Goal: Task Accomplishment & Management: Manage account settings

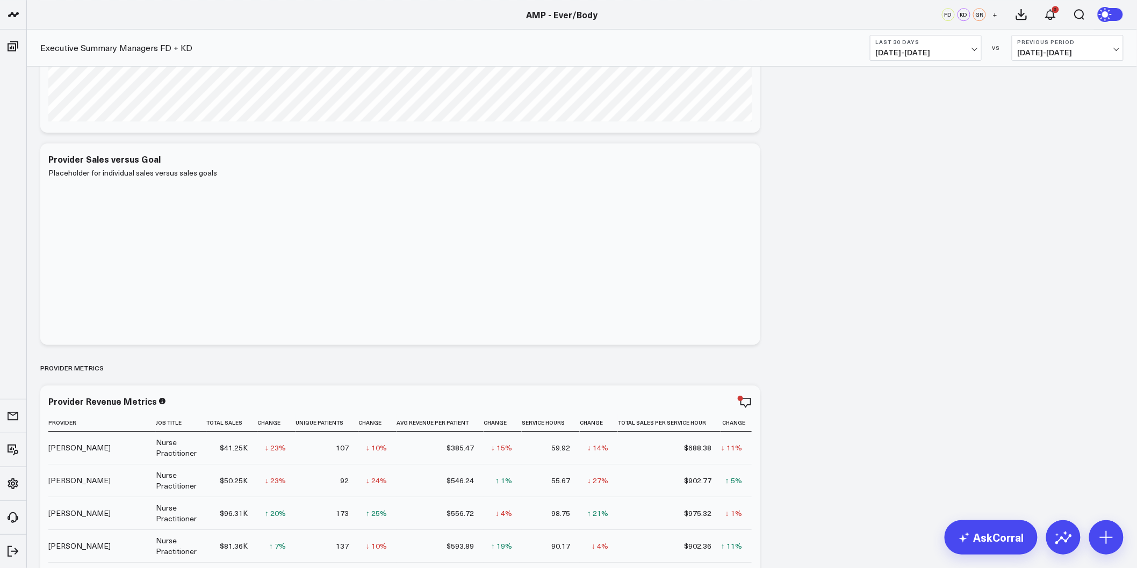
scroll to position [1313, 0]
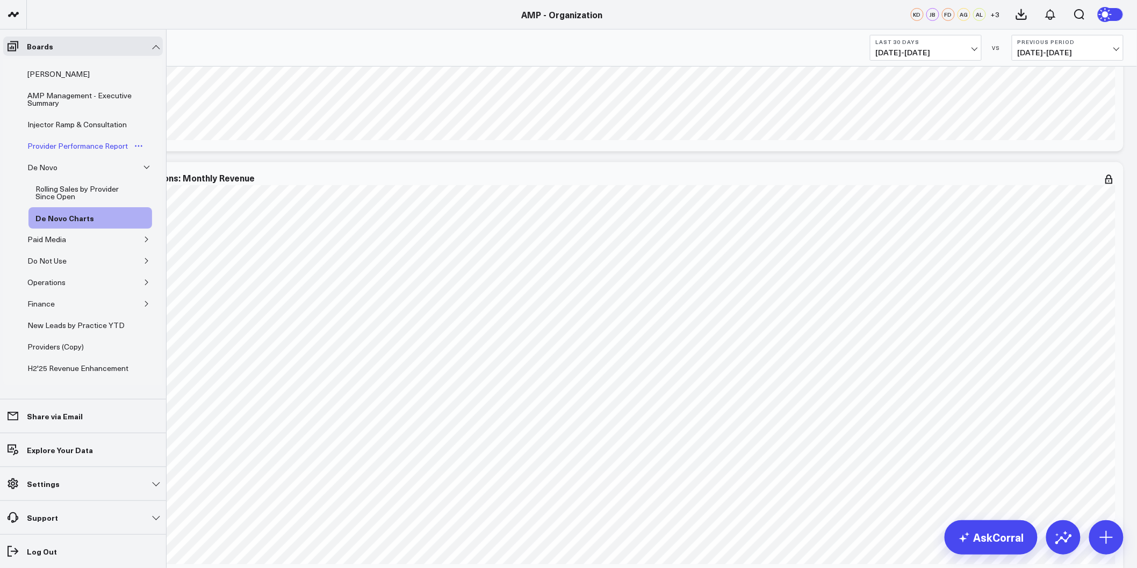
scroll to position [1791, 0]
click at [39, 127] on div "Injector Ramp & Consultation" at bounding box center [77, 124] width 105 height 13
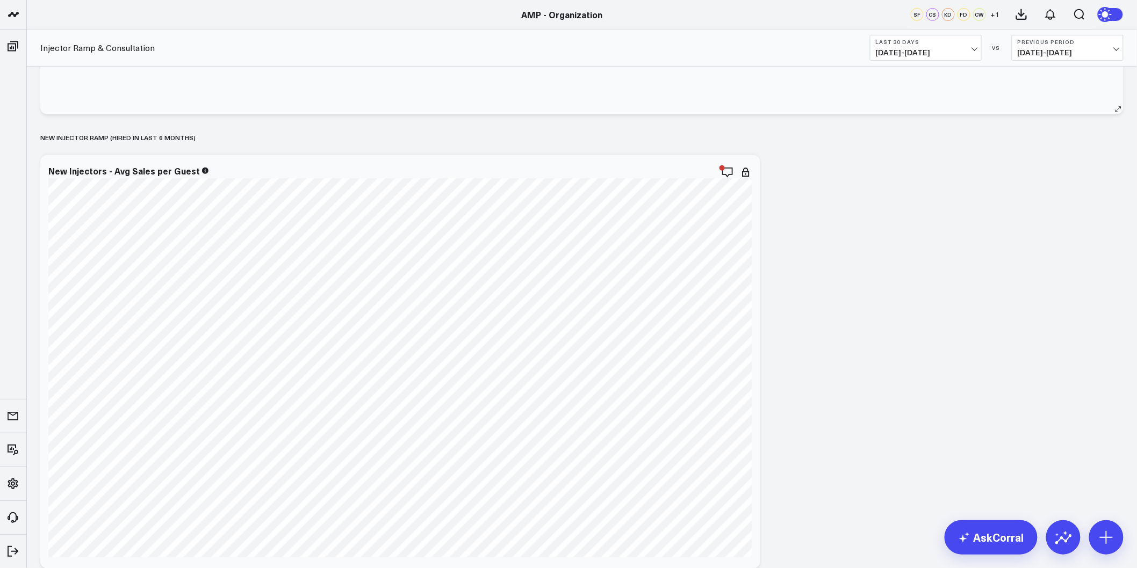
scroll to position [239, 0]
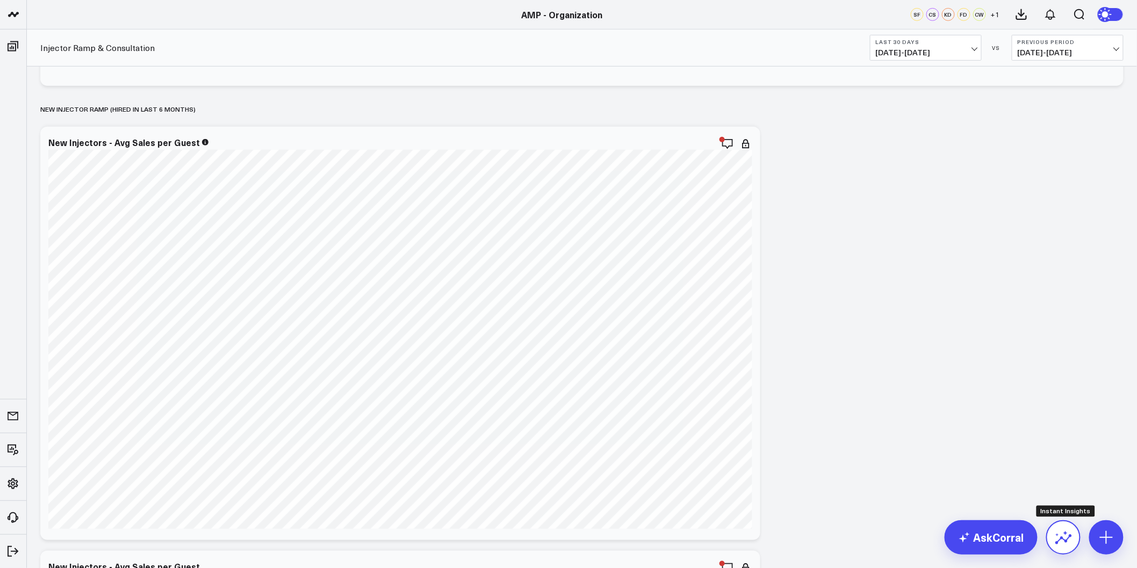
click at [1073, 534] on button at bounding box center [1063, 538] width 34 height 34
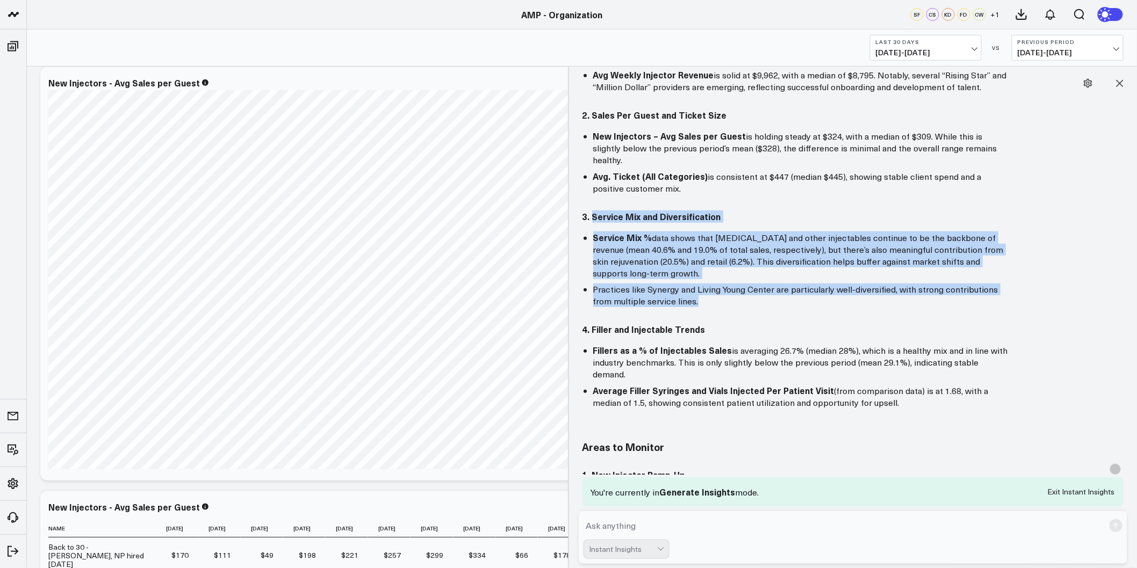
drag, startPoint x: 683, startPoint y: 287, endPoint x: 593, endPoint y: 190, distance: 132.3
click at [593, 190] on div "Here’s a high-level, executive summary of the board’s performance for the most …" at bounding box center [853, 384] width 542 height 979
click at [664, 262] on li "Service Mix % data shows that neurotoxin and other injectables continue to be t…" at bounding box center [802, 256] width 419 height 48
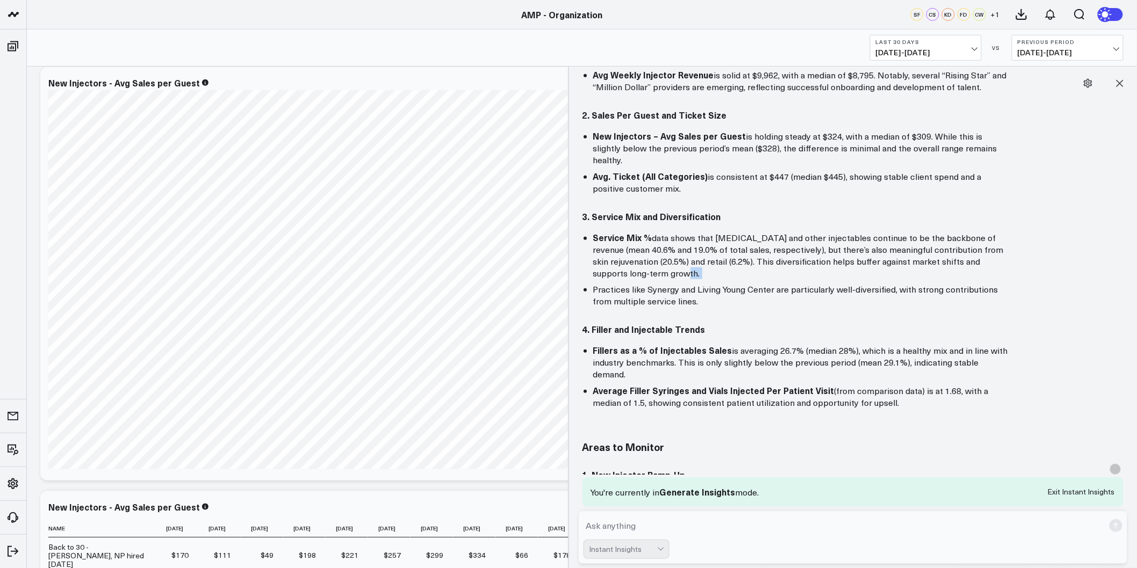
click at [664, 262] on li "Service Mix % data shows that neurotoxin and other injectables continue to be t…" at bounding box center [802, 256] width 419 height 48
click at [686, 286] on li "Practices like Synergy and Living Young Center are particularly well-diversifie…" at bounding box center [802, 296] width 419 height 24
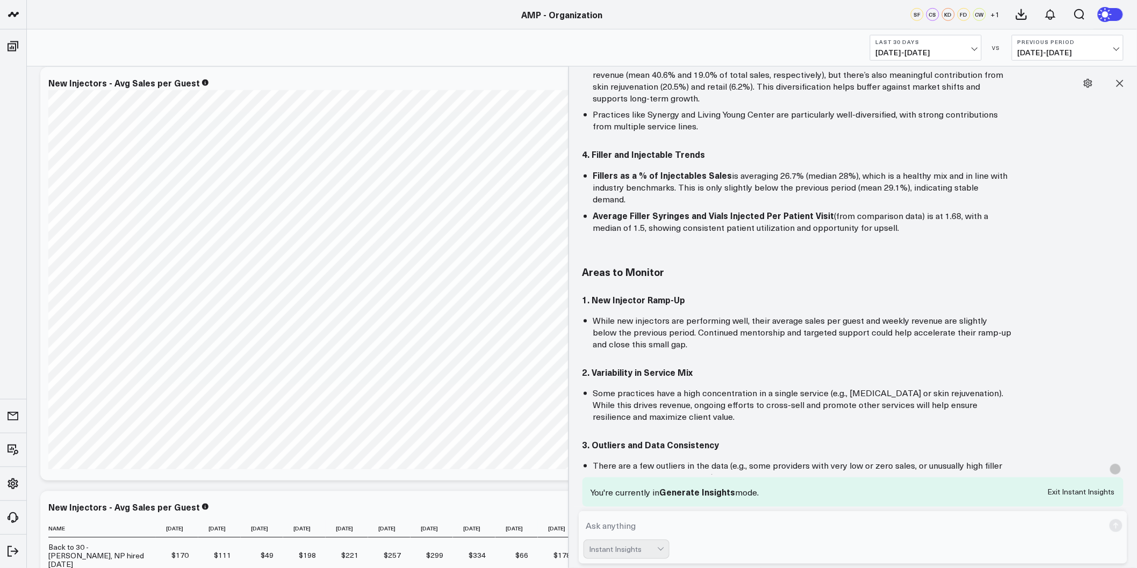
scroll to position [417, 0]
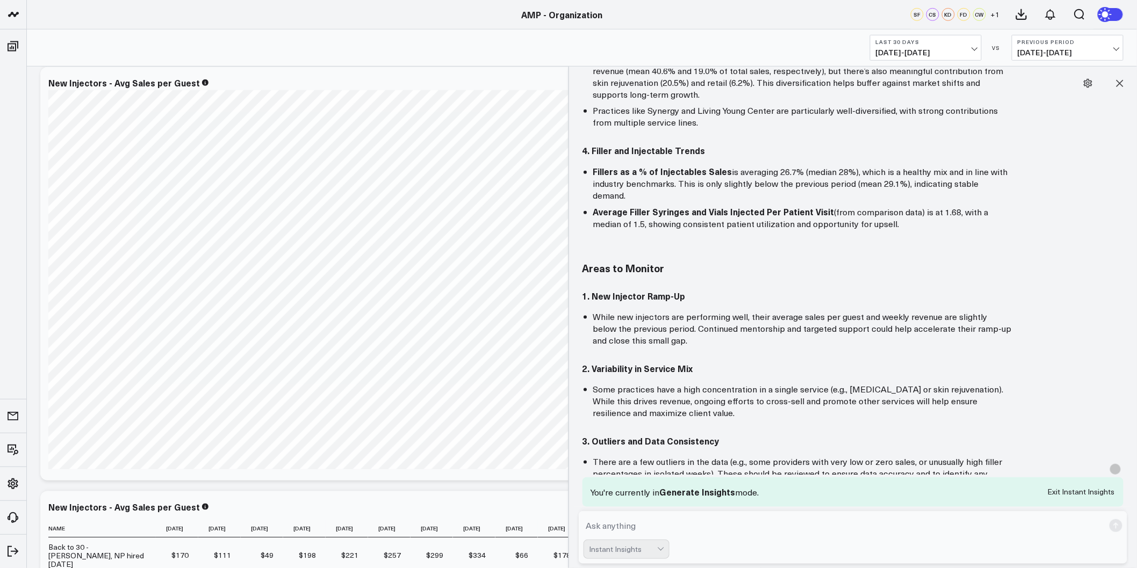
drag, startPoint x: 867, startPoint y: 196, endPoint x: 583, endPoint y: 131, distance: 291.6
click at [583, 145] on div "4. Filler and Injectable Trends Fillers as a % of Injectables Sales is averagin…" at bounding box center [797, 187] width 430 height 85
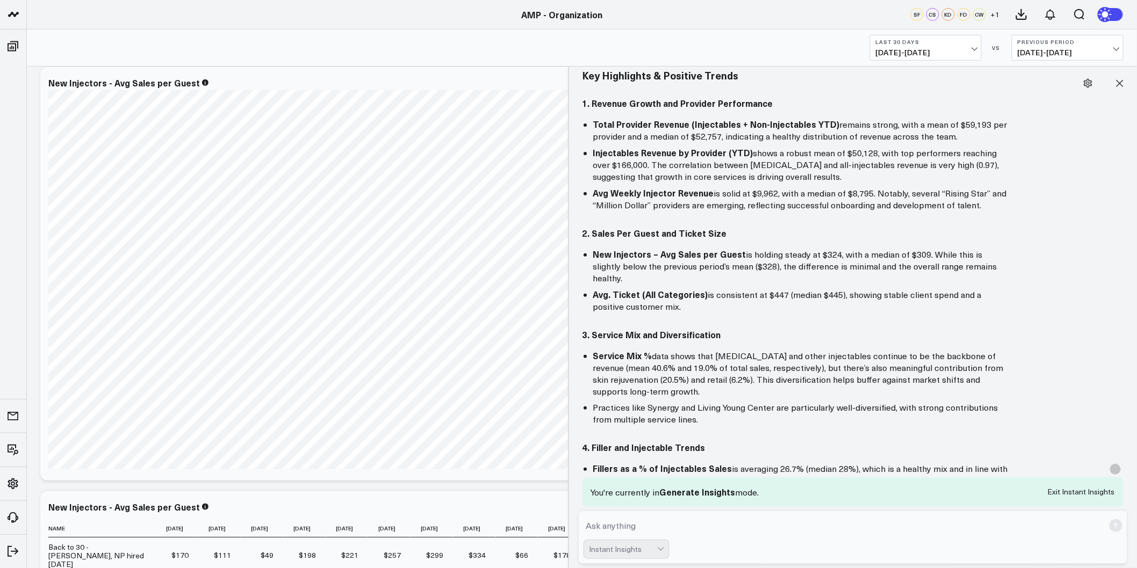
scroll to position [239, 0]
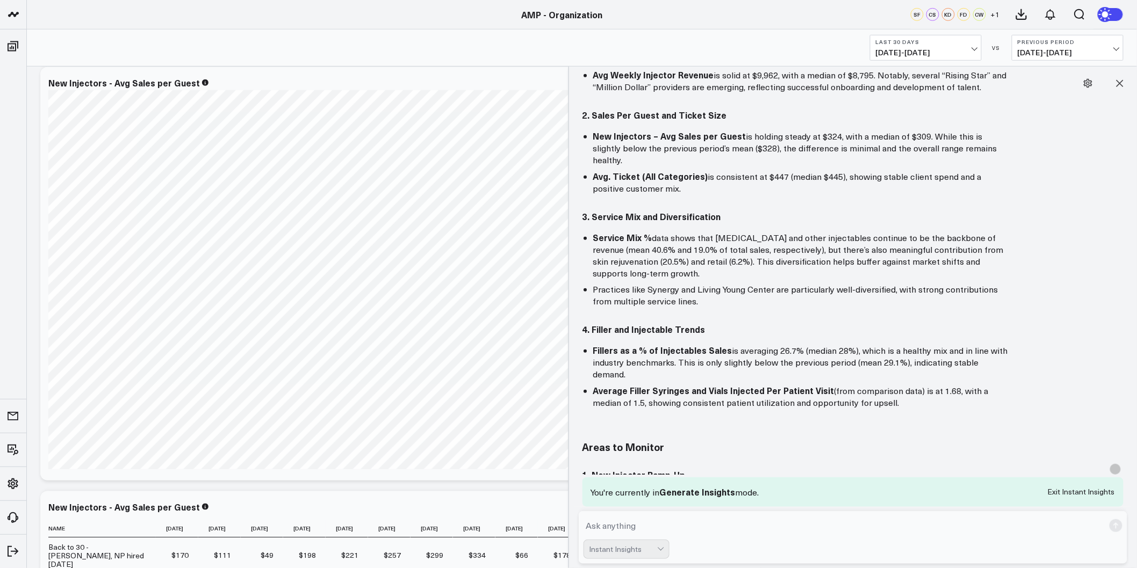
click at [722, 293] on div "Here’s a high-level, executive summary of the board’s performance for the most …" at bounding box center [853, 384] width 542 height 979
drag, startPoint x: 672, startPoint y: 286, endPoint x: 646, endPoint y: 271, distance: 30.6
click at [646, 284] on li "Practices like Synergy and Living Young Center are particularly well-diversifie…" at bounding box center [802, 296] width 419 height 24
click at [641, 284] on li "Practices like Synergy and Living Young Center are particularly well-diversifie…" at bounding box center [802, 296] width 419 height 24
click at [636, 284] on li "Practices like Synergy and Living Young Center are particularly well-diversifie…" at bounding box center [802, 296] width 419 height 24
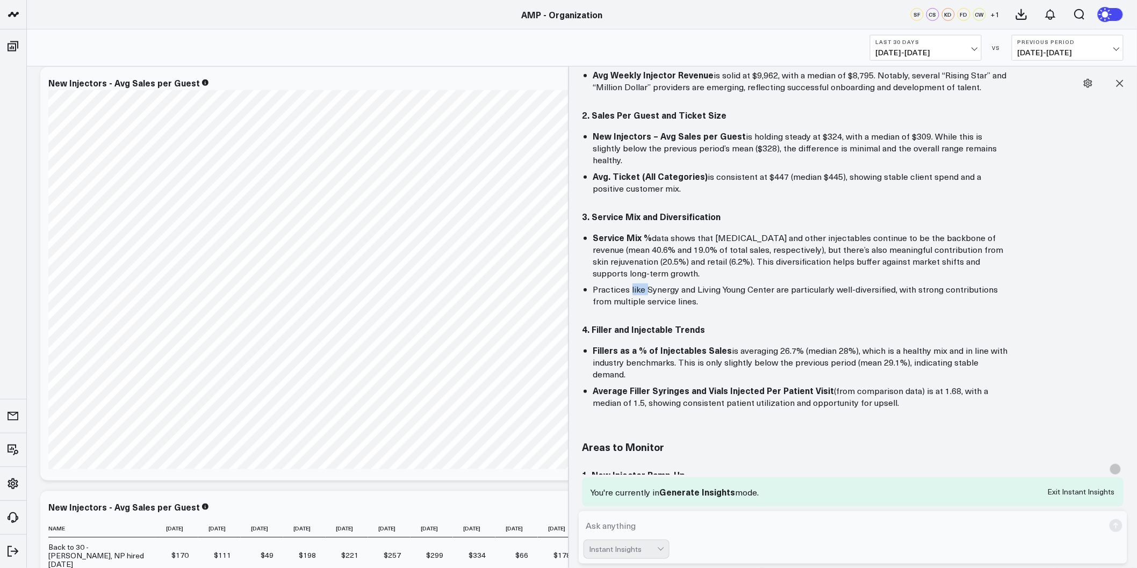
click at [636, 284] on li "Practices like Synergy and Living Young Center are particularly well-diversifie…" at bounding box center [802, 296] width 419 height 24
click at [662, 284] on li "Practices like Synergy and Living Young Center are particularly well-diversifie…" at bounding box center [802, 296] width 419 height 24
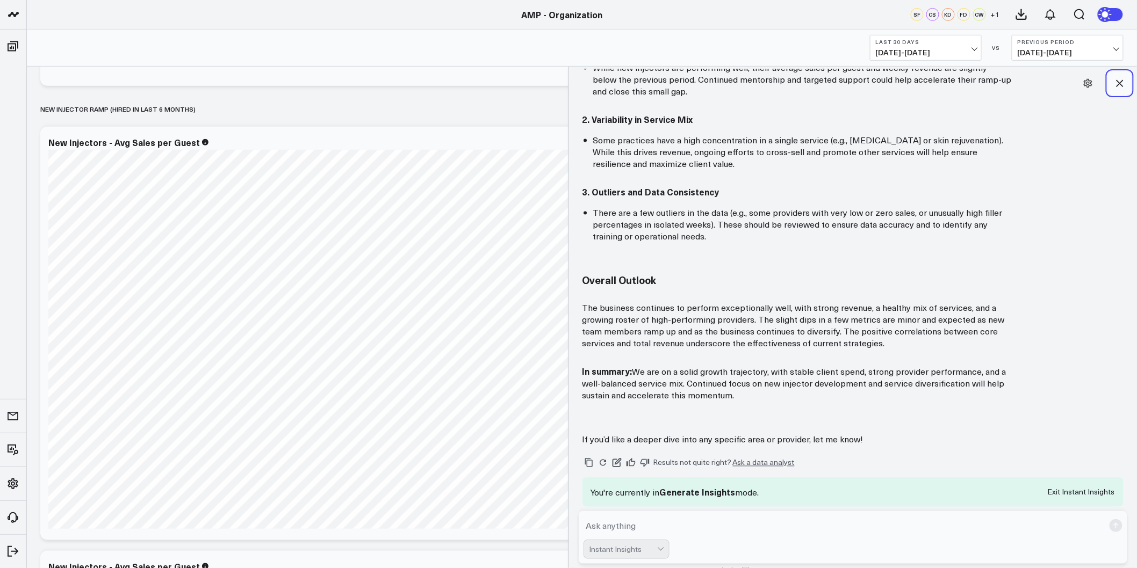
click at [1121, 78] on icon at bounding box center [1119, 83] width 11 height 11
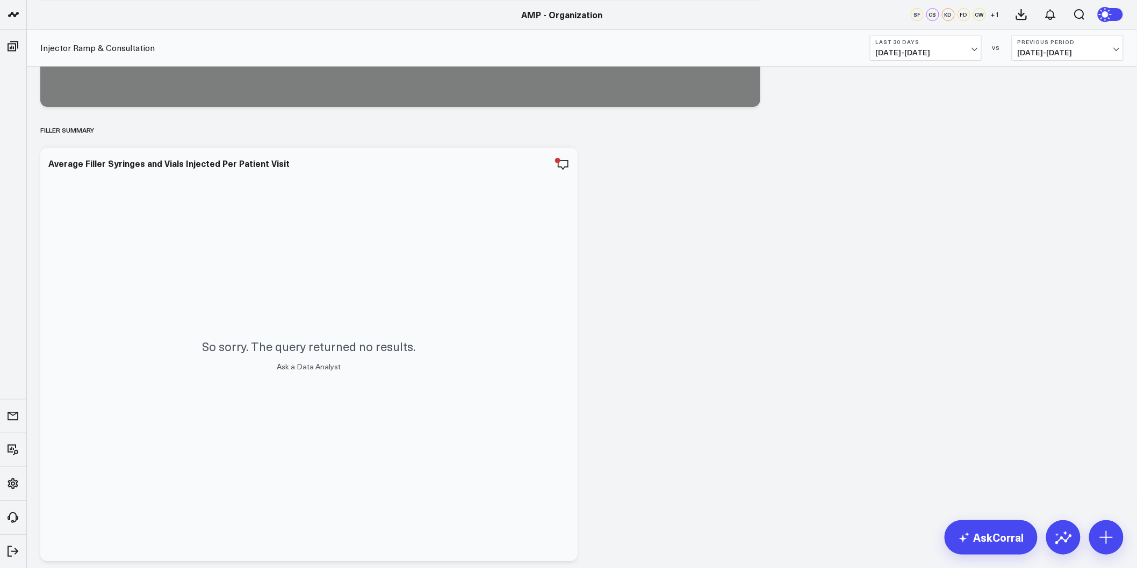
scroll to position [0, 0]
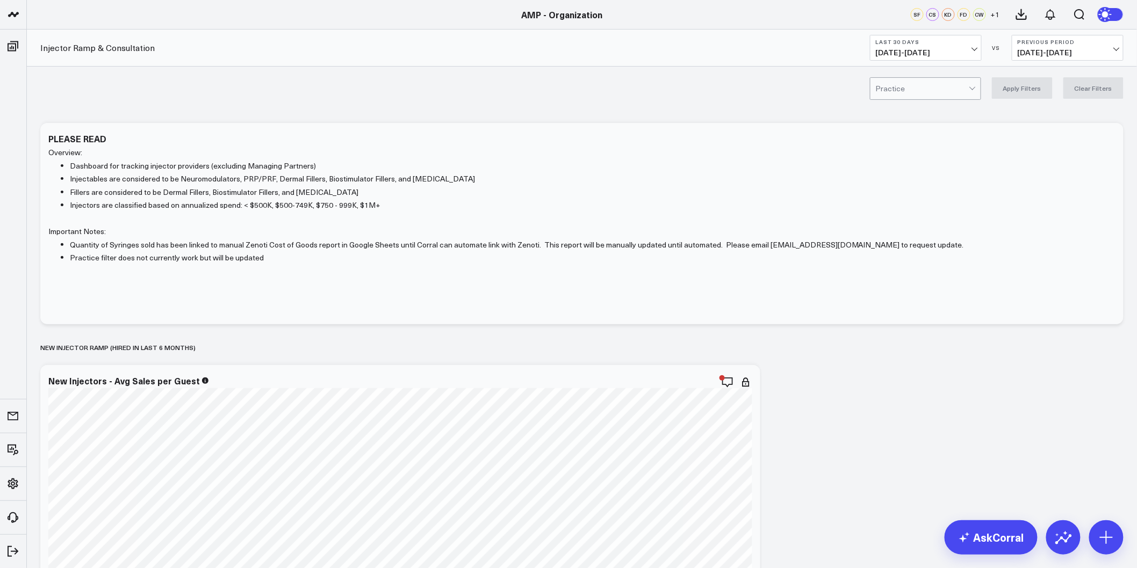
drag, startPoint x: 815, startPoint y: 385, endPoint x: 740, endPoint y: 74, distance: 319.9
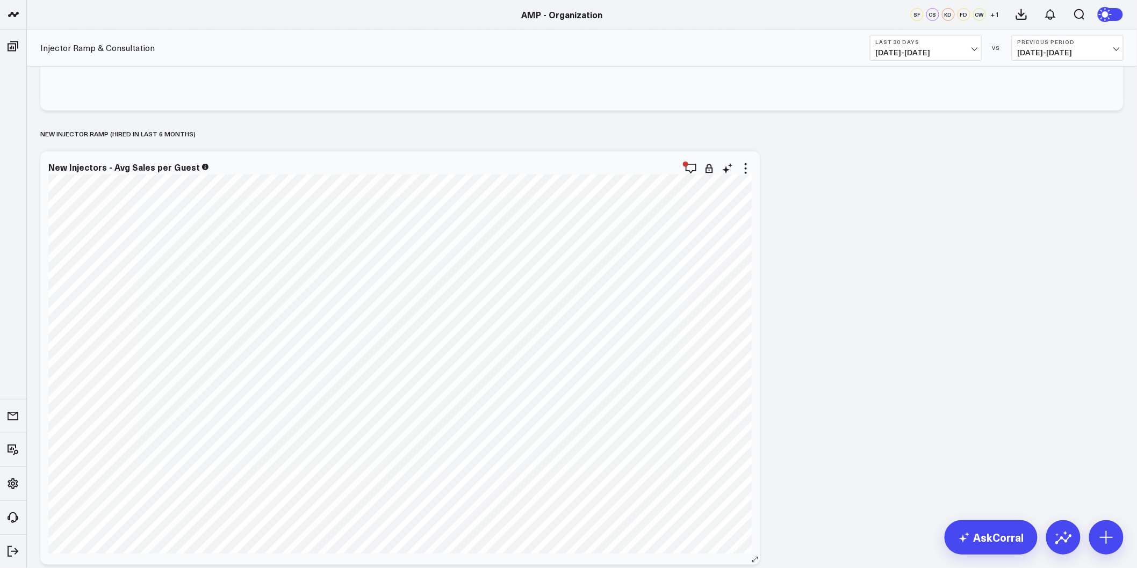
scroll to position [239, 0]
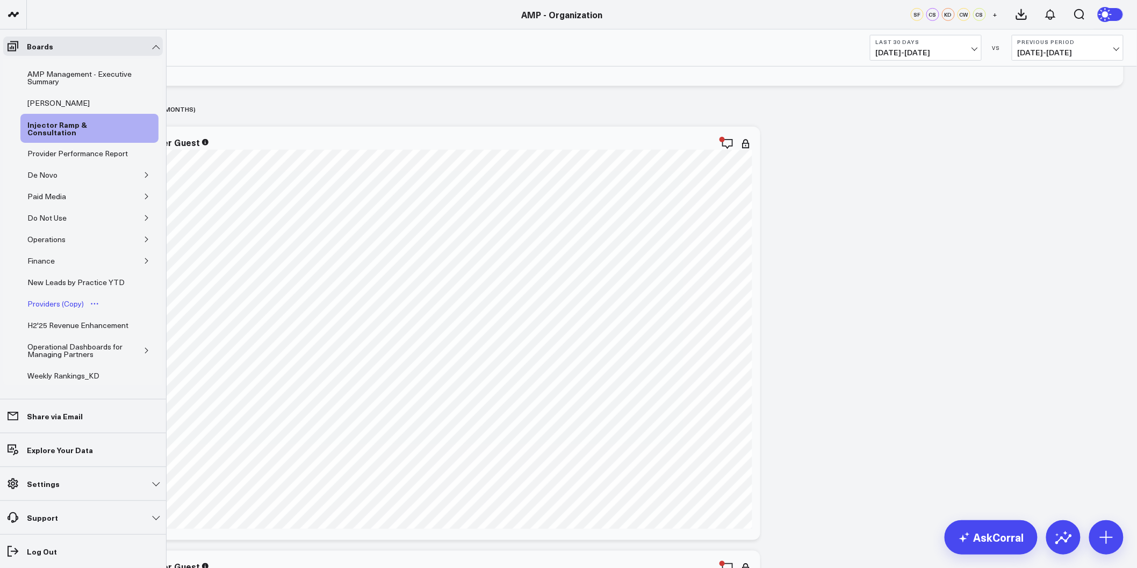
scroll to position [45, 0]
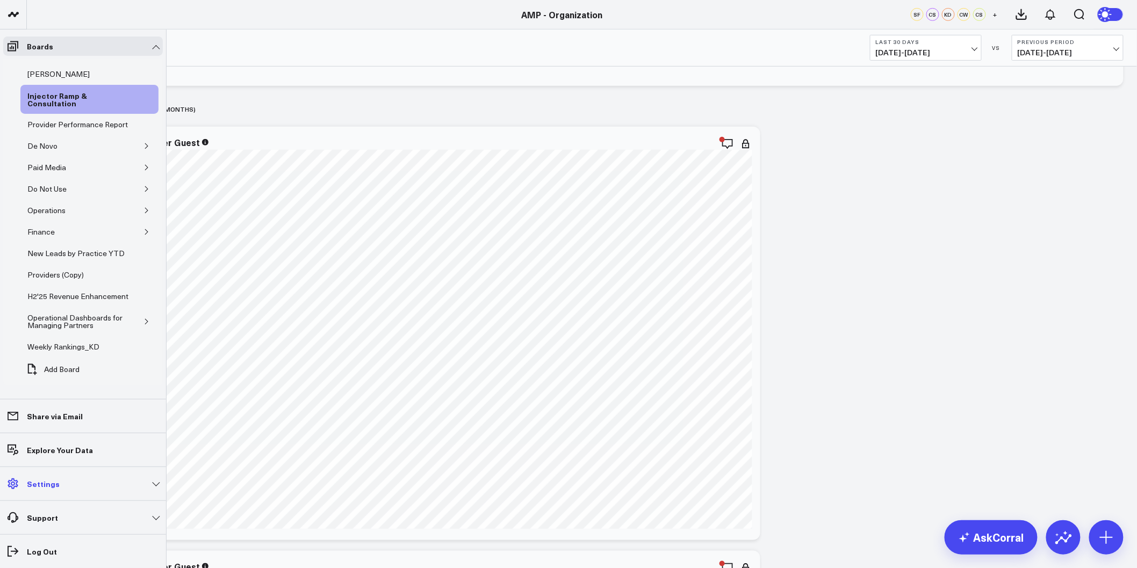
click at [160, 486] on link "Settings" at bounding box center [83, 483] width 160 height 19
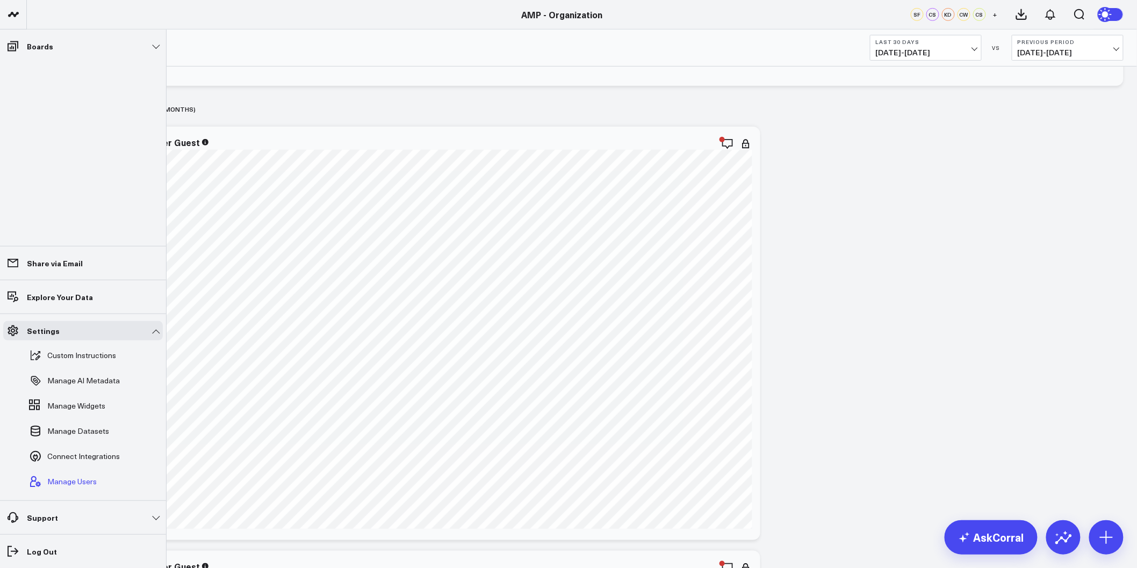
click at [73, 482] on span "Manage Users" at bounding box center [71, 482] width 49 height 9
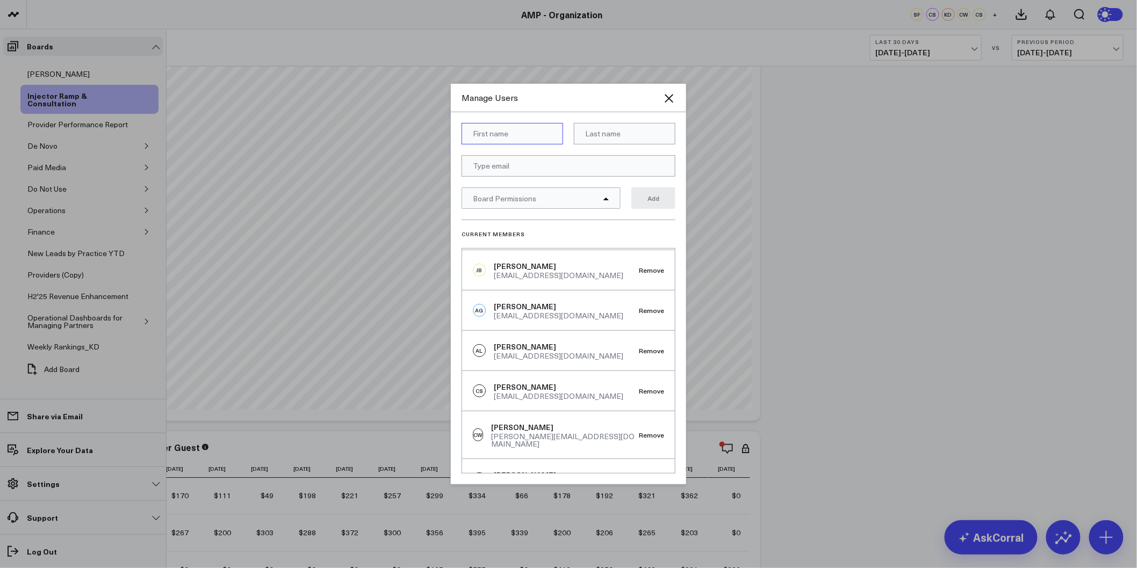
scroll to position [178, 0]
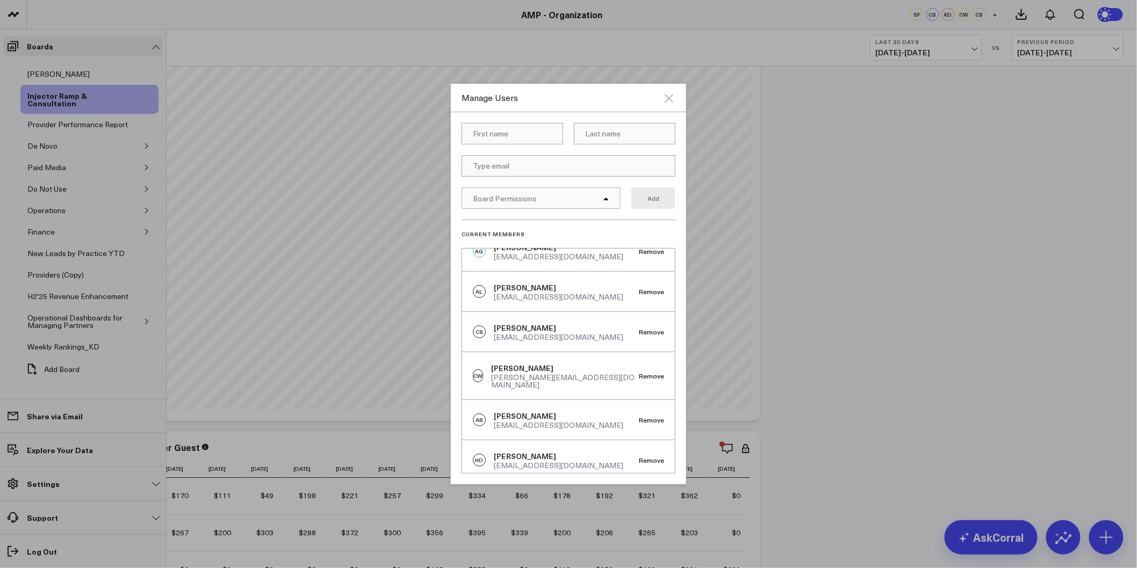
click at [668, 98] on icon "Close" at bounding box center [669, 98] width 9 height 9
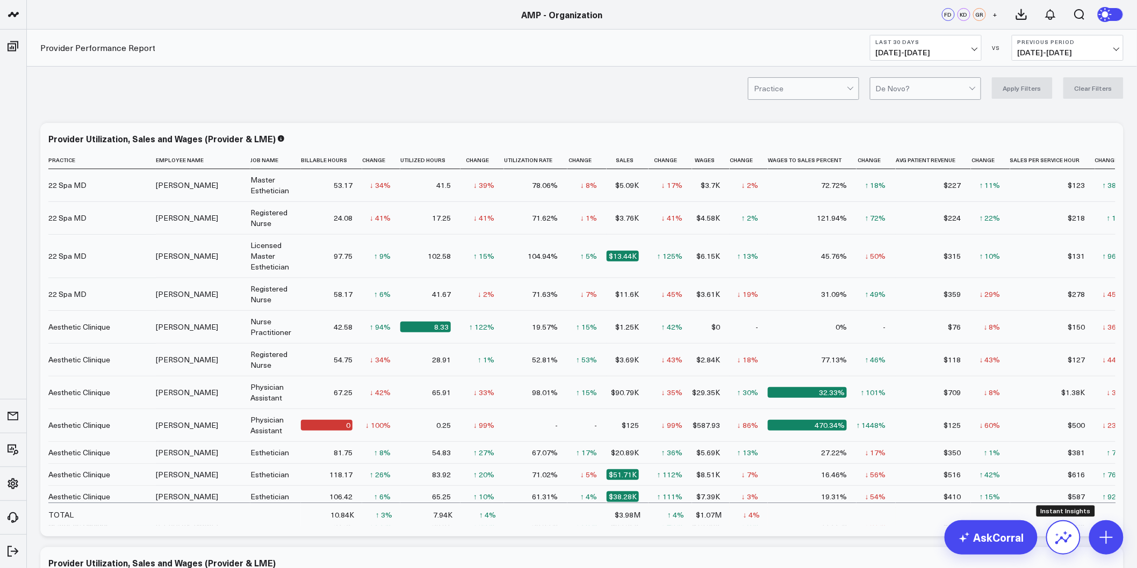
click at [1056, 548] on button at bounding box center [1063, 538] width 34 height 34
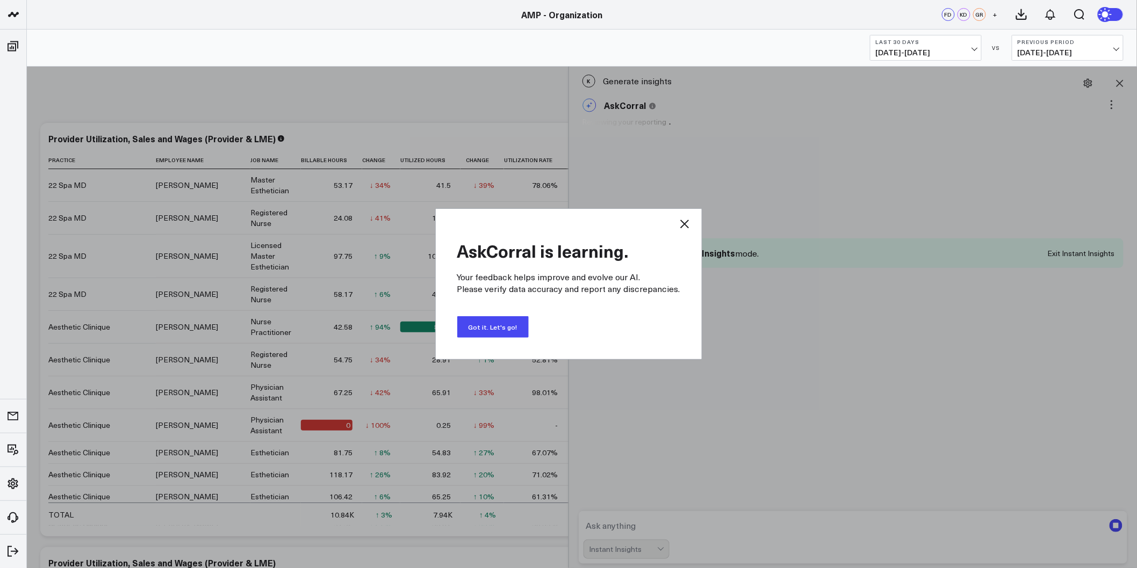
click at [500, 327] on button "Got it. Let's go!" at bounding box center [492, 326] width 71 height 21
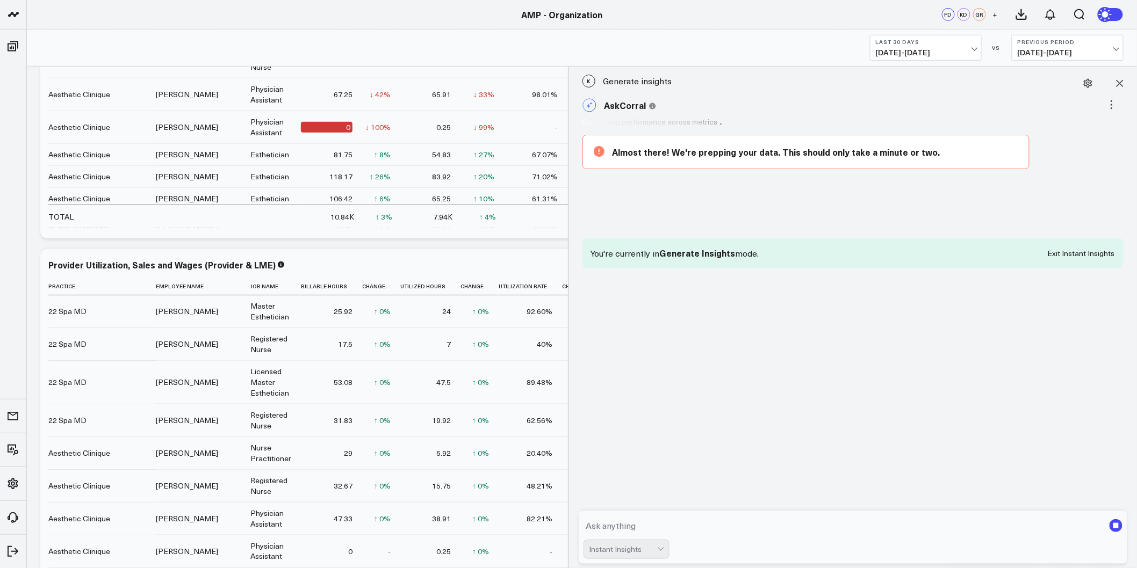
scroll to position [477, 0]
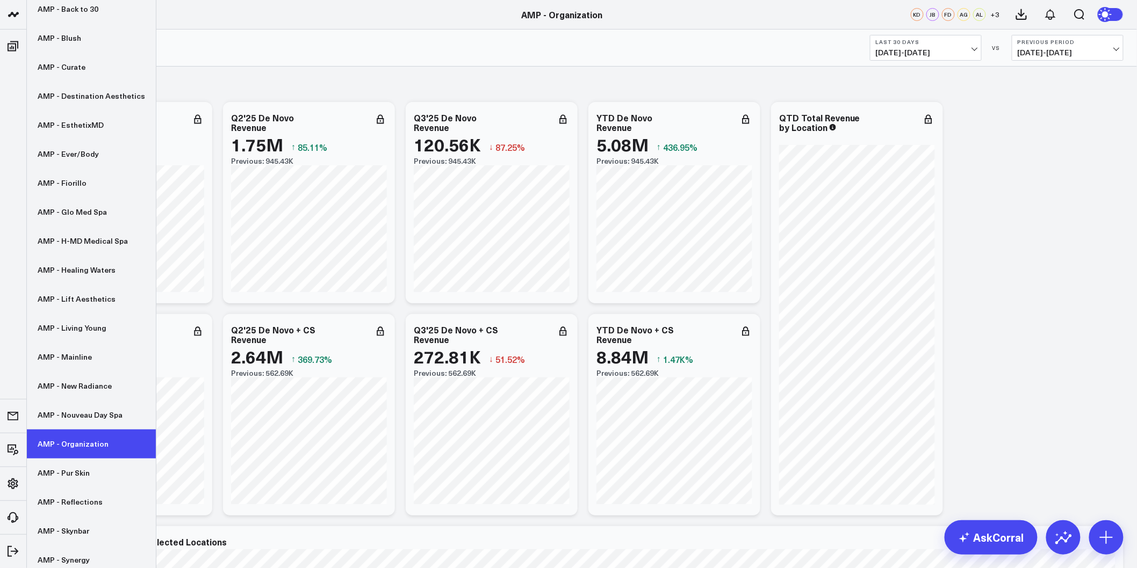
scroll to position [153, 0]
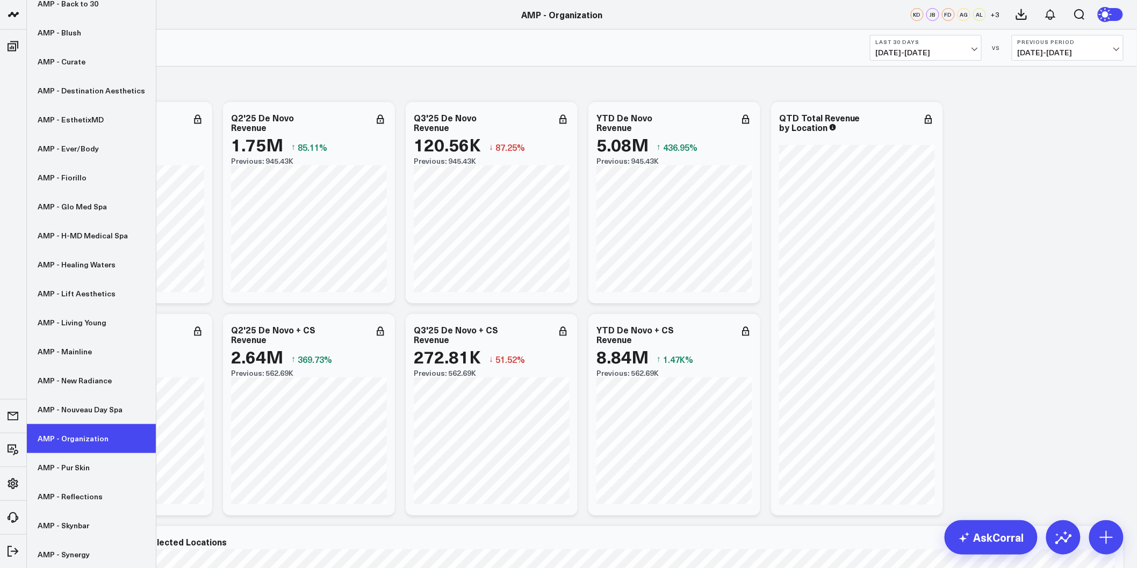
click at [73, 434] on link "AMP - Organization" at bounding box center [91, 438] width 129 height 29
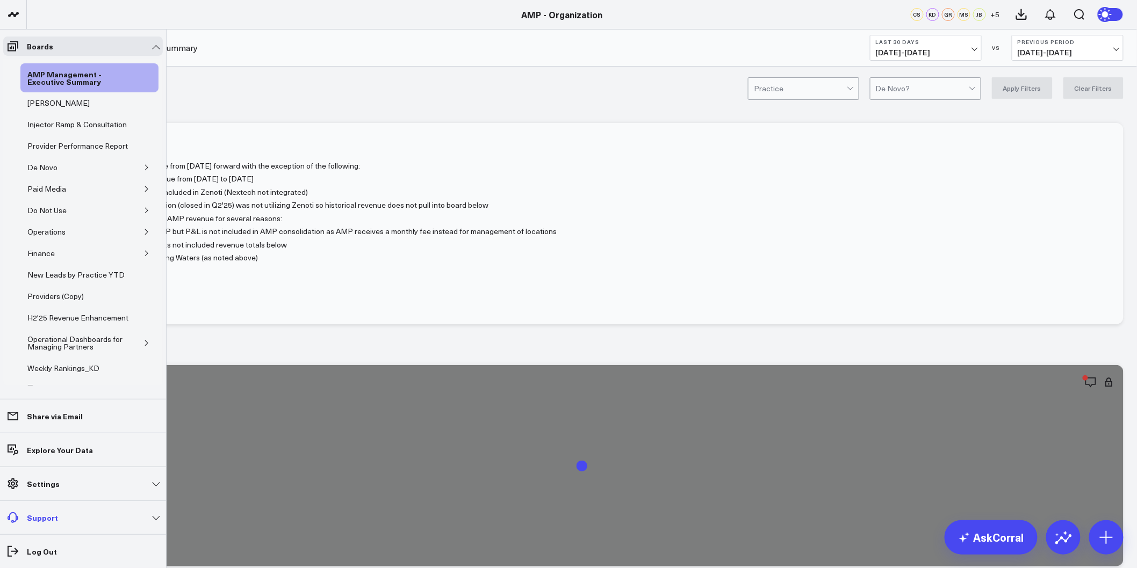
click at [159, 519] on link "Support" at bounding box center [83, 517] width 160 height 19
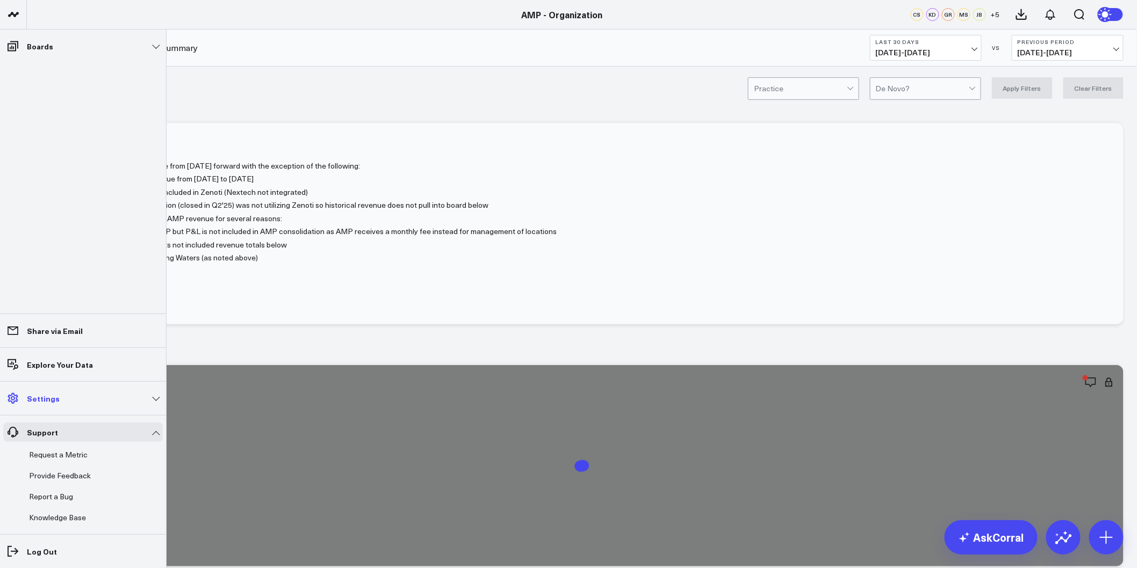
click at [107, 399] on link "Settings" at bounding box center [83, 398] width 160 height 19
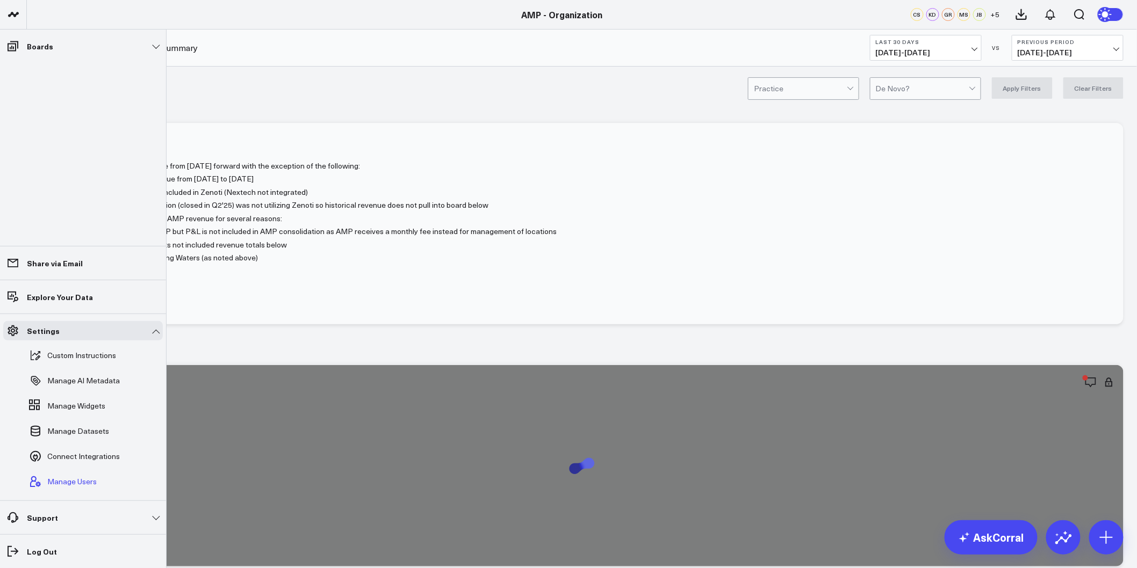
click at [68, 481] on span "Manage Users" at bounding box center [71, 482] width 49 height 9
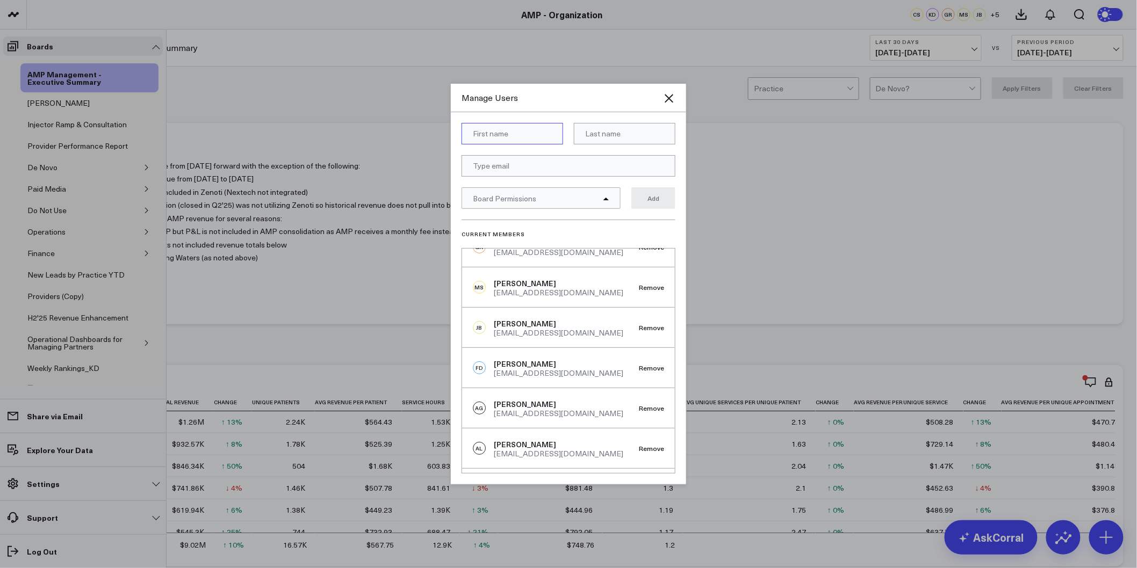
scroll to position [60, 0]
click at [640, 372] on button "Remove" at bounding box center [651, 370] width 25 height 8
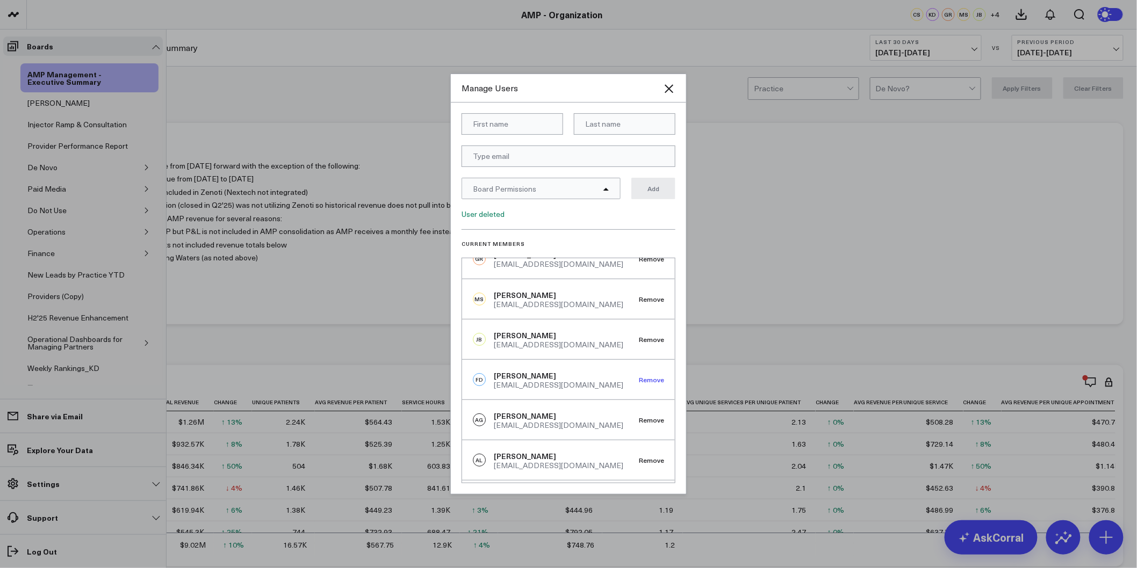
click at [643, 382] on button "Remove" at bounding box center [651, 380] width 25 height 8
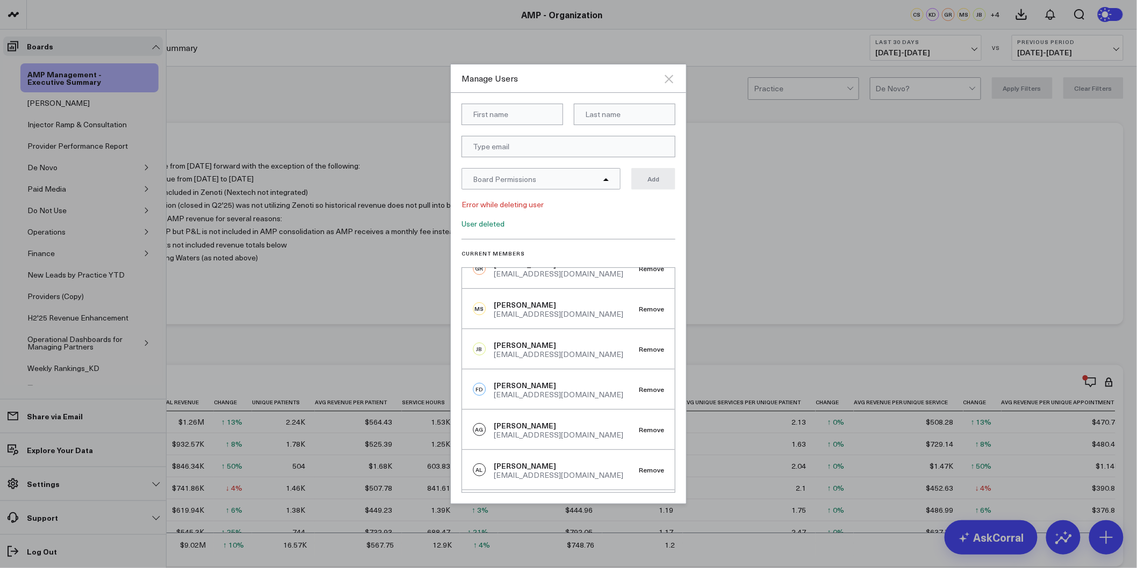
click at [668, 75] on icon "Close" at bounding box center [668, 79] width 13 height 13
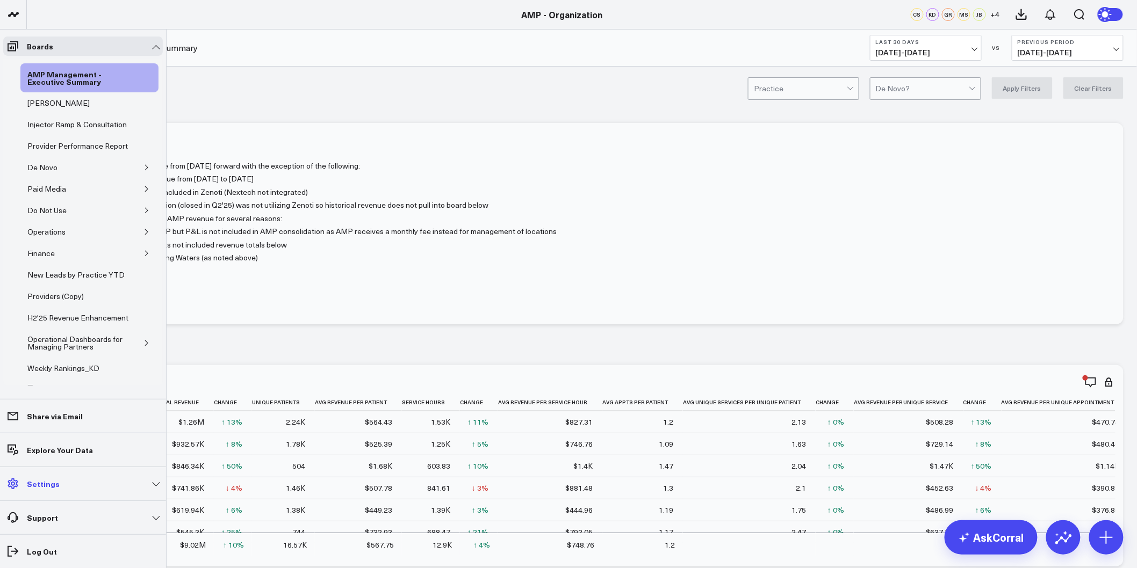
click at [139, 489] on link "Settings" at bounding box center [83, 483] width 160 height 19
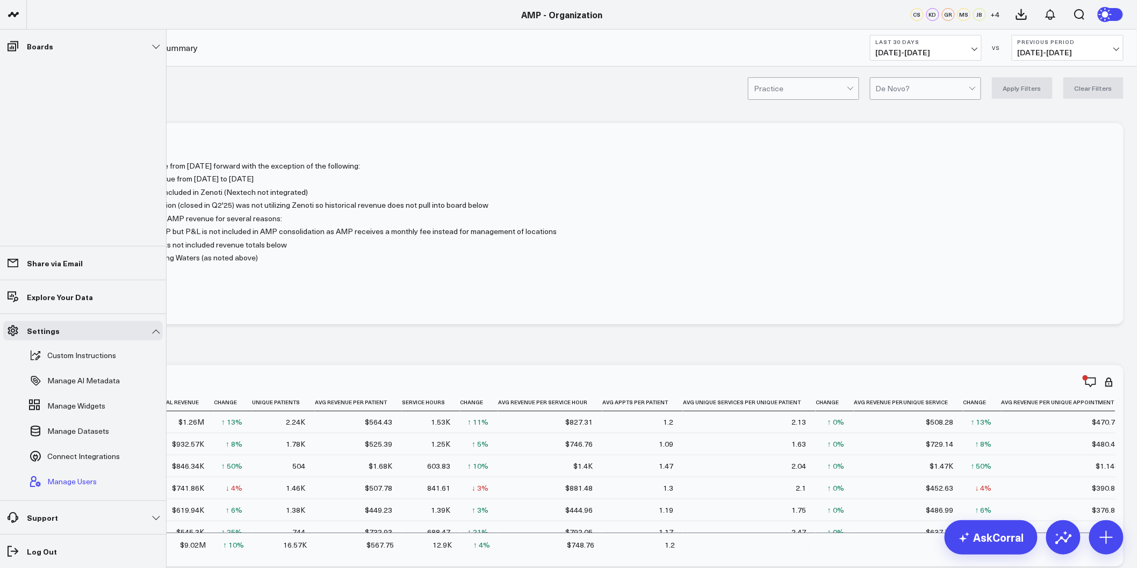
click at [76, 478] on span "Manage Users" at bounding box center [71, 482] width 49 height 9
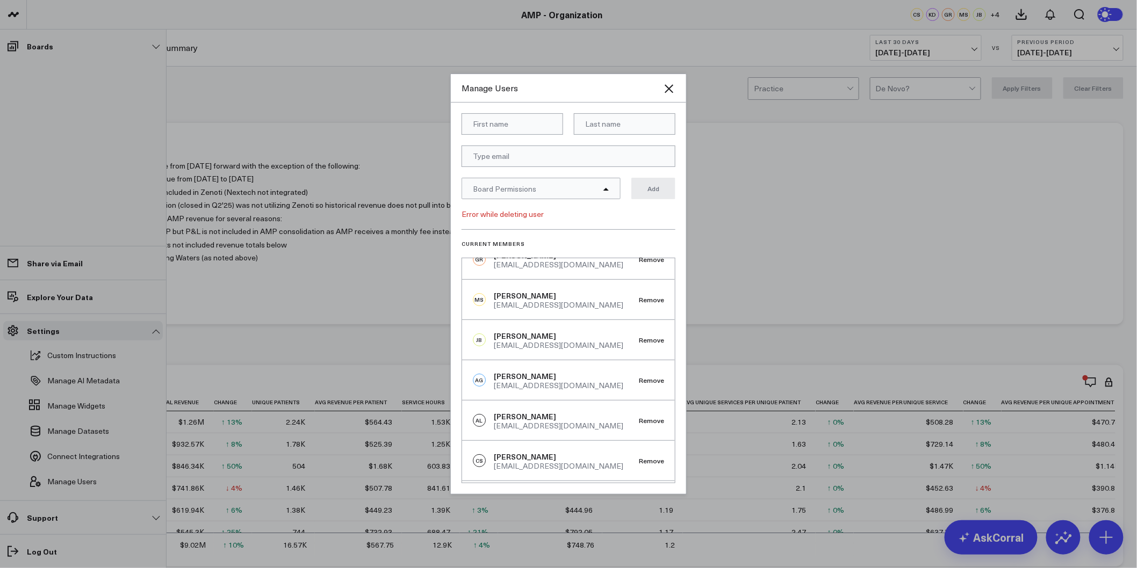
scroll to position [0, 0]
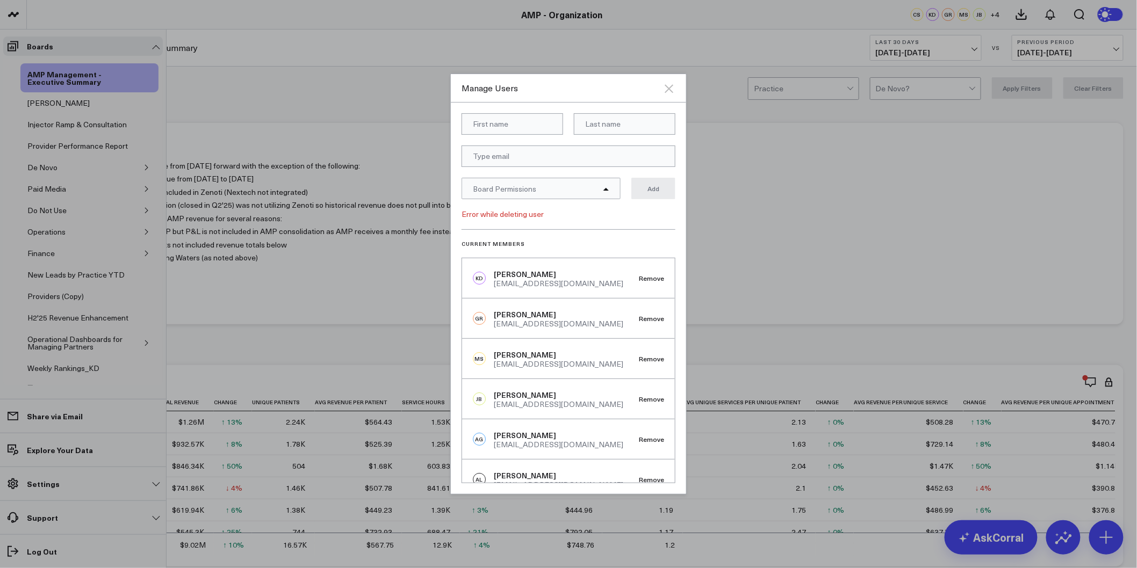
click at [668, 90] on icon "Close" at bounding box center [669, 88] width 9 height 9
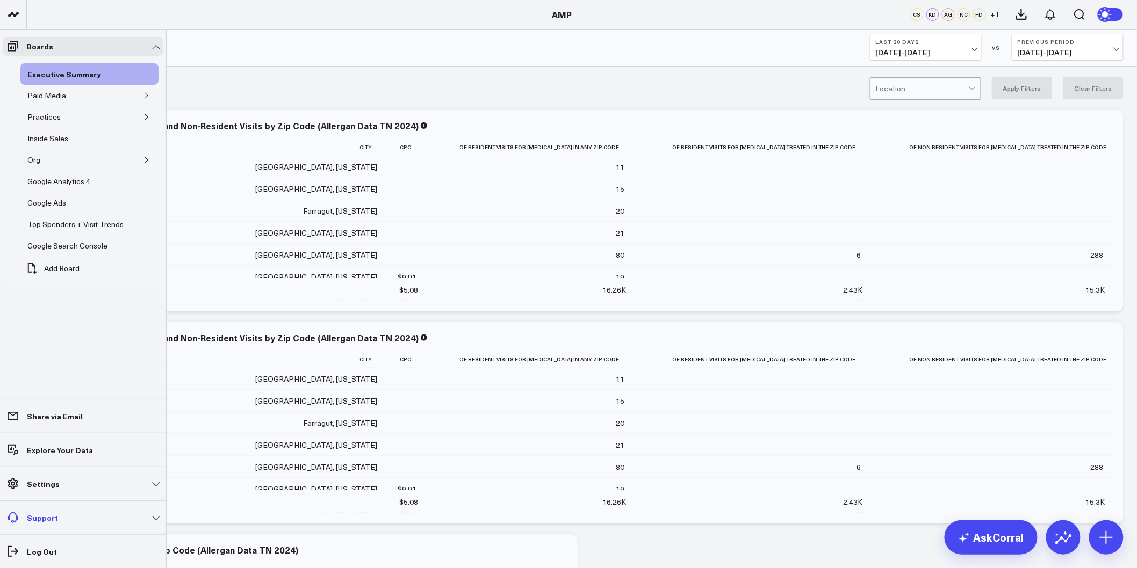
click at [153, 516] on link "Support" at bounding box center [83, 517] width 160 height 19
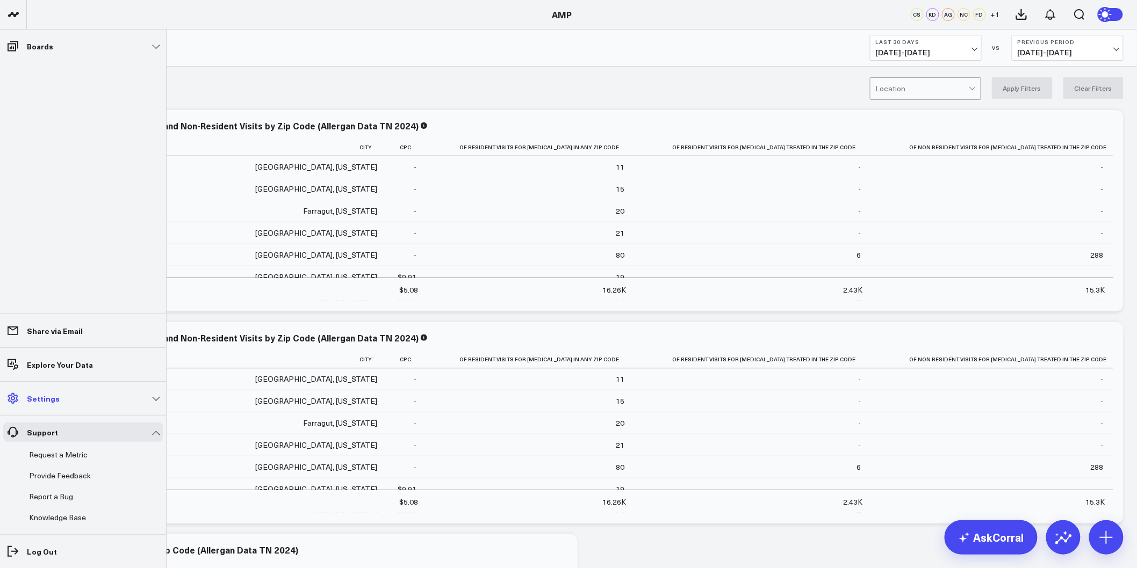
click at [116, 397] on link "Settings" at bounding box center [83, 398] width 160 height 19
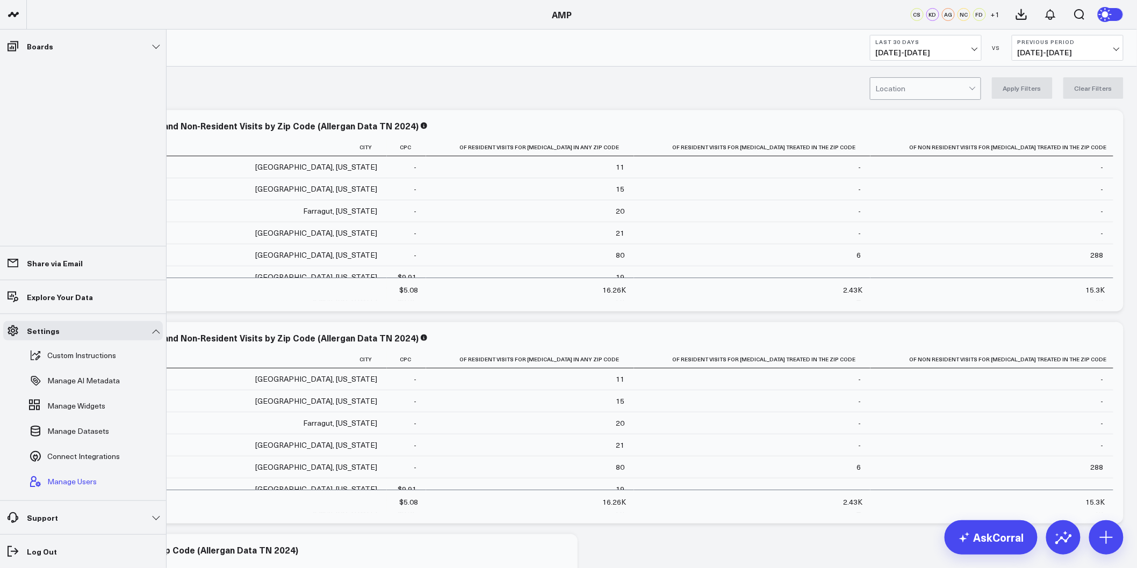
click at [62, 484] on span "Manage Users" at bounding box center [71, 482] width 49 height 9
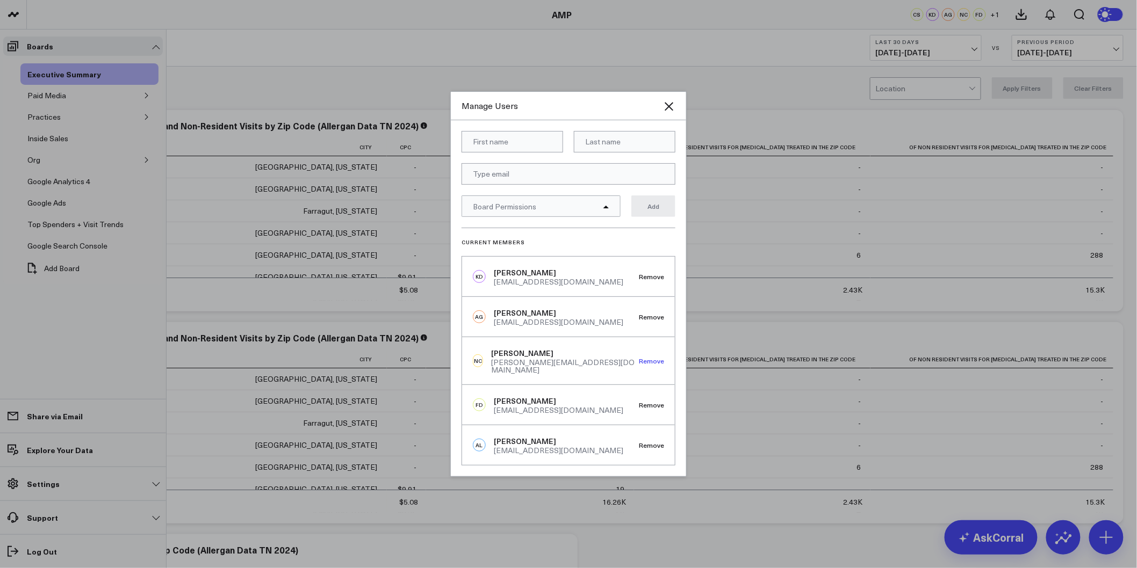
click at [643, 357] on button "Remove" at bounding box center [651, 361] width 25 height 8
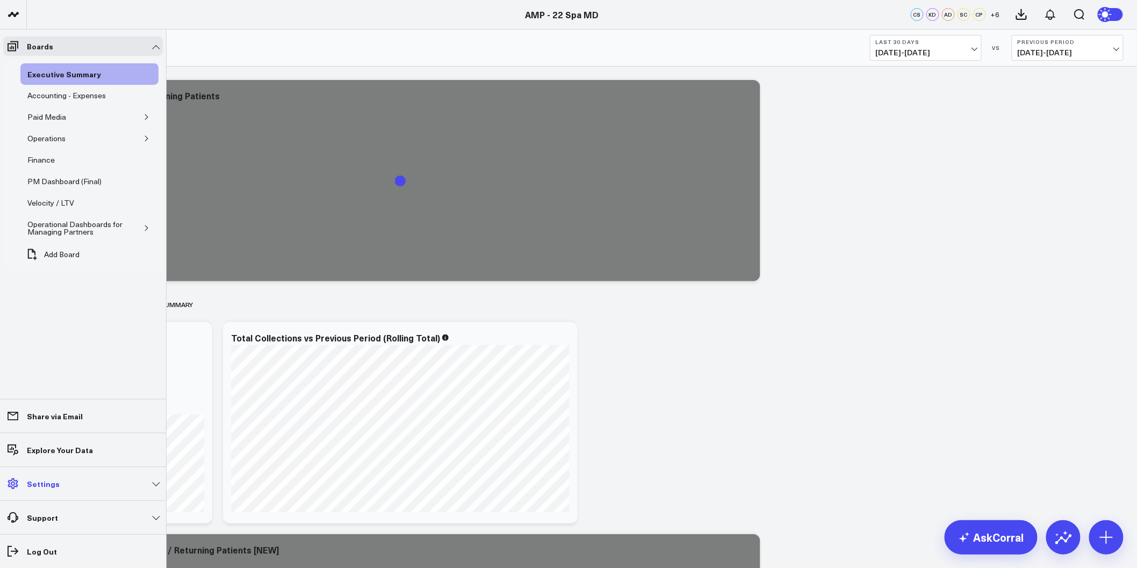
click at [149, 485] on link "Settings" at bounding box center [83, 483] width 160 height 19
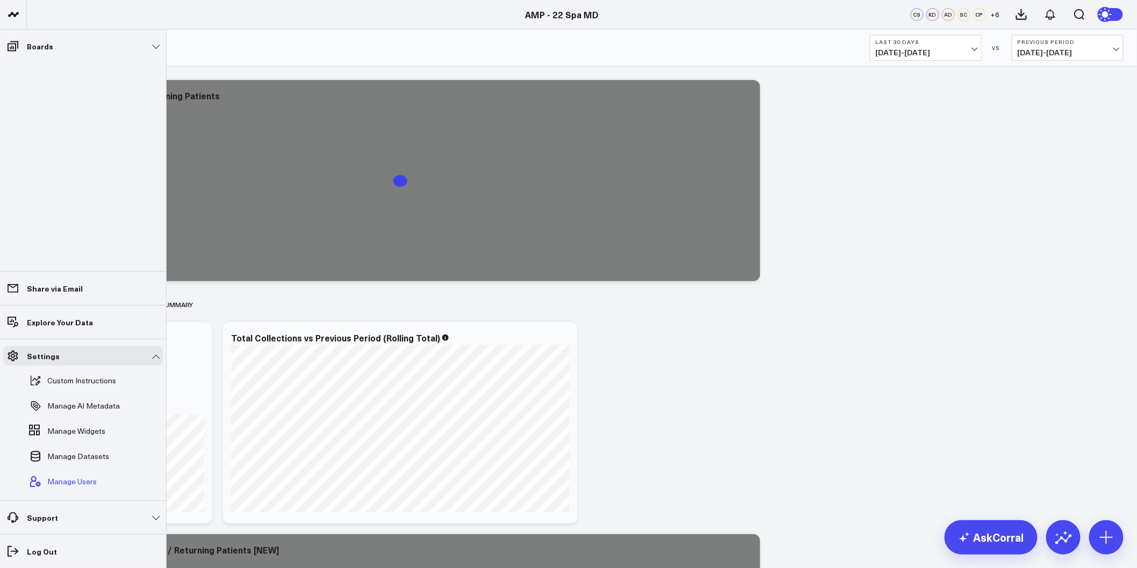
click at [82, 484] on span "Manage Users" at bounding box center [71, 482] width 49 height 9
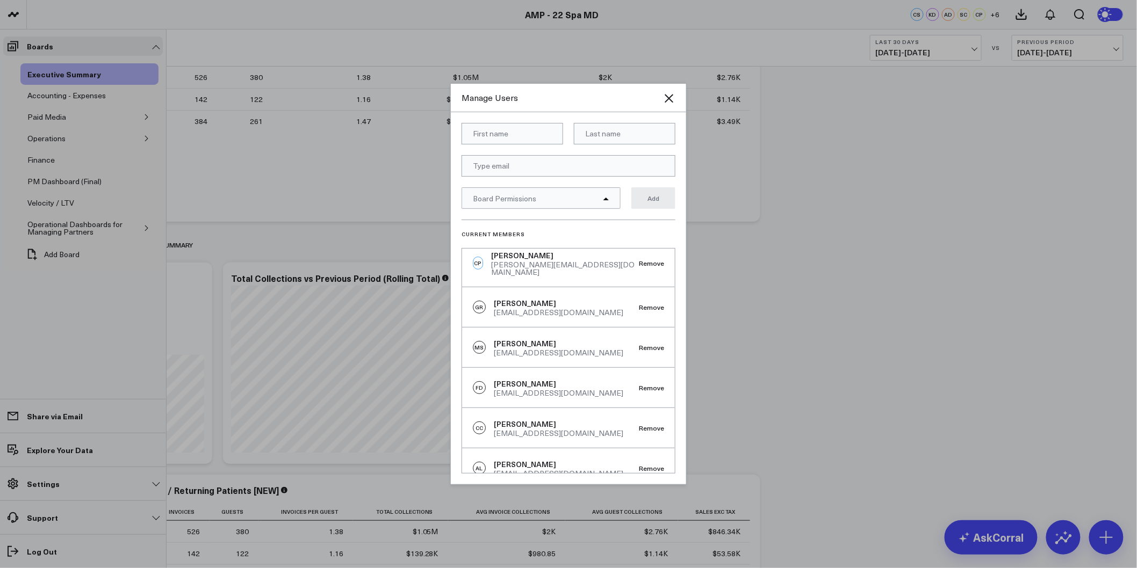
scroll to position [159, 0]
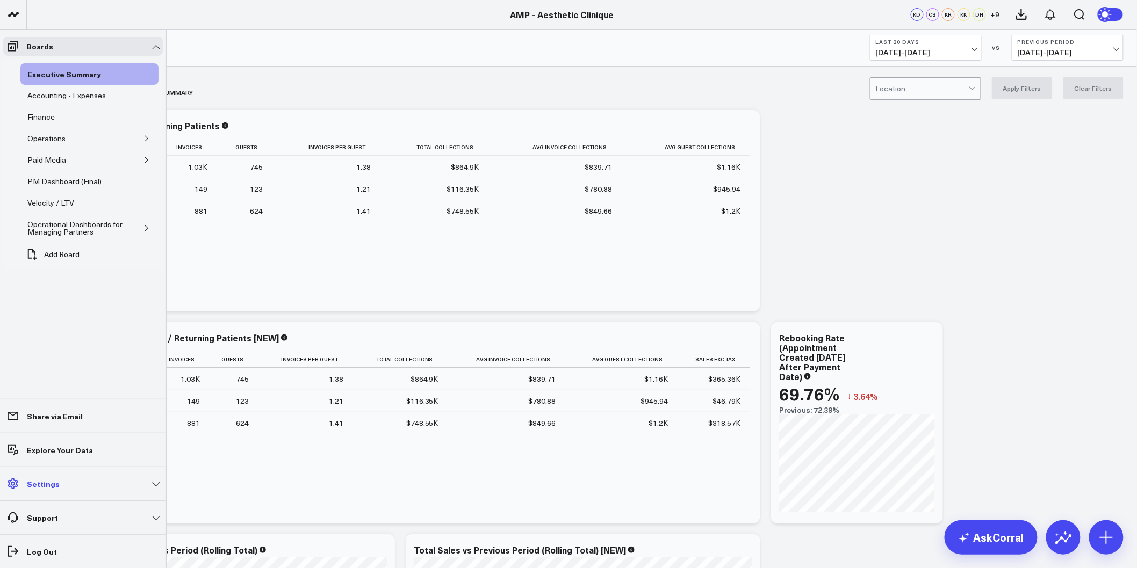
click at [155, 487] on link "Settings" at bounding box center [83, 483] width 160 height 19
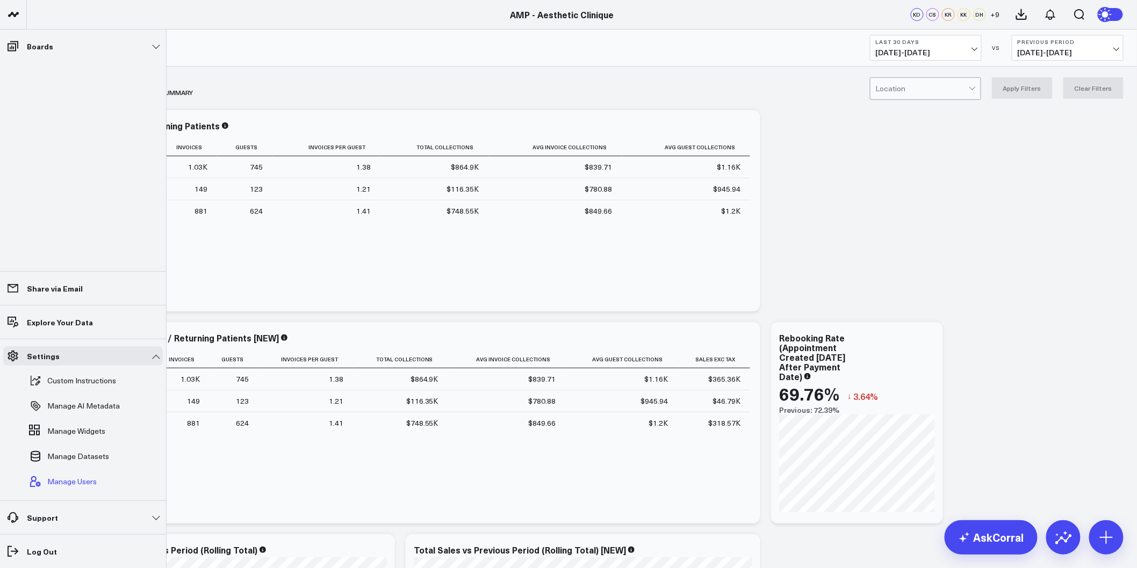
click at [73, 482] on span "Manage Users" at bounding box center [71, 482] width 49 height 9
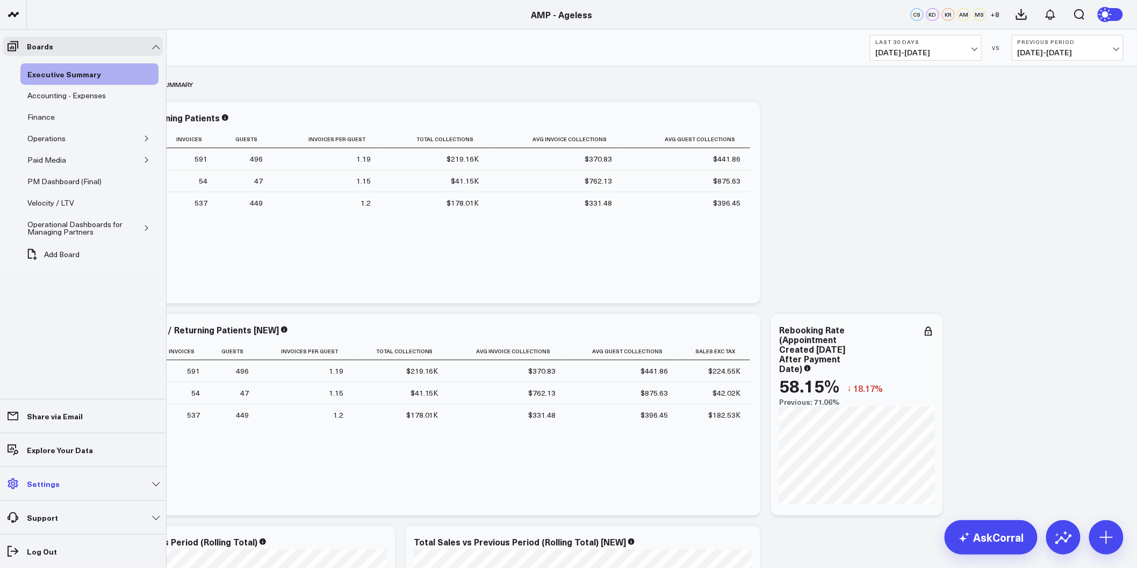
click at [119, 484] on link "Settings" at bounding box center [83, 483] width 160 height 19
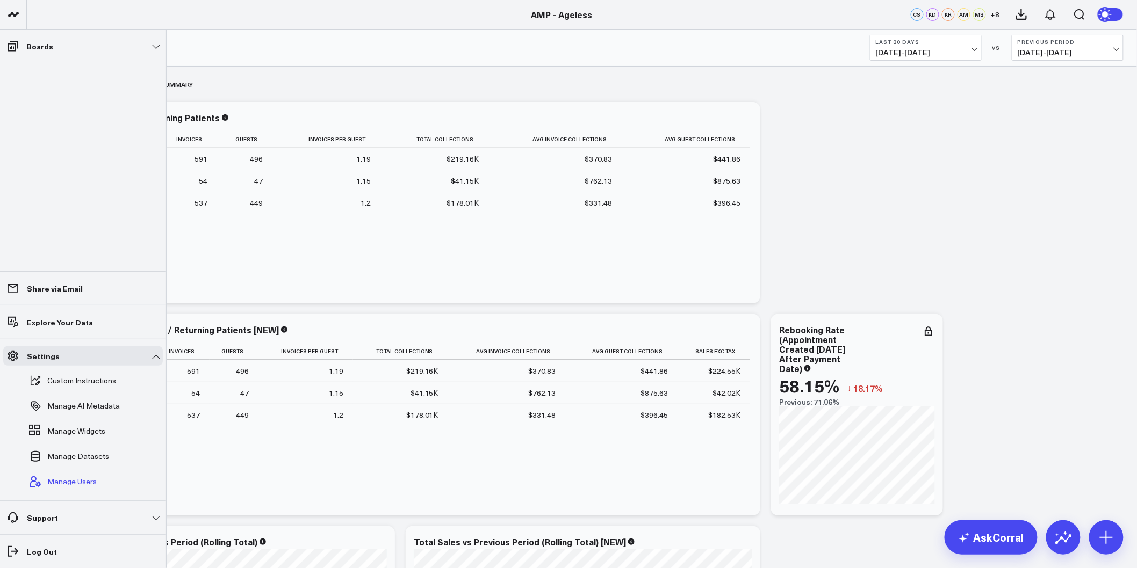
click at [79, 479] on span "Manage Users" at bounding box center [71, 482] width 49 height 9
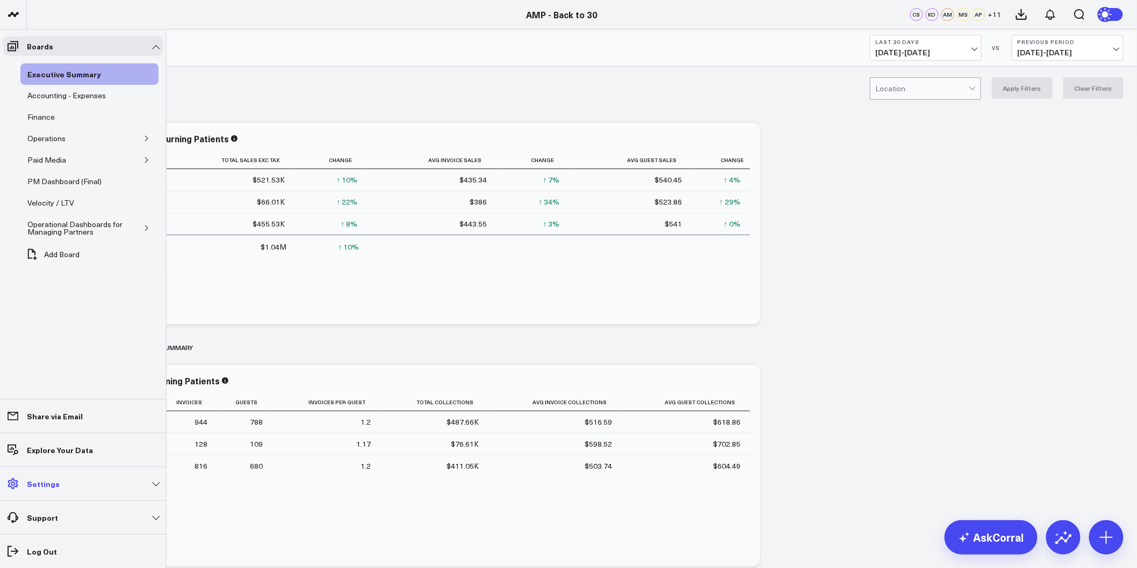
click at [141, 478] on link "Settings" at bounding box center [83, 483] width 160 height 19
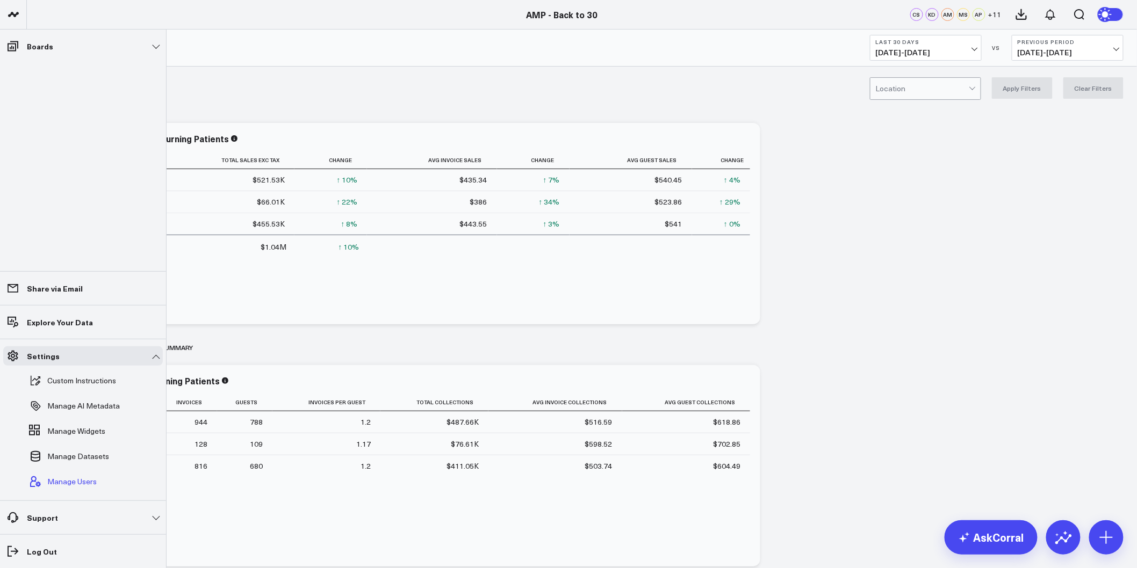
click at [69, 481] on span "Manage Users" at bounding box center [71, 482] width 49 height 9
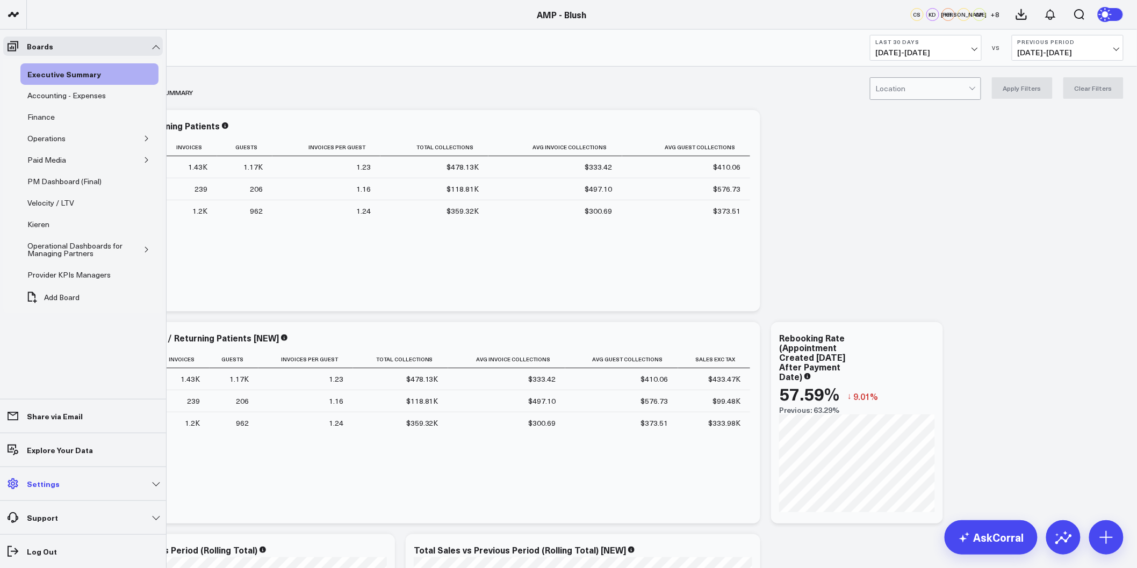
click at [159, 487] on link "Settings" at bounding box center [83, 483] width 160 height 19
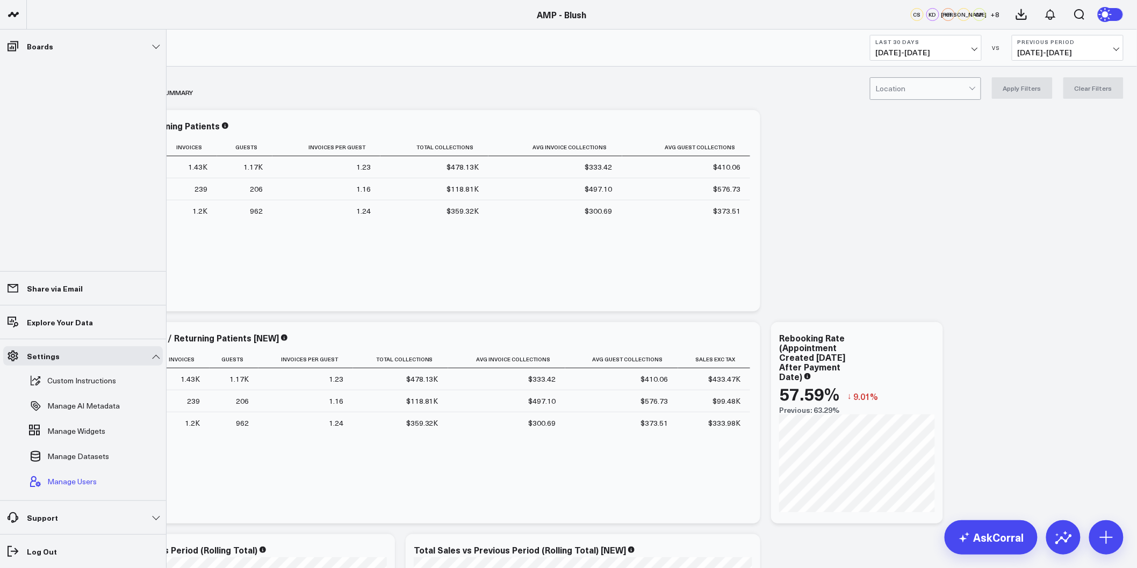
click at [89, 485] on span "Manage Users" at bounding box center [71, 482] width 49 height 9
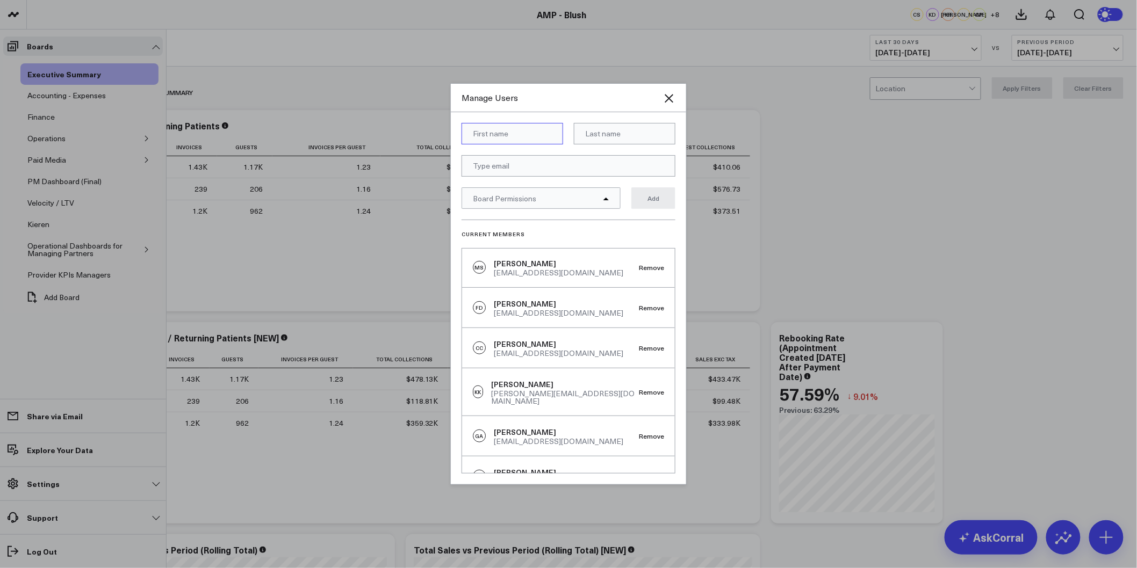
scroll to position [340, 0]
click at [669, 98] on icon "Close" at bounding box center [669, 98] width 9 height 9
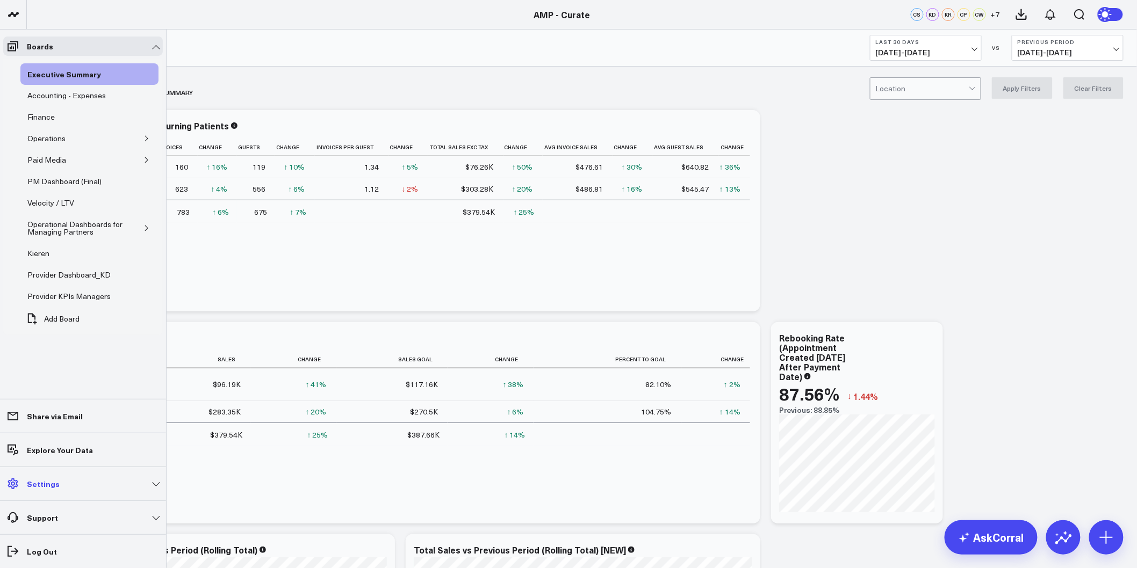
click at [149, 491] on link "Settings" at bounding box center [83, 483] width 160 height 19
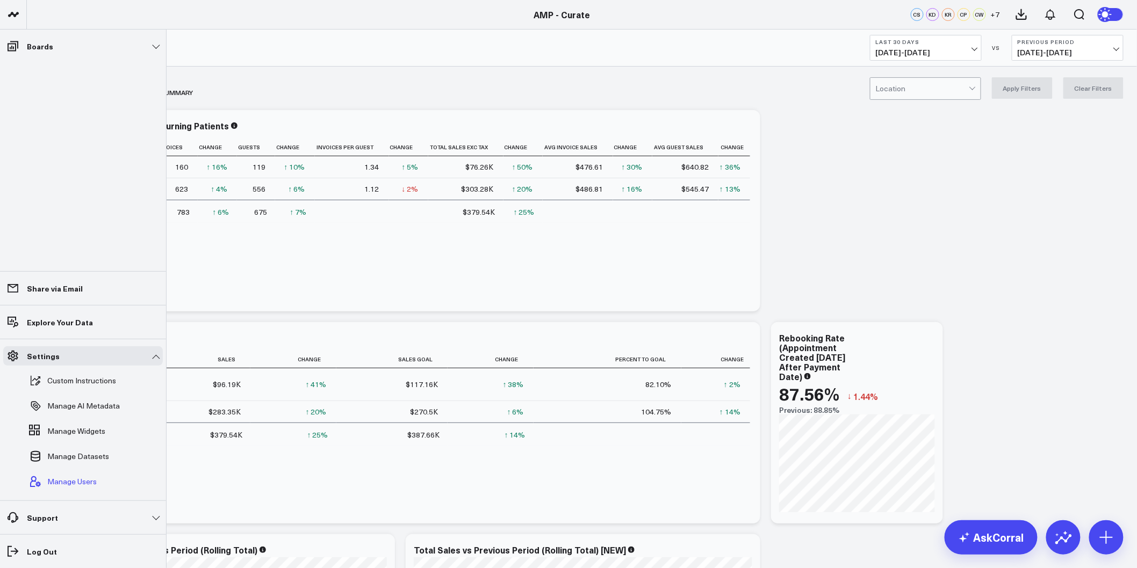
click at [78, 481] on span "Manage Users" at bounding box center [71, 482] width 49 height 9
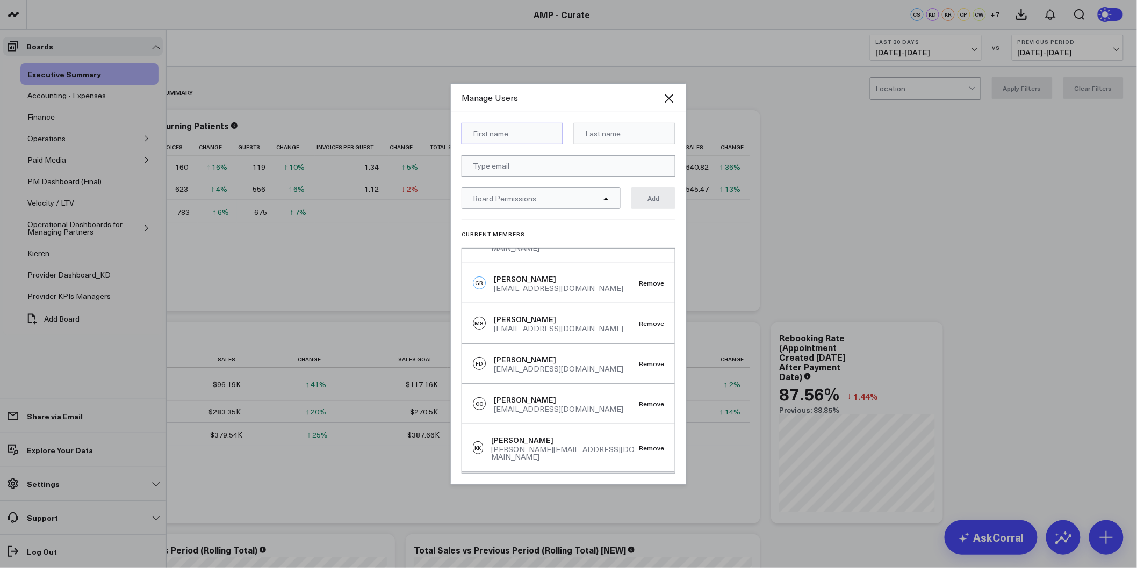
scroll to position [179, 0]
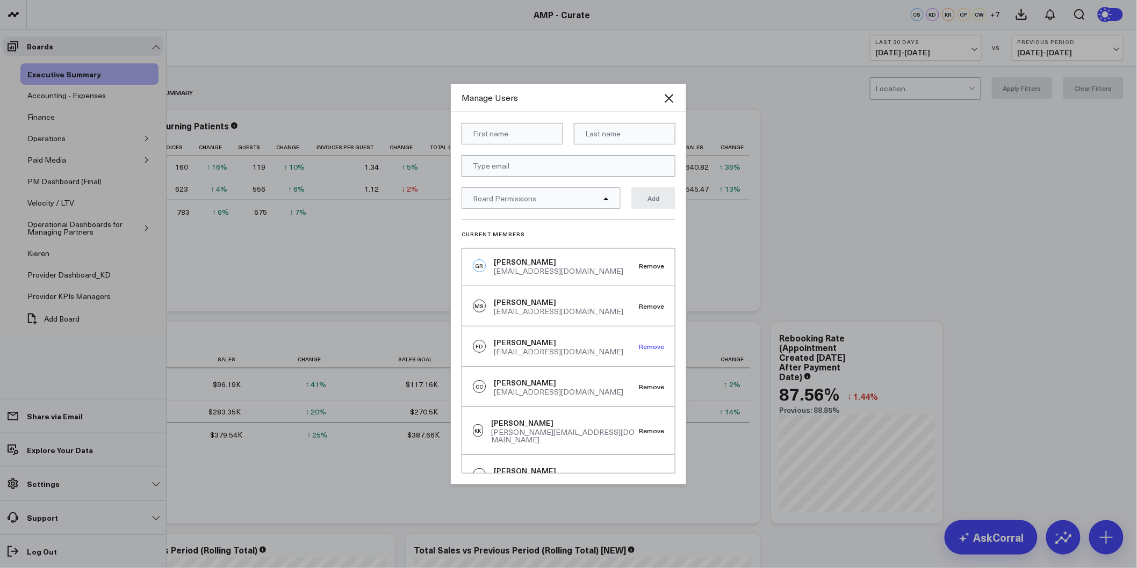
click at [639, 343] on button "Remove" at bounding box center [651, 347] width 25 height 8
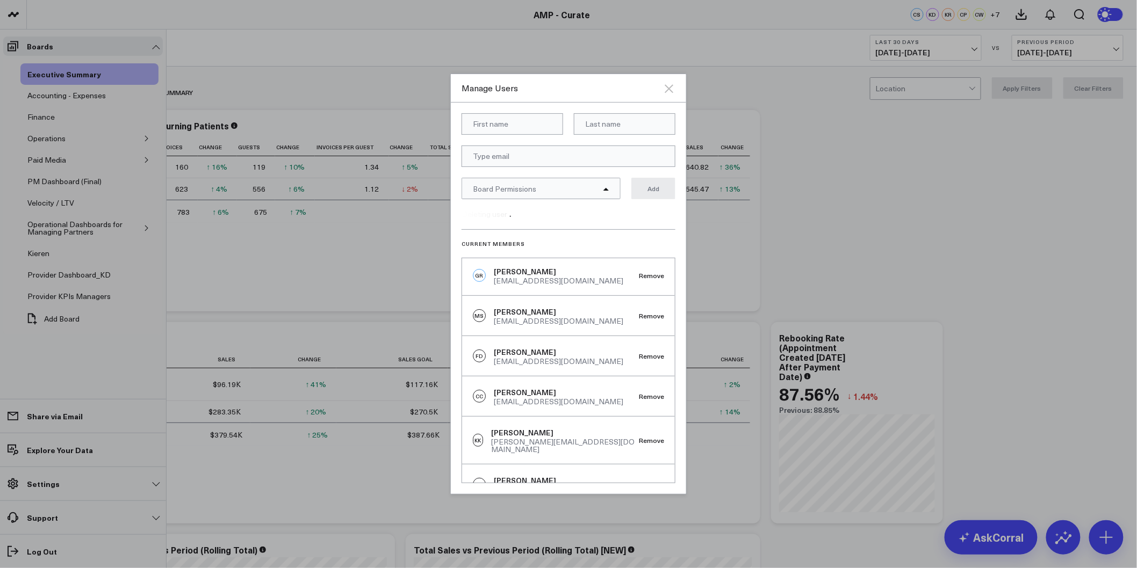
click at [669, 88] on icon "Close" at bounding box center [669, 88] width 9 height 9
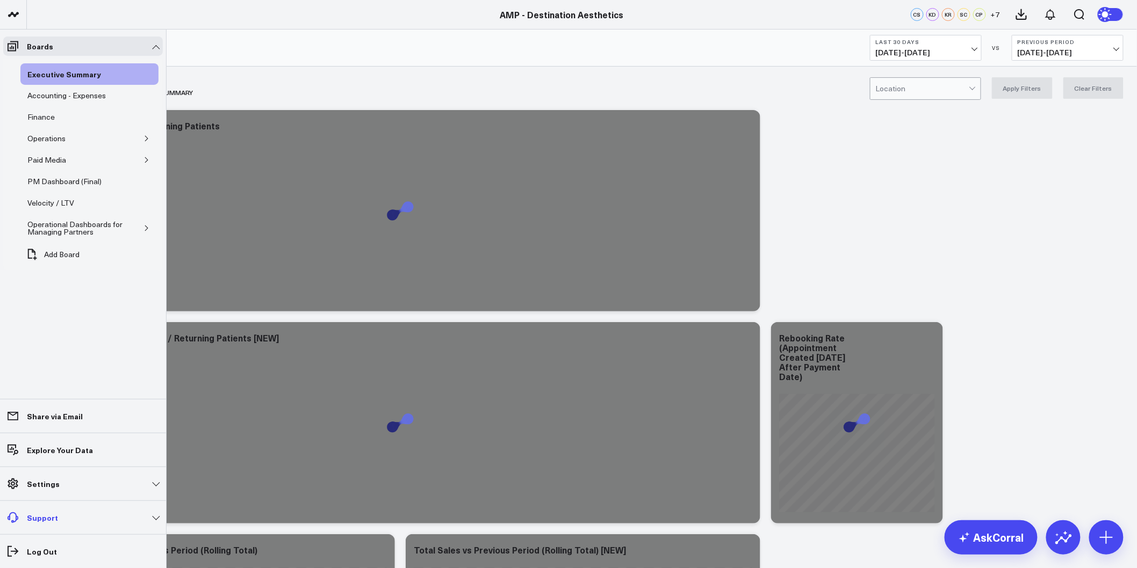
click at [145, 523] on link "Support" at bounding box center [83, 517] width 160 height 19
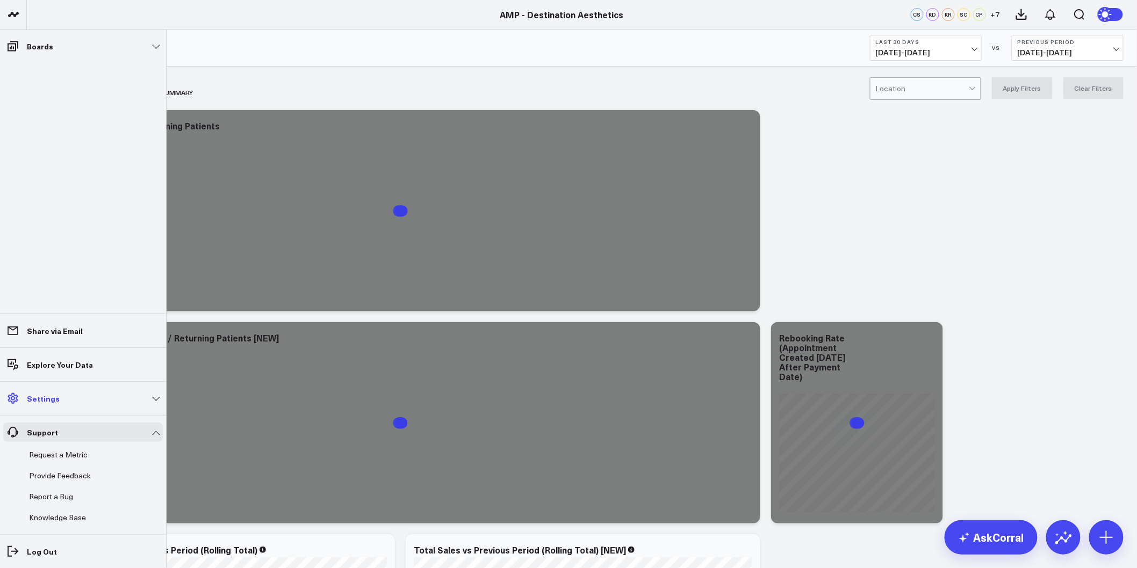
click at [120, 403] on link "Settings" at bounding box center [83, 398] width 160 height 19
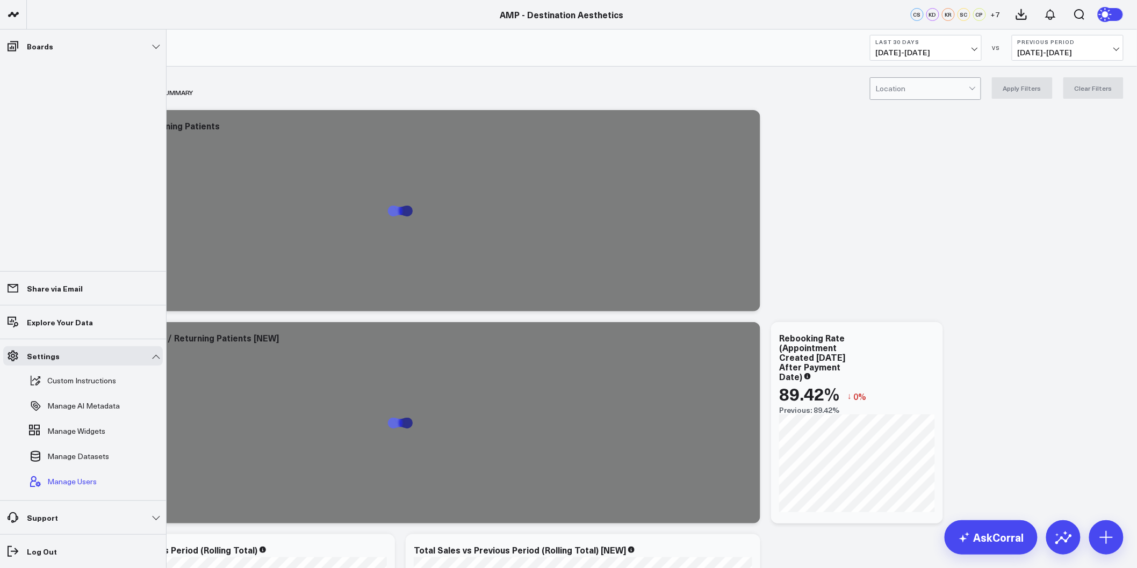
click at [56, 485] on span "Manage Users" at bounding box center [71, 482] width 49 height 9
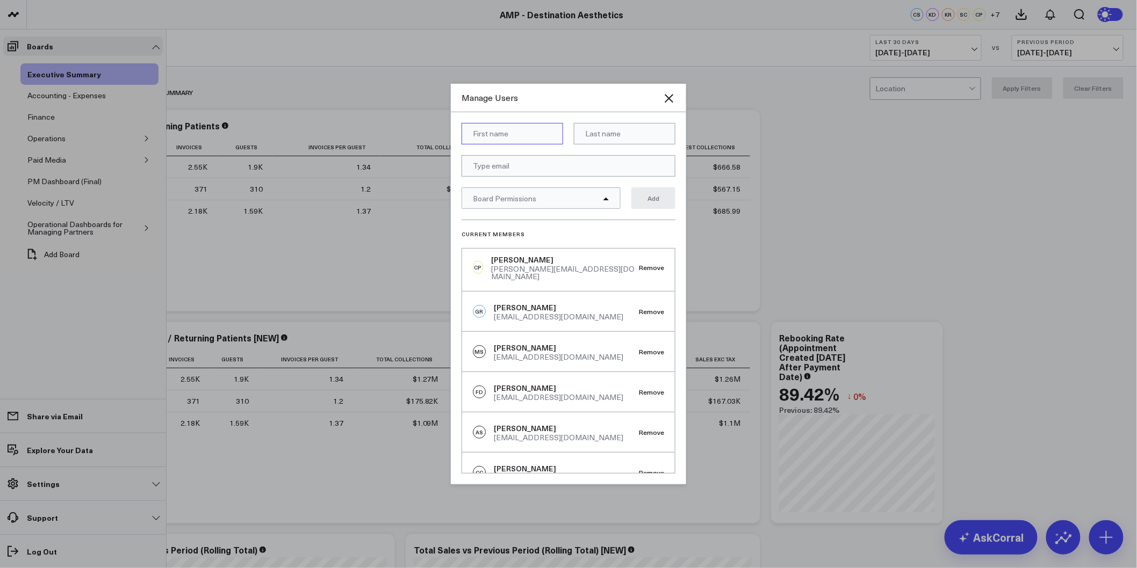
scroll to position [122, 0]
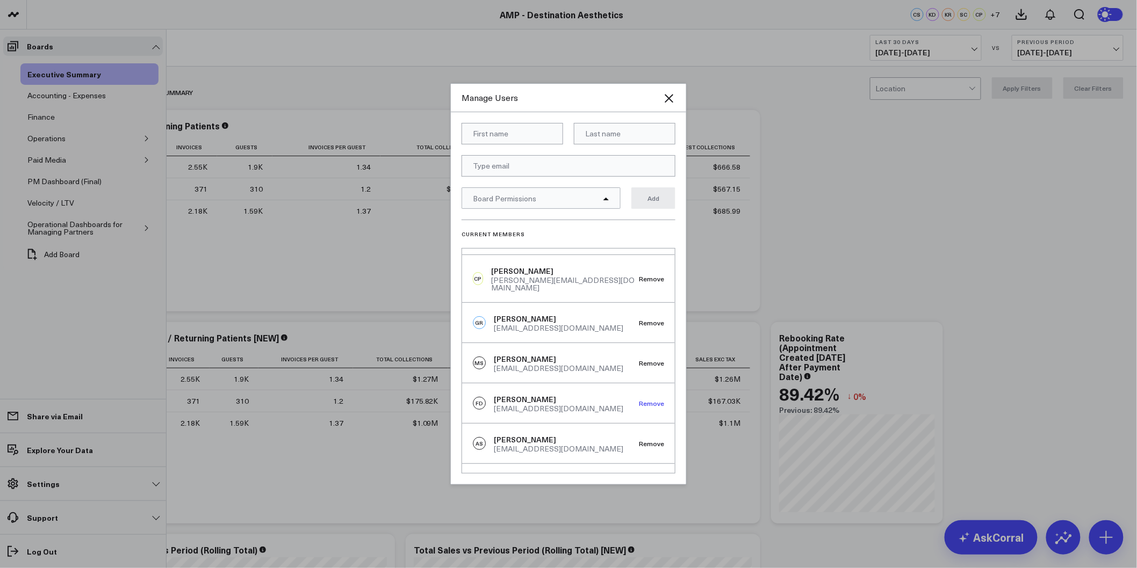
click at [642, 400] on button "Remove" at bounding box center [651, 404] width 25 height 8
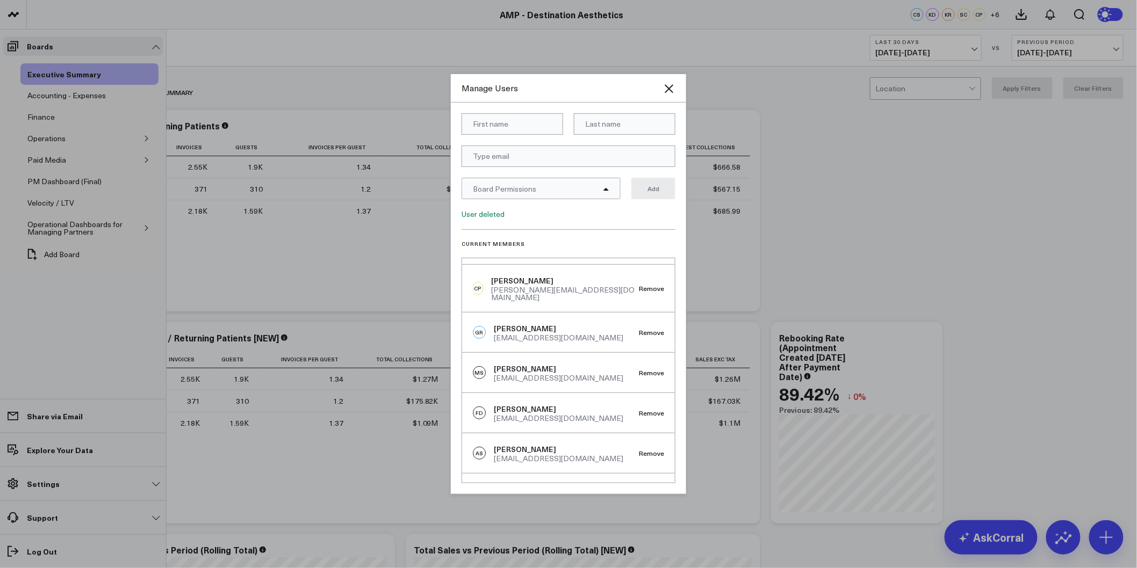
click at [641, 409] on button "Remove" at bounding box center [651, 413] width 25 height 8
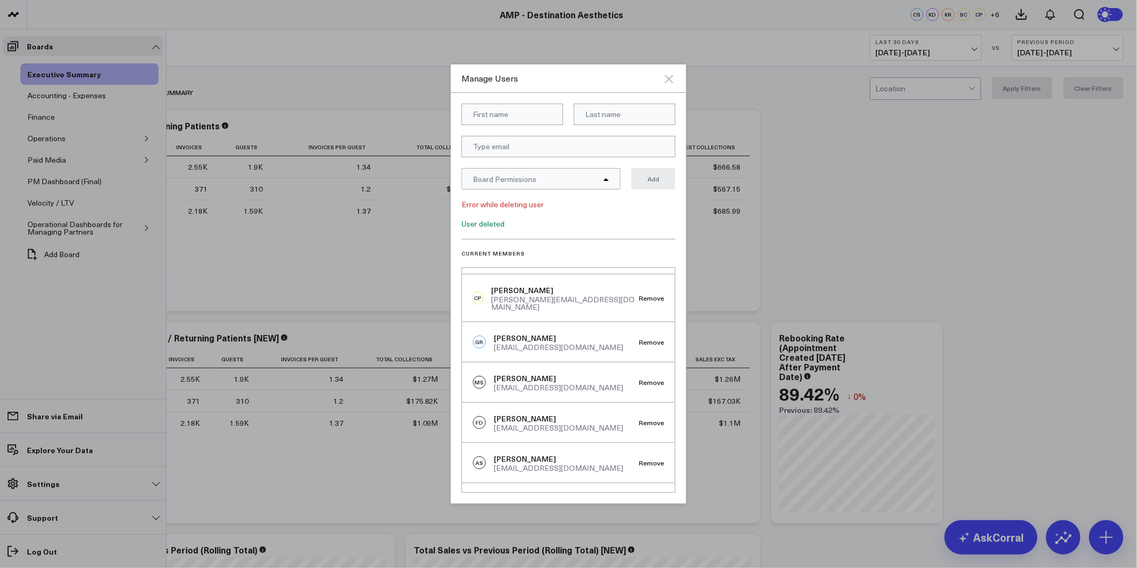
click at [674, 74] on icon "Close" at bounding box center [668, 79] width 13 height 13
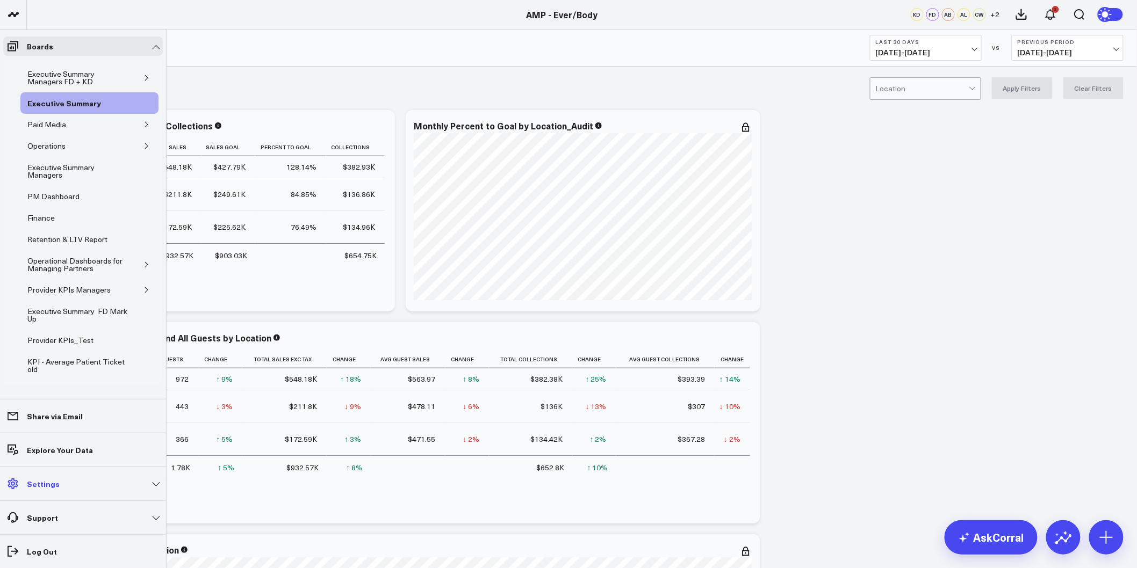
click at [153, 486] on link "Settings" at bounding box center [83, 483] width 160 height 19
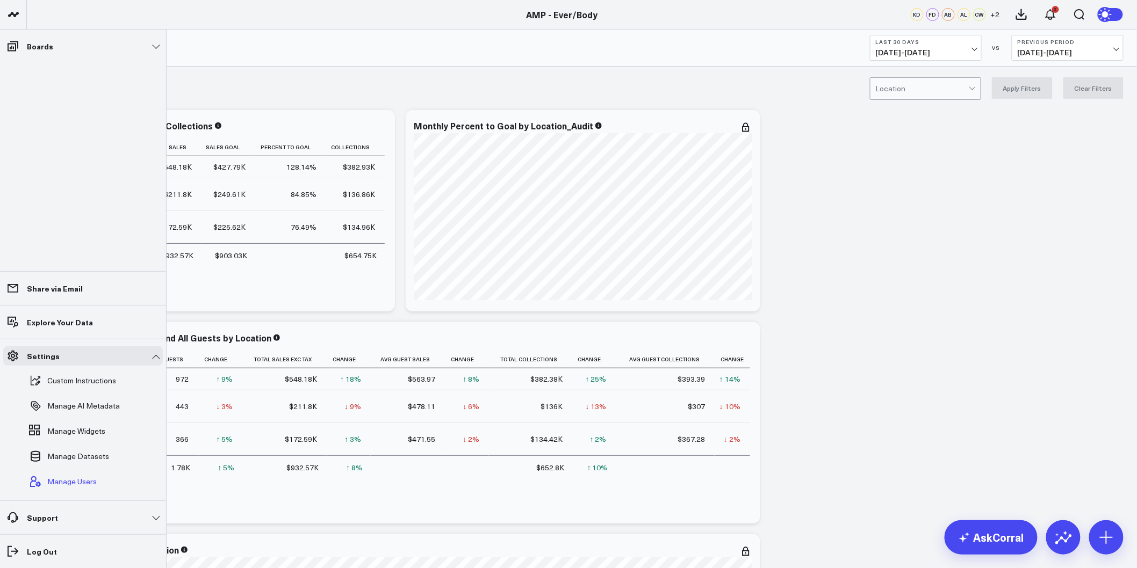
click at [68, 481] on span "Manage Users" at bounding box center [71, 482] width 49 height 9
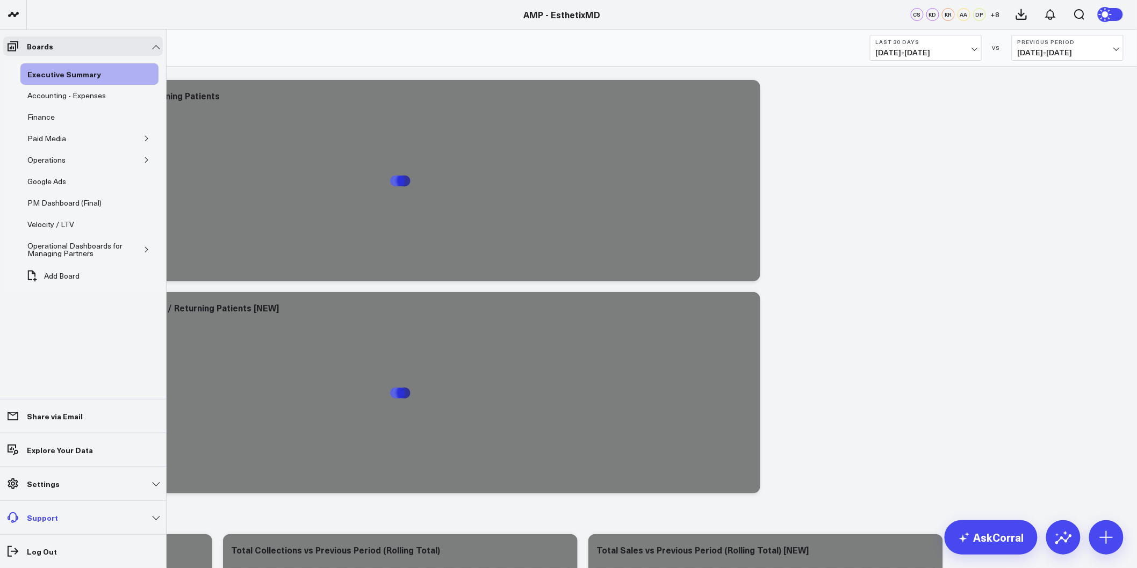
click at [141, 522] on link "Support" at bounding box center [83, 517] width 160 height 19
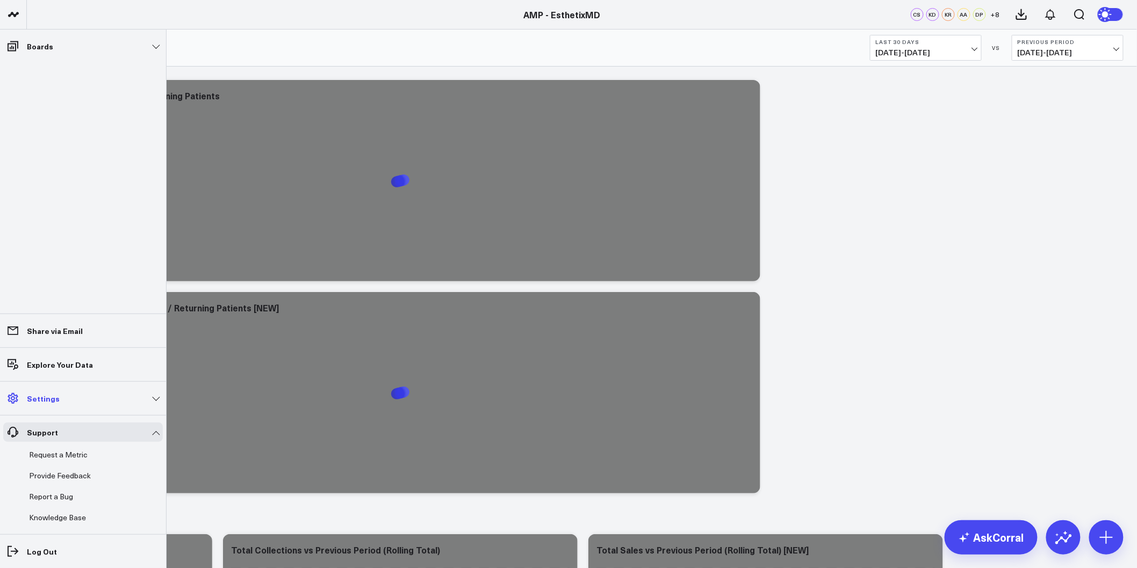
click at [140, 400] on link "Settings" at bounding box center [83, 398] width 160 height 19
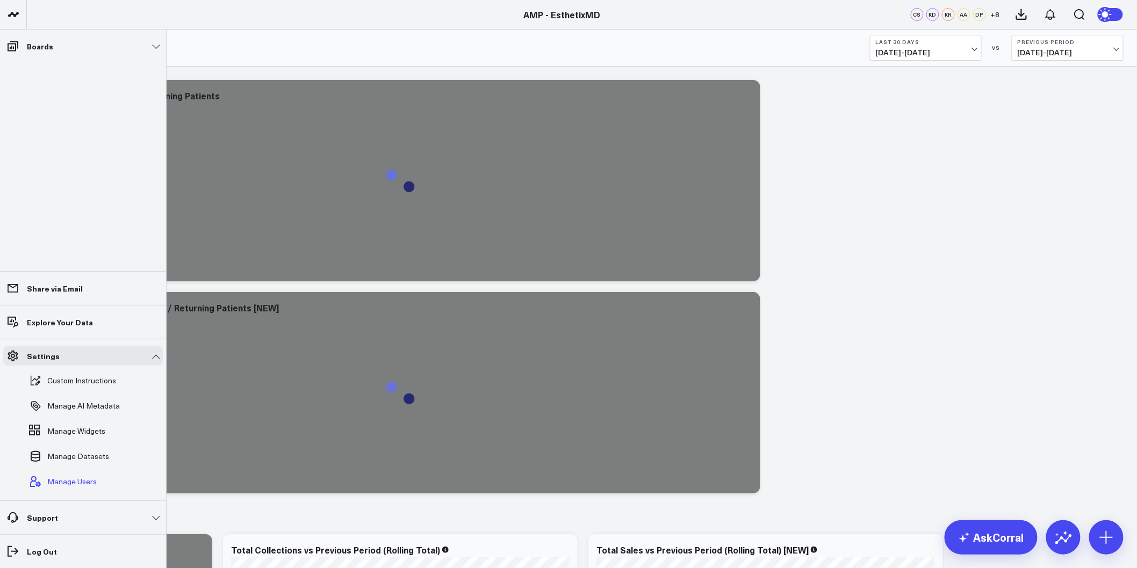
click at [56, 484] on span "Manage Users" at bounding box center [71, 482] width 49 height 9
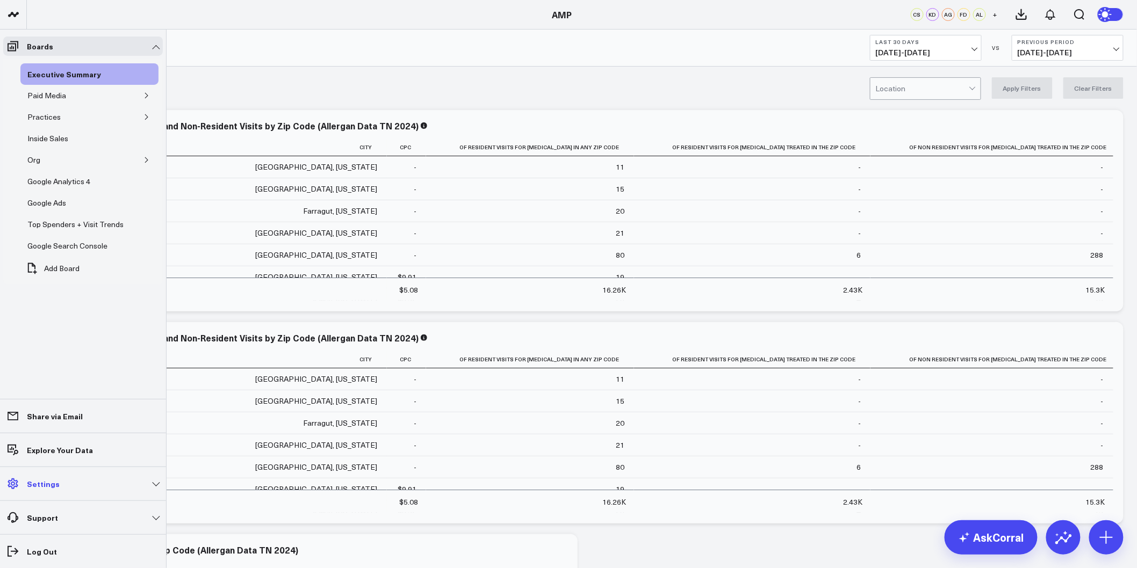
click at [98, 482] on link "Settings" at bounding box center [83, 483] width 160 height 19
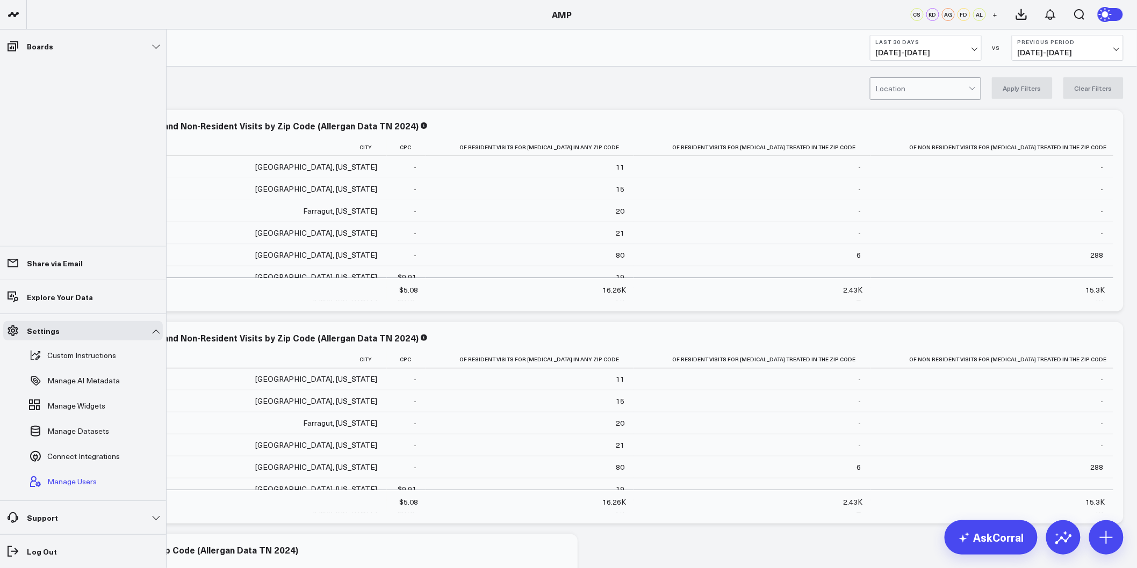
click at [87, 481] on span "Manage Users" at bounding box center [71, 482] width 49 height 9
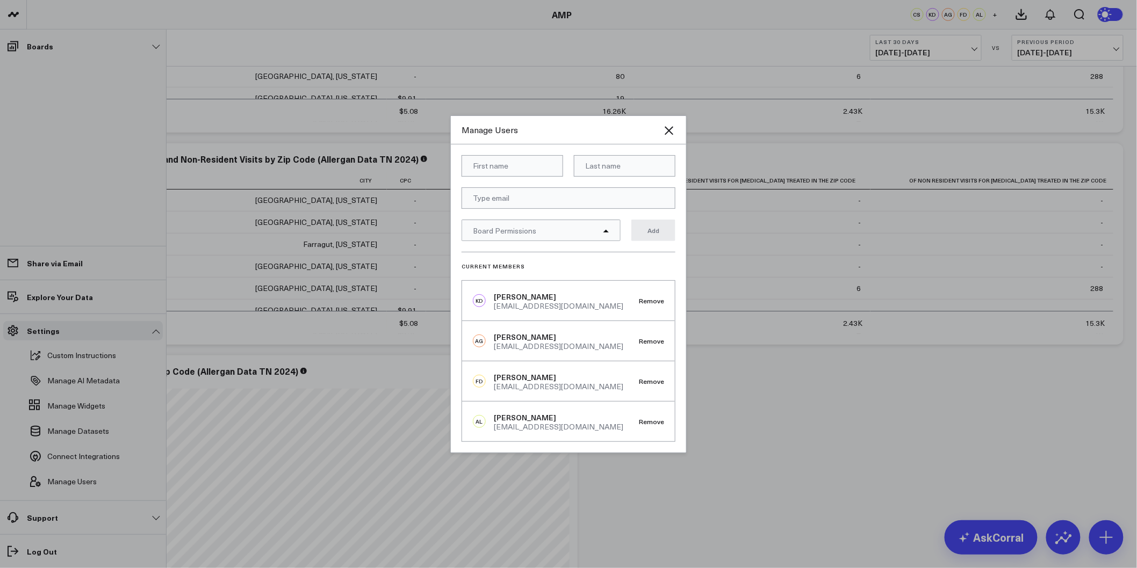
scroll to position [119, 0]
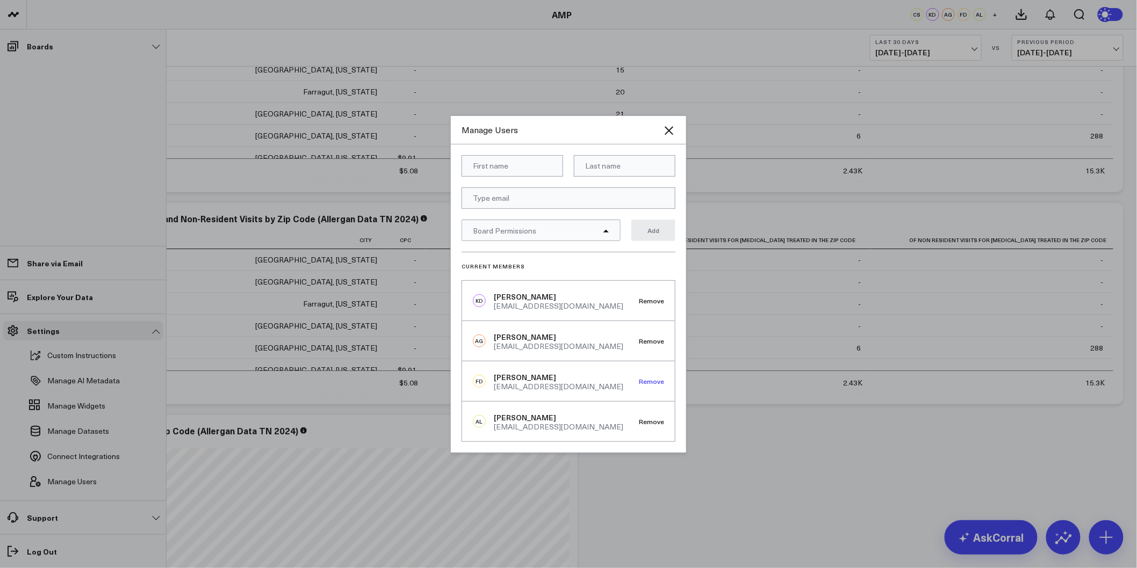
click at [657, 378] on button "Remove" at bounding box center [651, 382] width 25 height 8
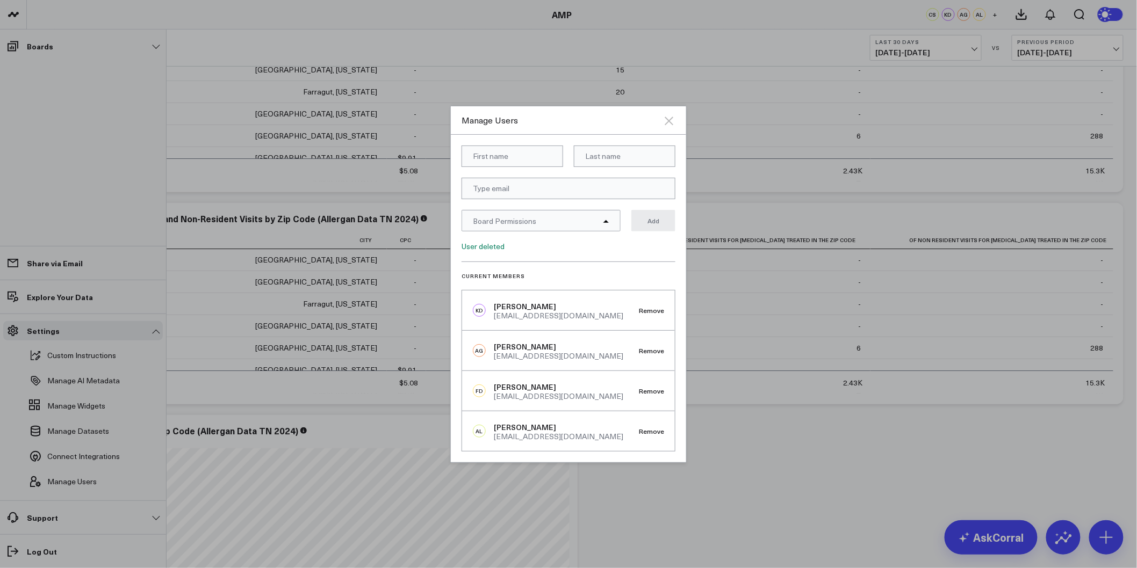
click at [675, 115] on icon "Close" at bounding box center [668, 120] width 13 height 13
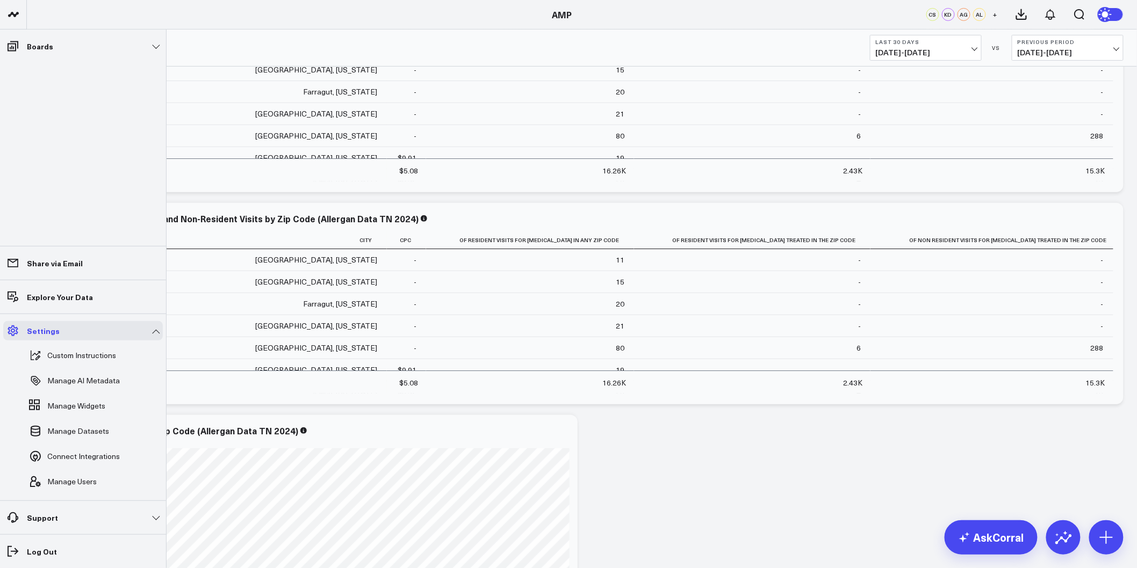
click at [155, 331] on link "Settings" at bounding box center [83, 330] width 160 height 19
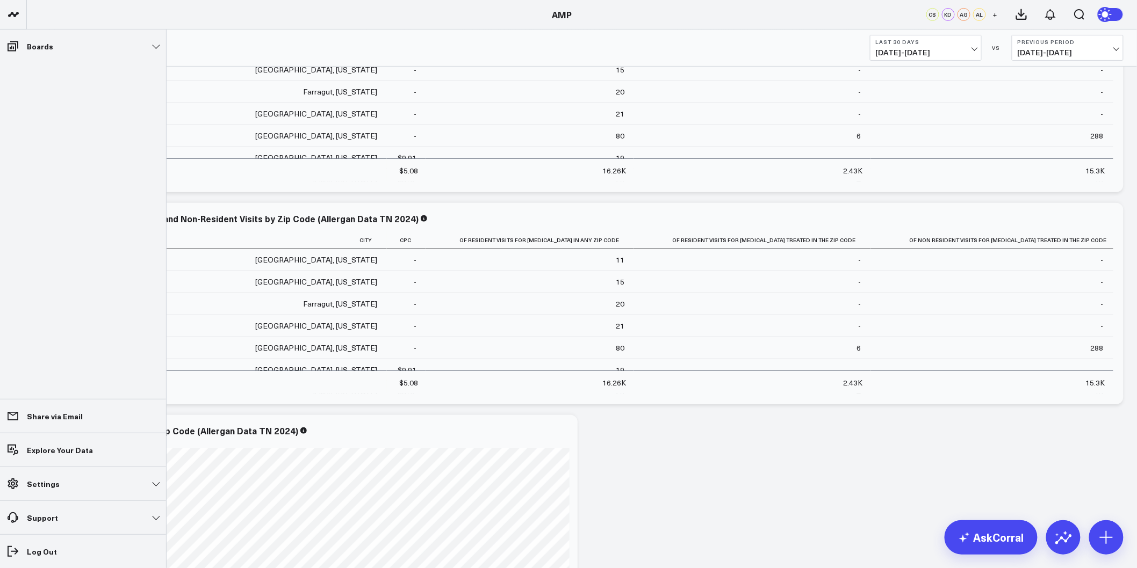
click at [125, 495] on li "Settings Custom Instructions Manage AI Metadata Manage Widgets Manage Datasets …" at bounding box center [83, 484] width 166 height 34
click at [157, 487] on link "Settings" at bounding box center [83, 483] width 160 height 19
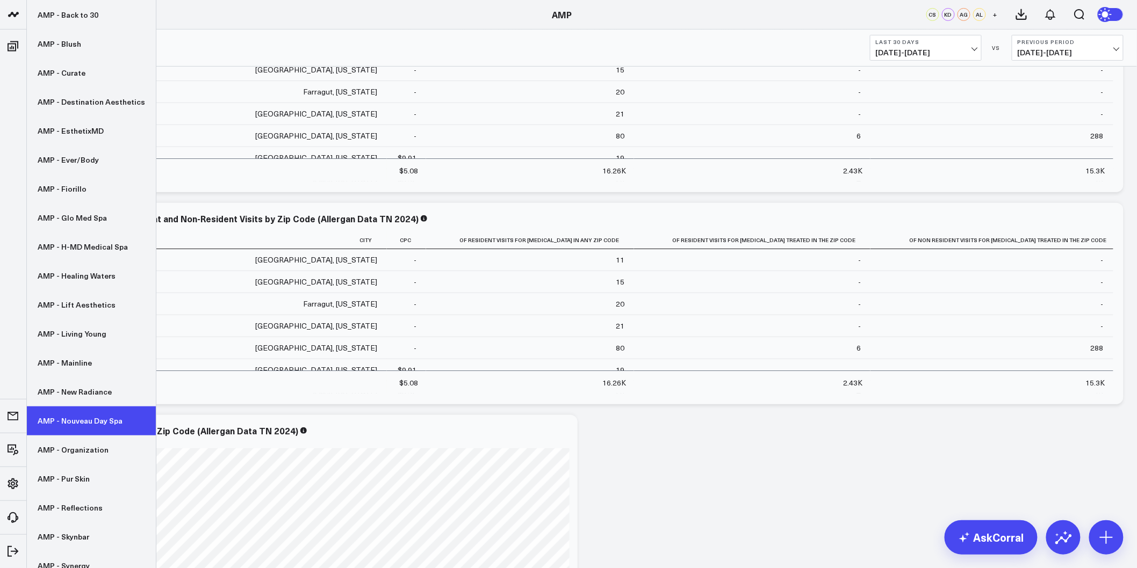
scroll to position [153, 0]
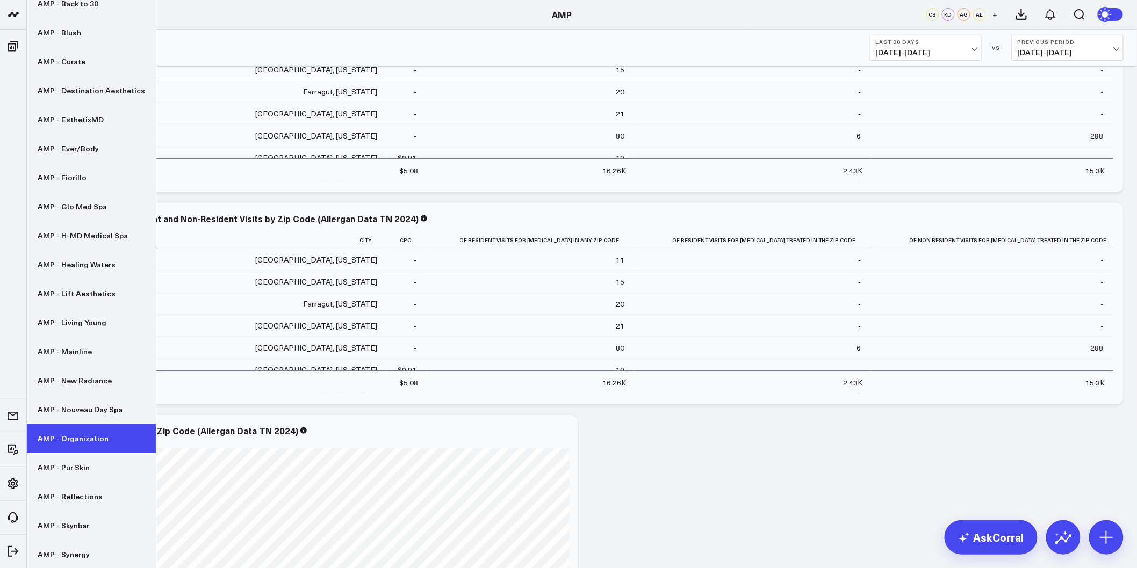
click at [89, 437] on link "AMP - Organization" at bounding box center [91, 438] width 129 height 29
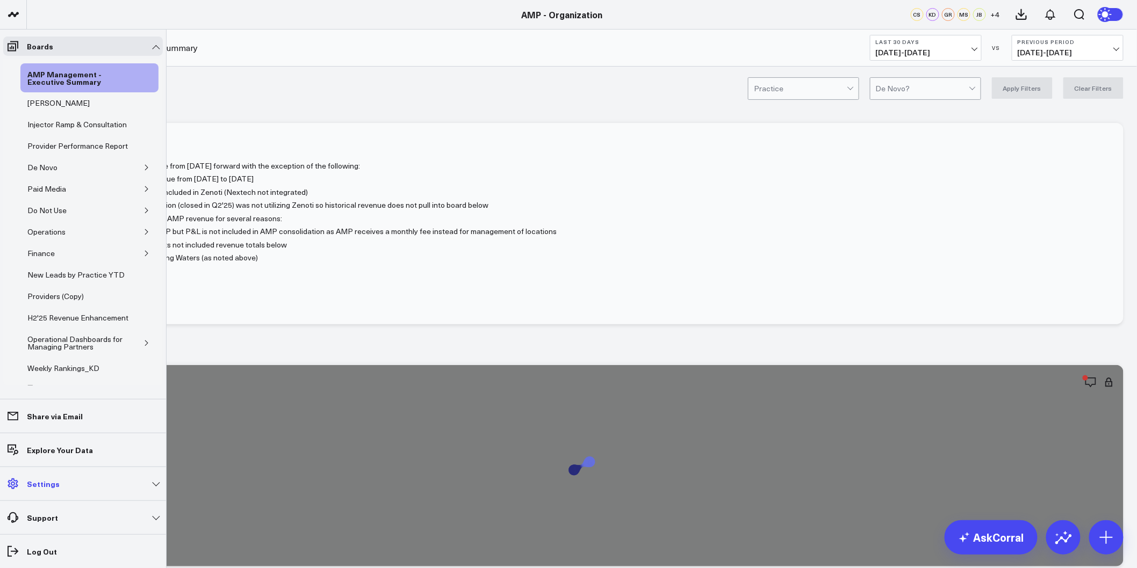
click at [155, 486] on link "Settings" at bounding box center [83, 483] width 160 height 19
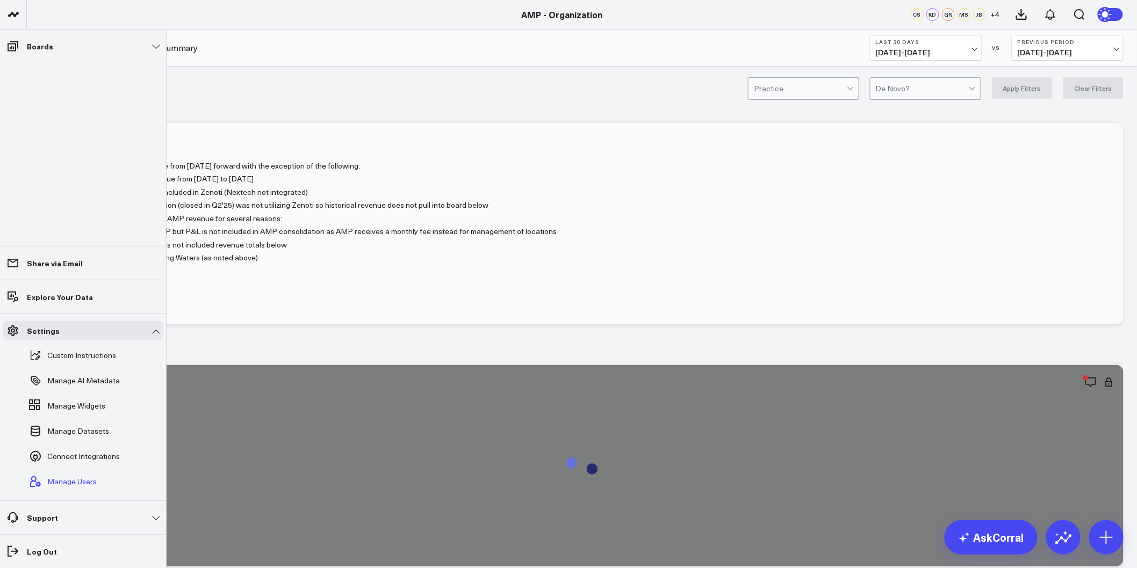
click at [78, 478] on span "Manage Users" at bounding box center [71, 482] width 49 height 9
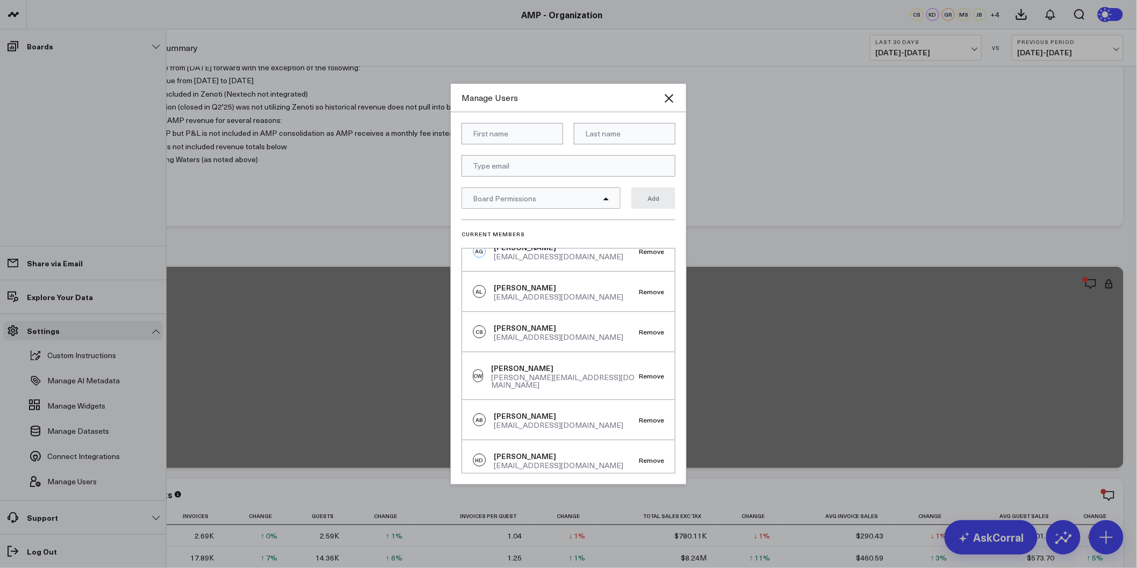
scroll to position [119, 0]
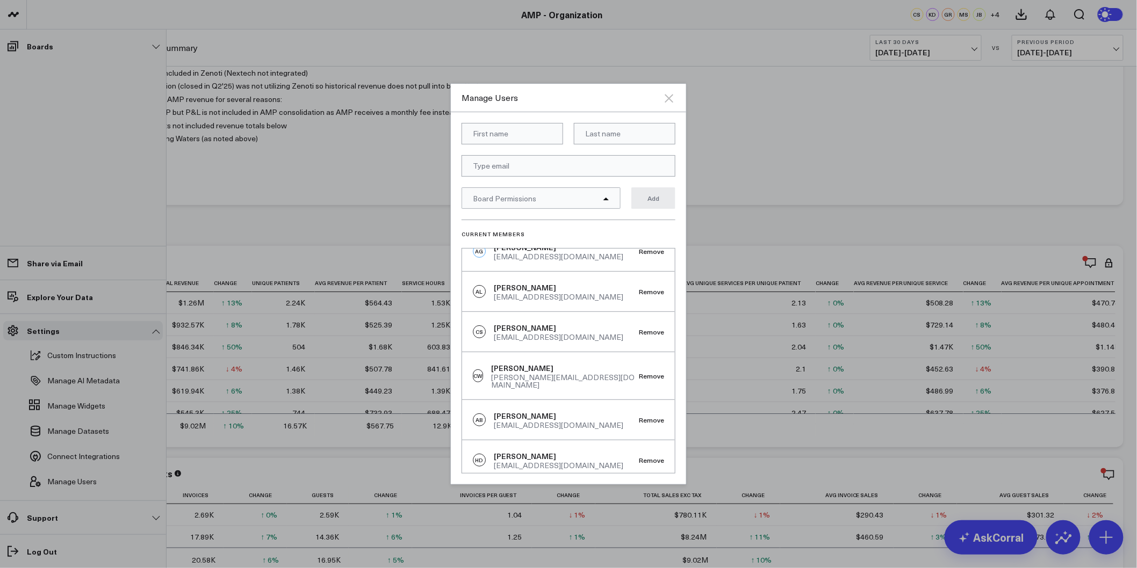
click at [669, 99] on icon "Close" at bounding box center [669, 98] width 9 height 9
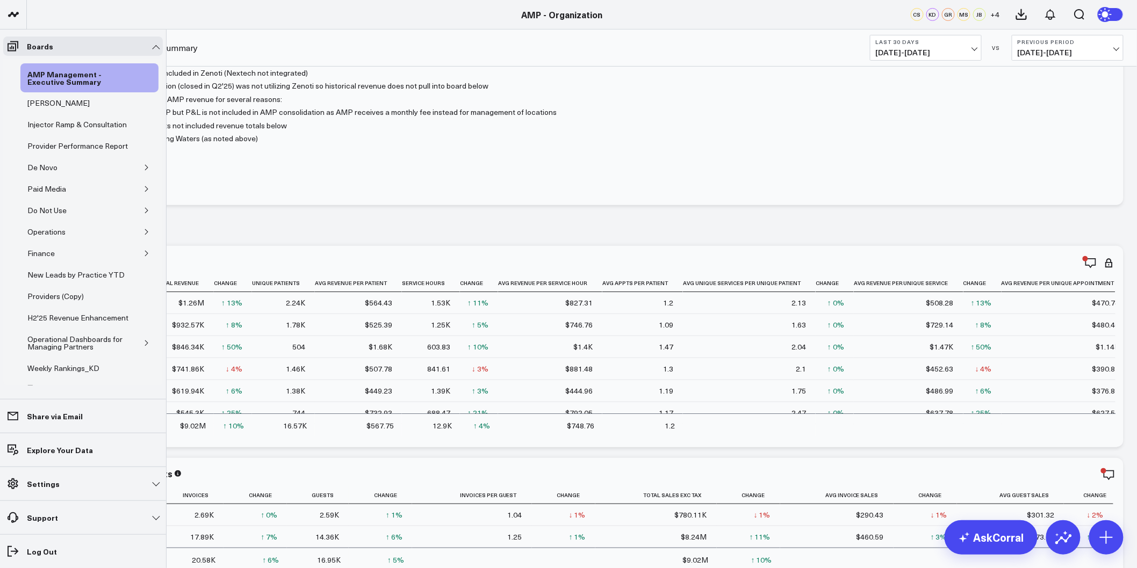
click at [153, 492] on link "Settings" at bounding box center [83, 483] width 160 height 19
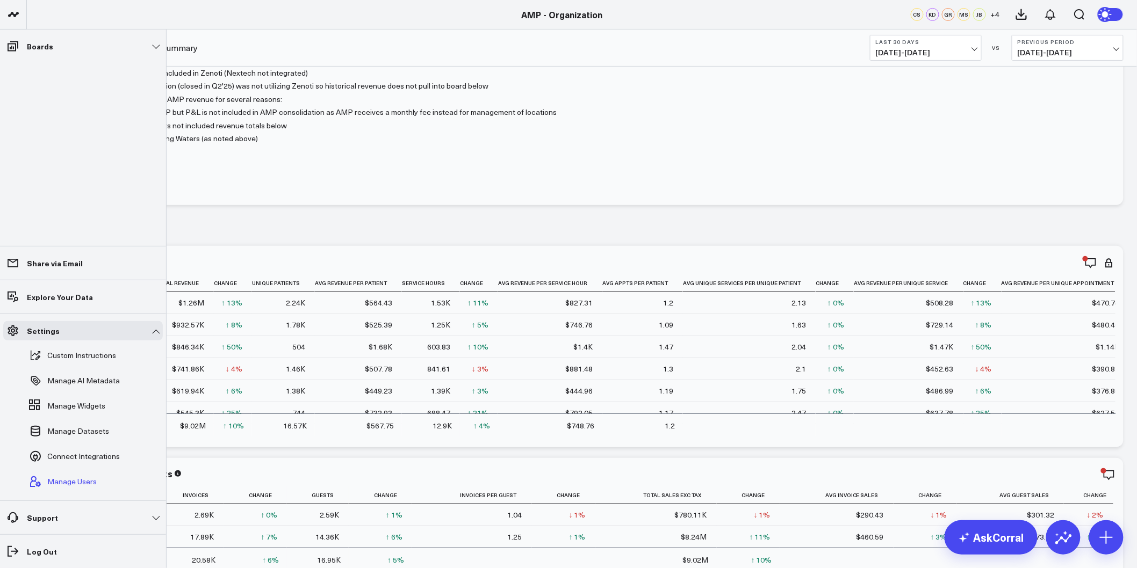
click at [68, 482] on span "Manage Users" at bounding box center [71, 482] width 49 height 9
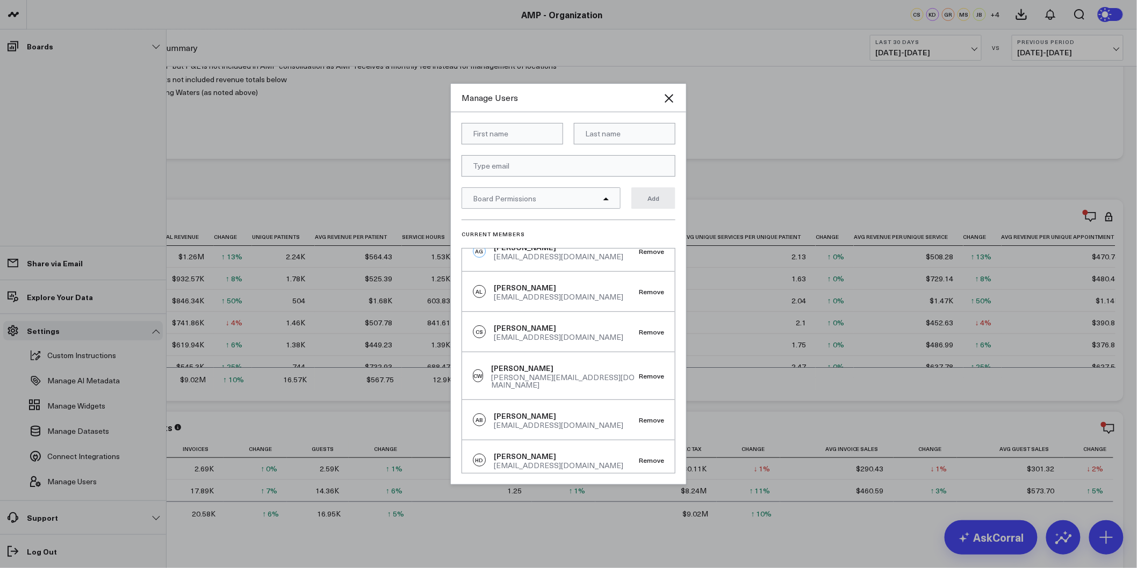
scroll to position [179, 0]
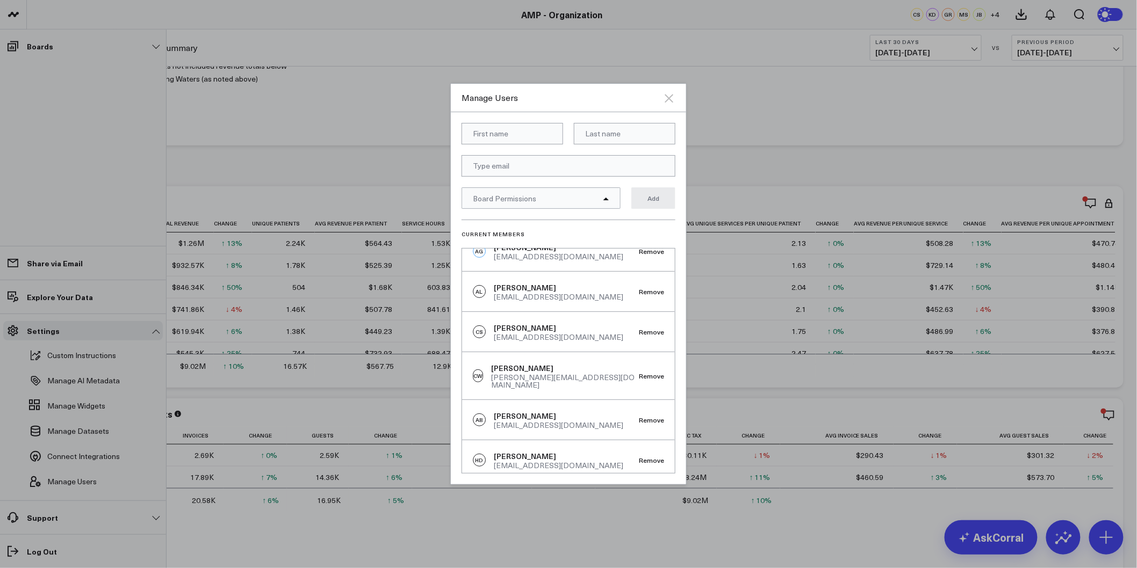
click at [672, 94] on icon "Close" at bounding box center [668, 98] width 13 height 13
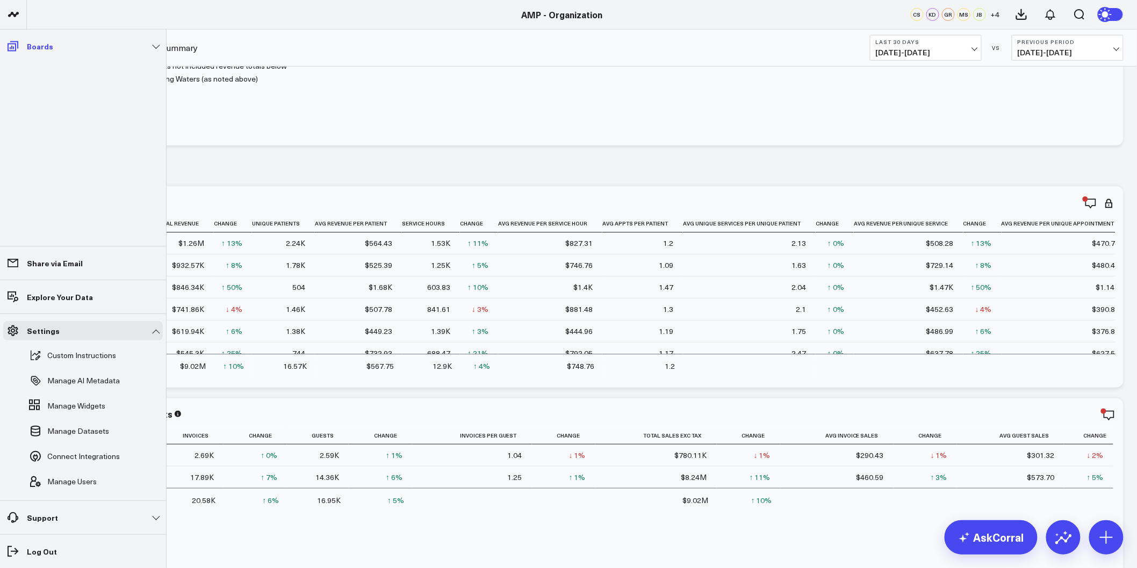
click at [155, 43] on link "Boards" at bounding box center [83, 46] width 160 height 19
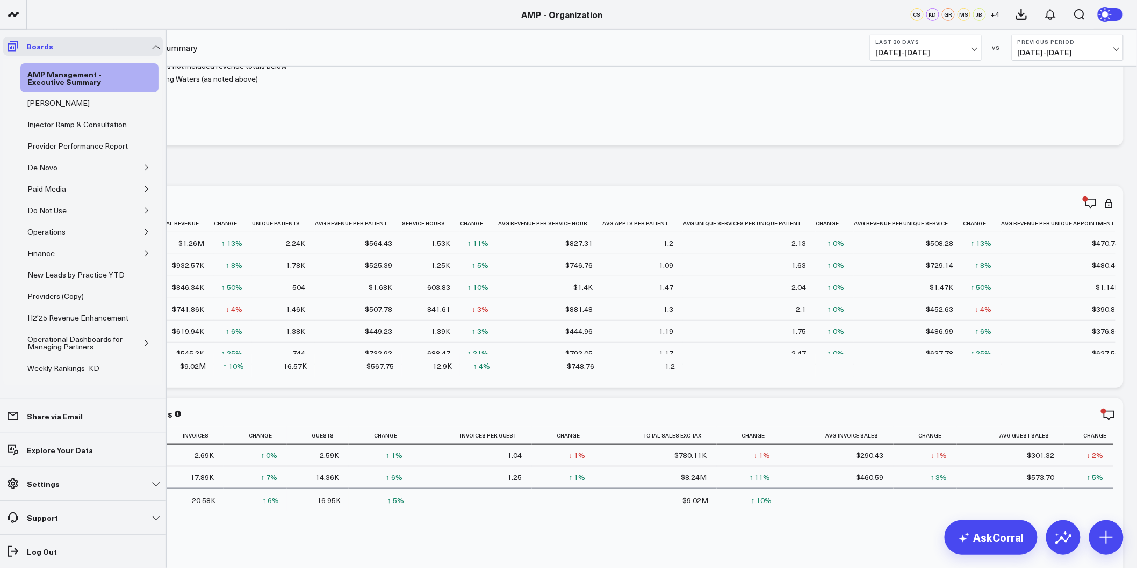
click at [153, 46] on link "Boards" at bounding box center [83, 46] width 160 height 19
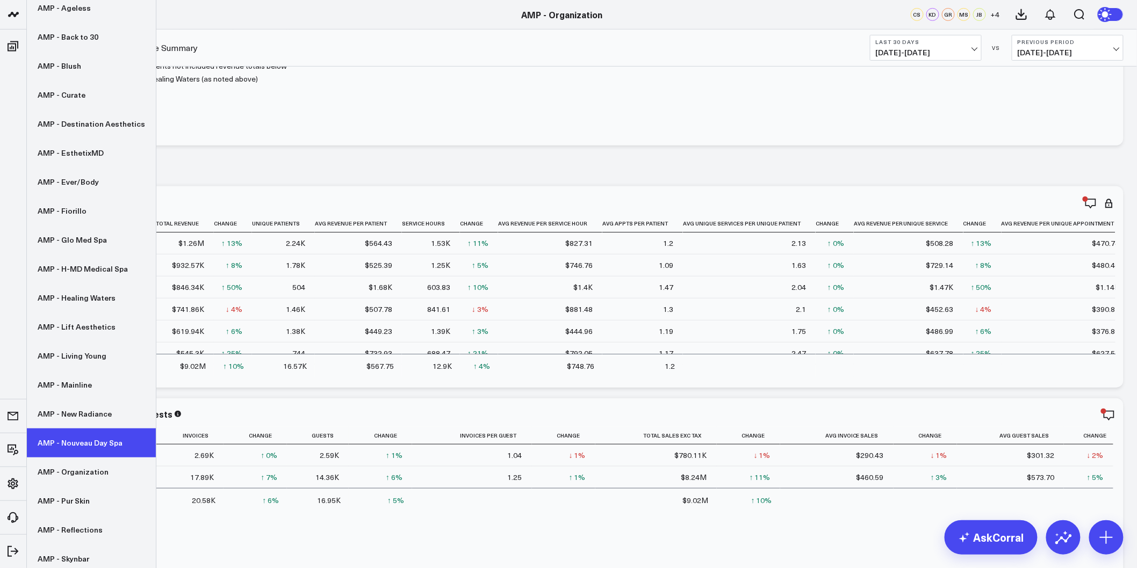
scroll to position [153, 0]
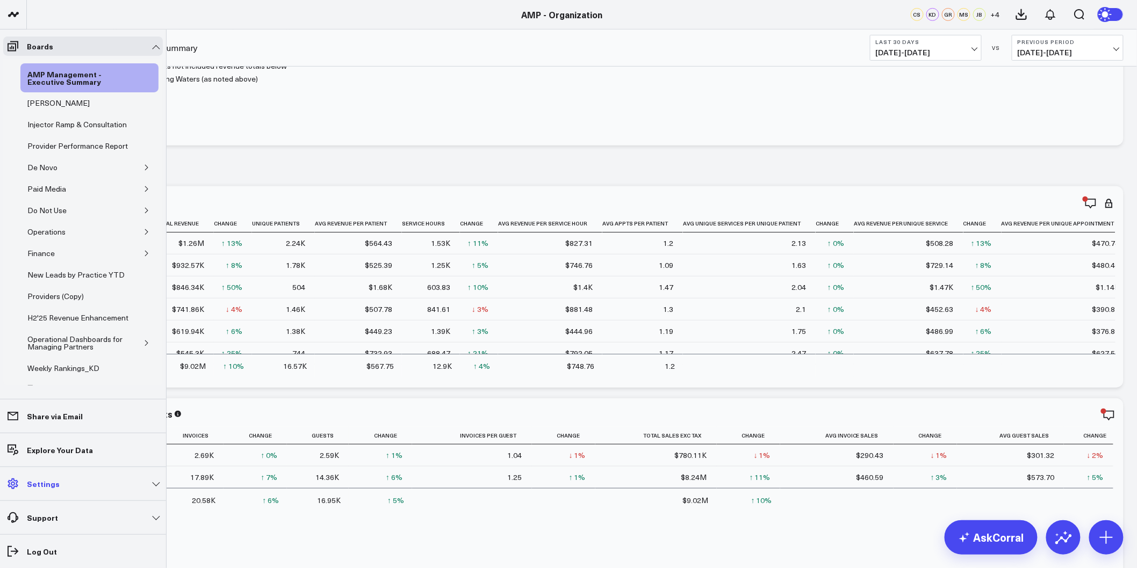
click at [115, 480] on link "Settings" at bounding box center [83, 483] width 160 height 19
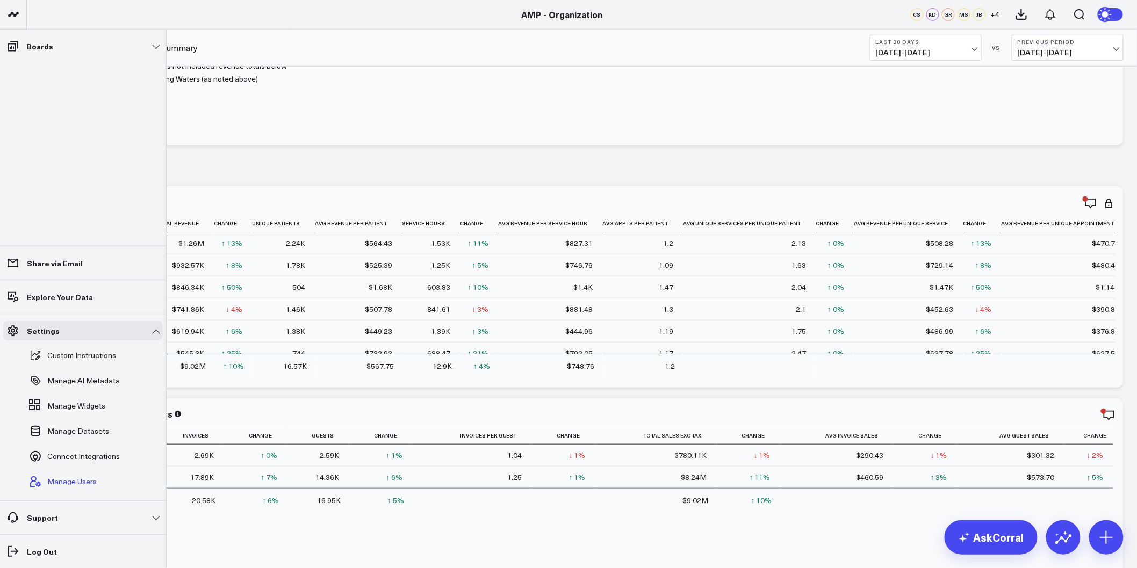
click at [83, 480] on span "Manage Users" at bounding box center [71, 482] width 49 height 9
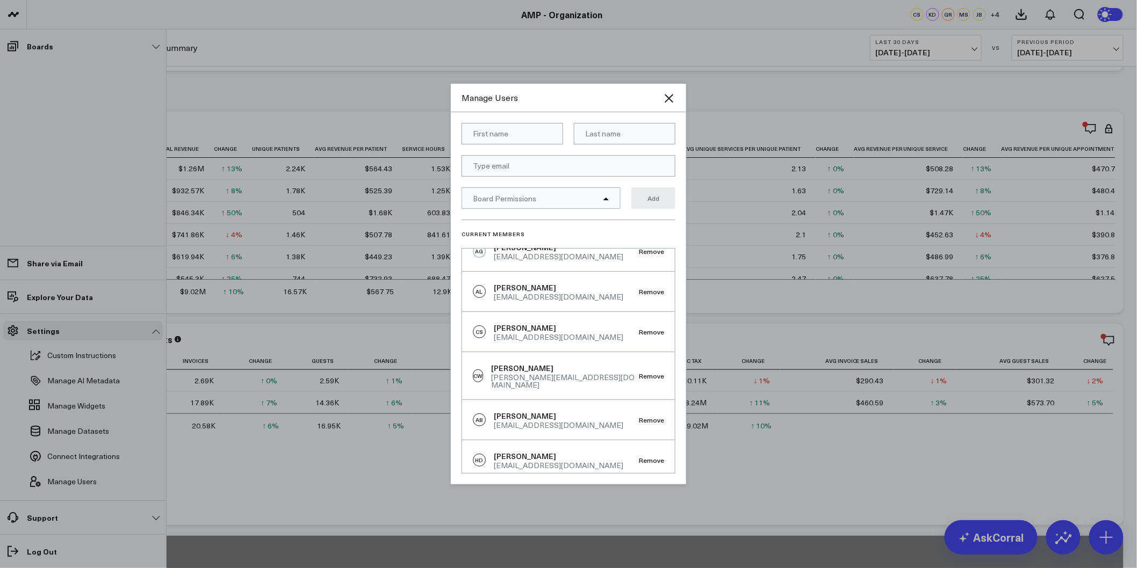
scroll to position [298, 0]
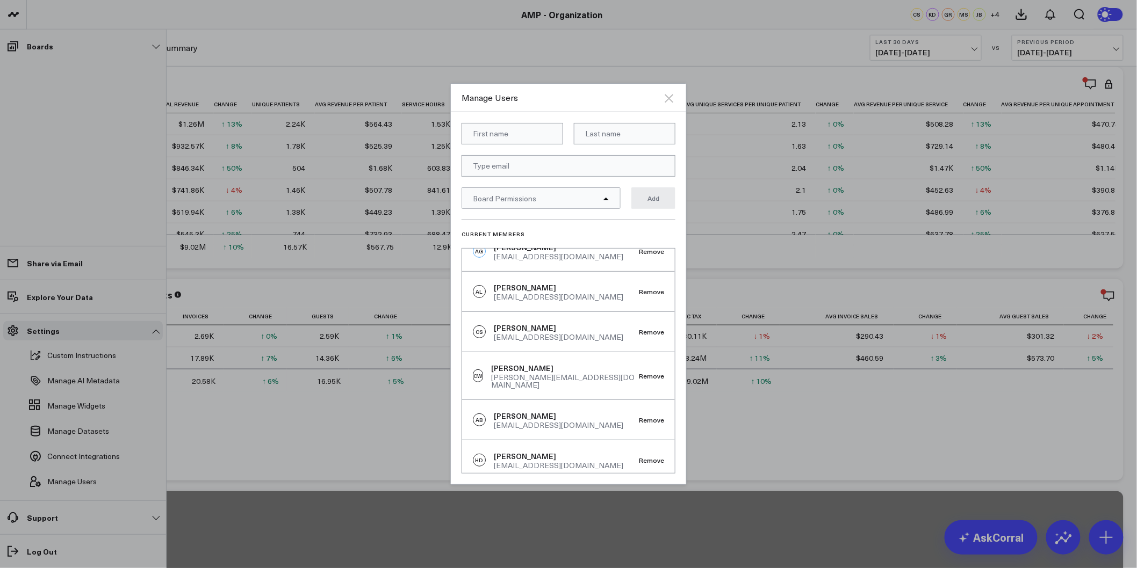
click at [669, 93] on icon "Close" at bounding box center [668, 98] width 13 height 13
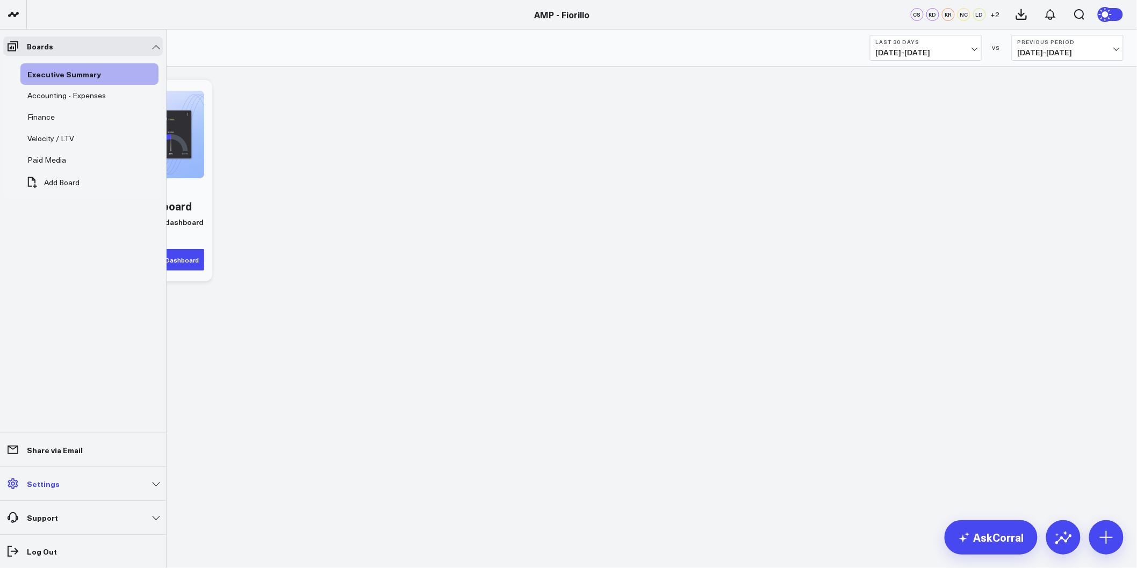
click at [148, 489] on link "Settings" at bounding box center [83, 483] width 160 height 19
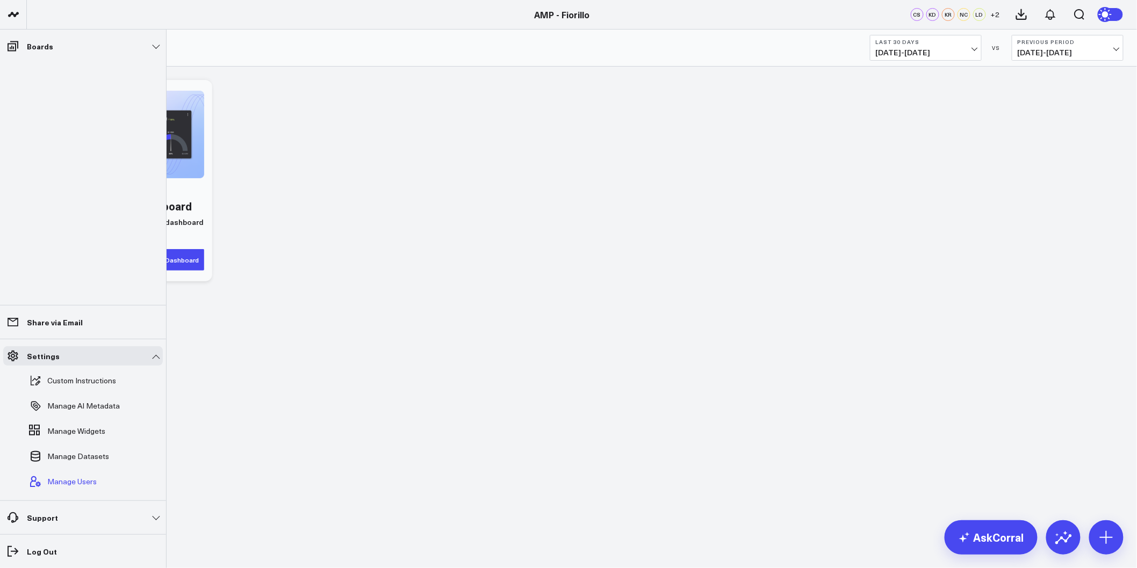
click at [84, 487] on button "Manage Users" at bounding box center [61, 482] width 72 height 24
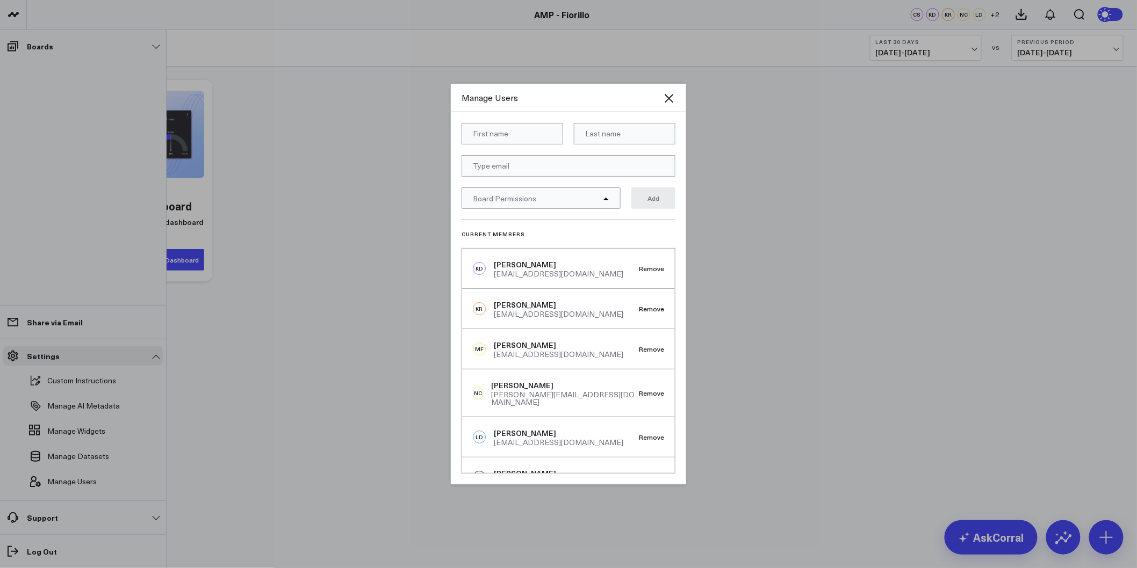
scroll to position [57, 0]
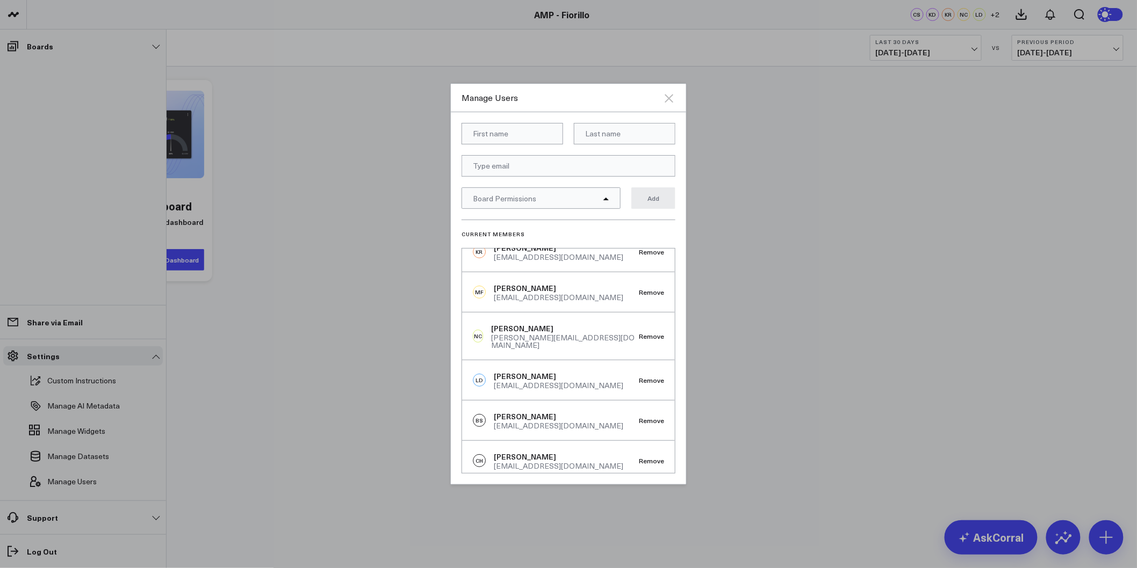
click at [672, 95] on icon "Close" at bounding box center [669, 98] width 9 height 9
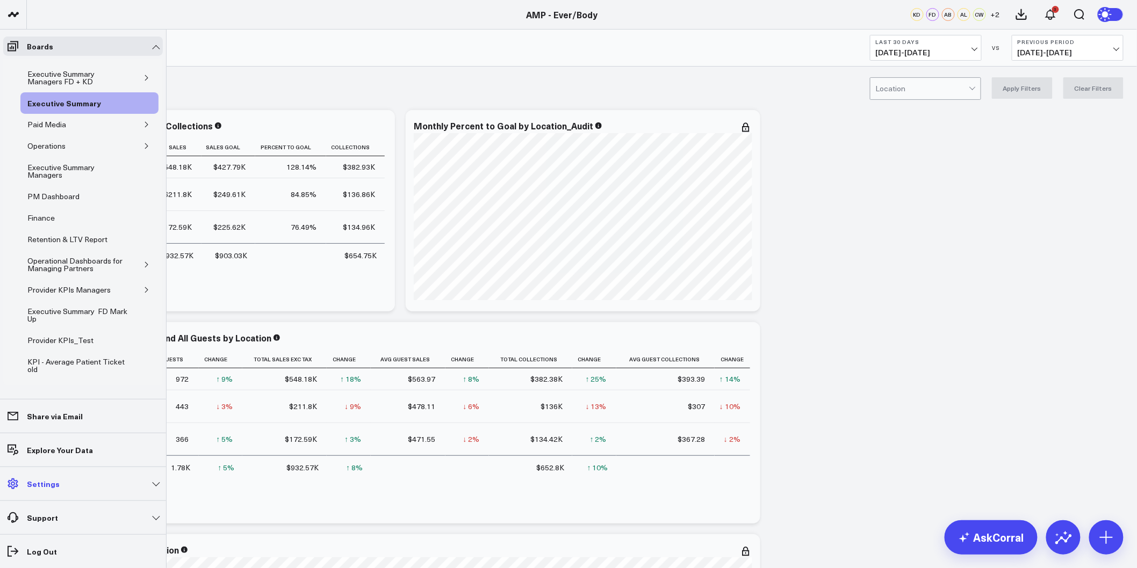
click at [146, 488] on link "Settings" at bounding box center [83, 483] width 160 height 19
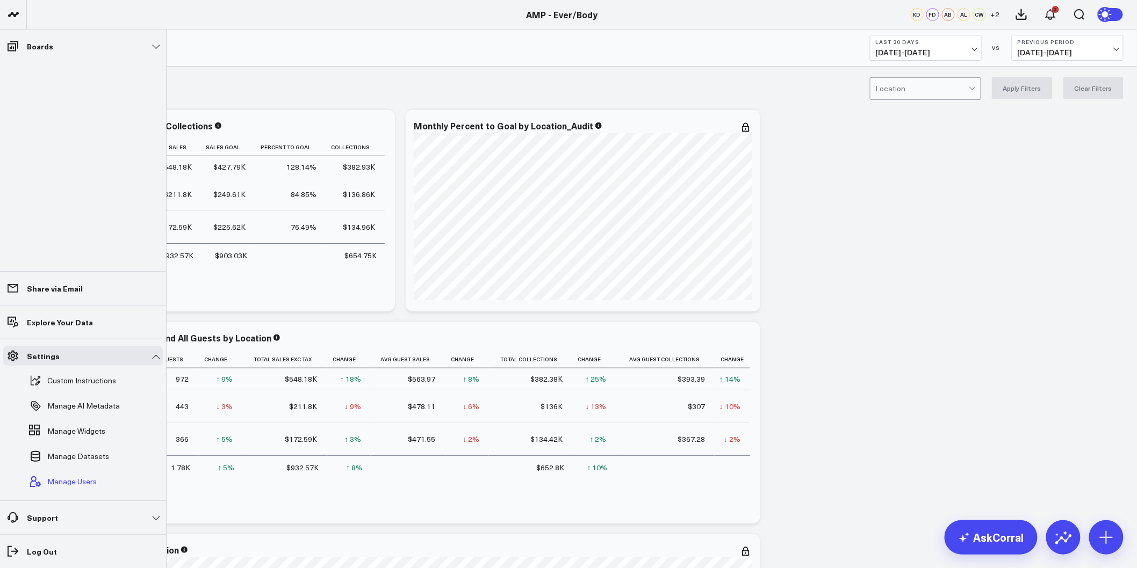
click at [88, 479] on span "Manage Users" at bounding box center [71, 482] width 49 height 9
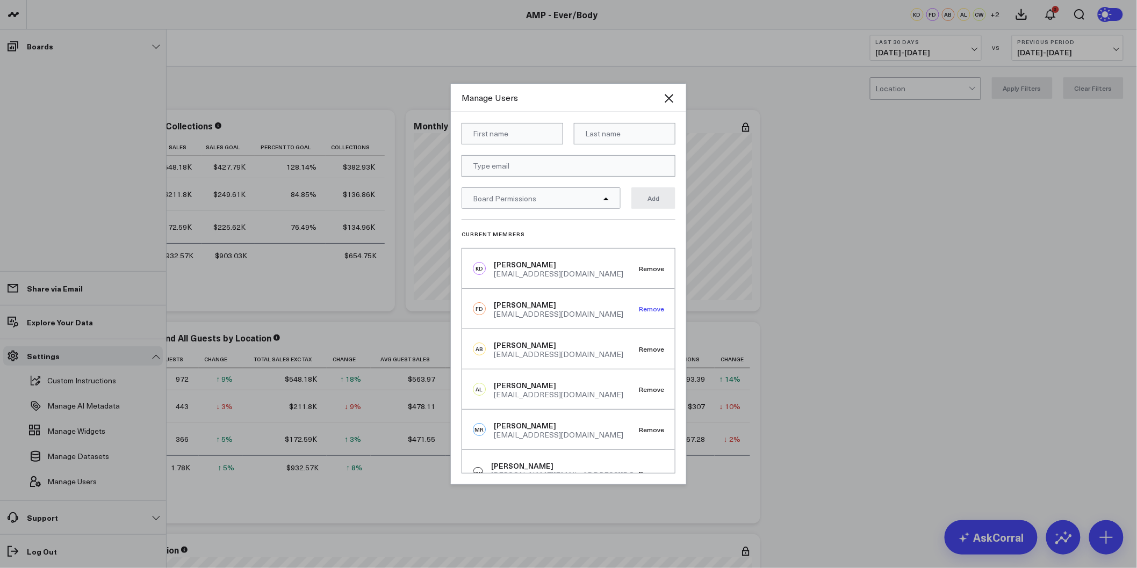
click at [647, 307] on button "Remove" at bounding box center [651, 309] width 25 height 8
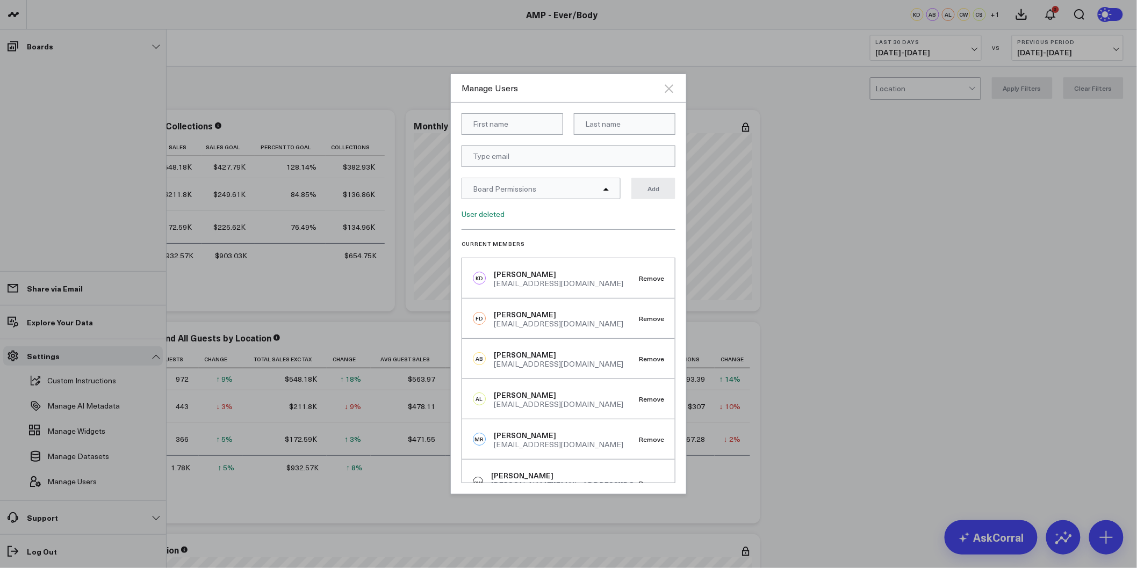
click at [667, 87] on icon "Close" at bounding box center [669, 88] width 9 height 9
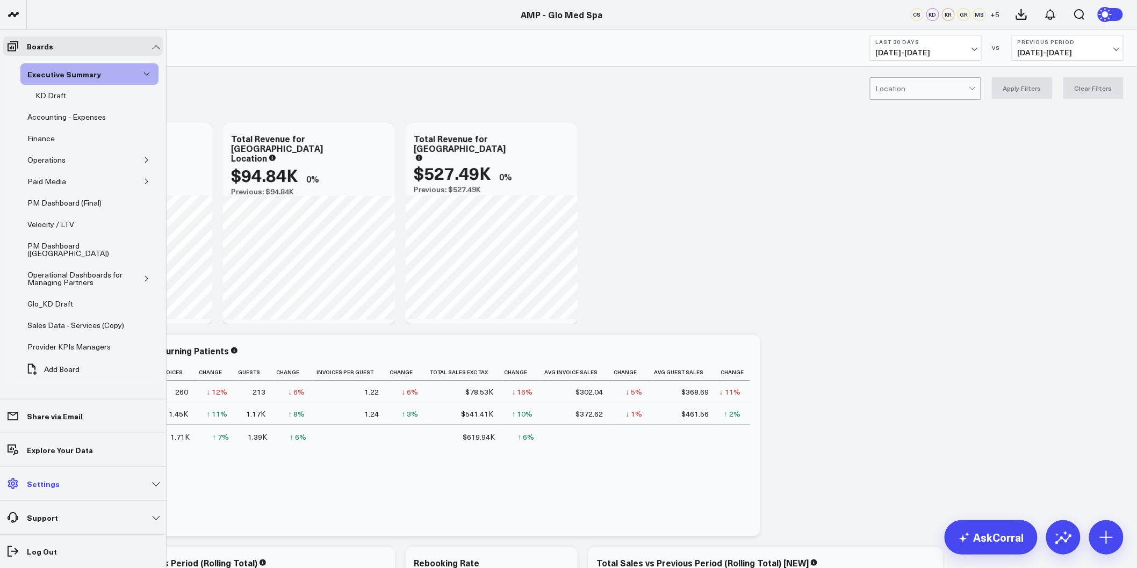
click at [124, 478] on link "Settings" at bounding box center [83, 483] width 160 height 19
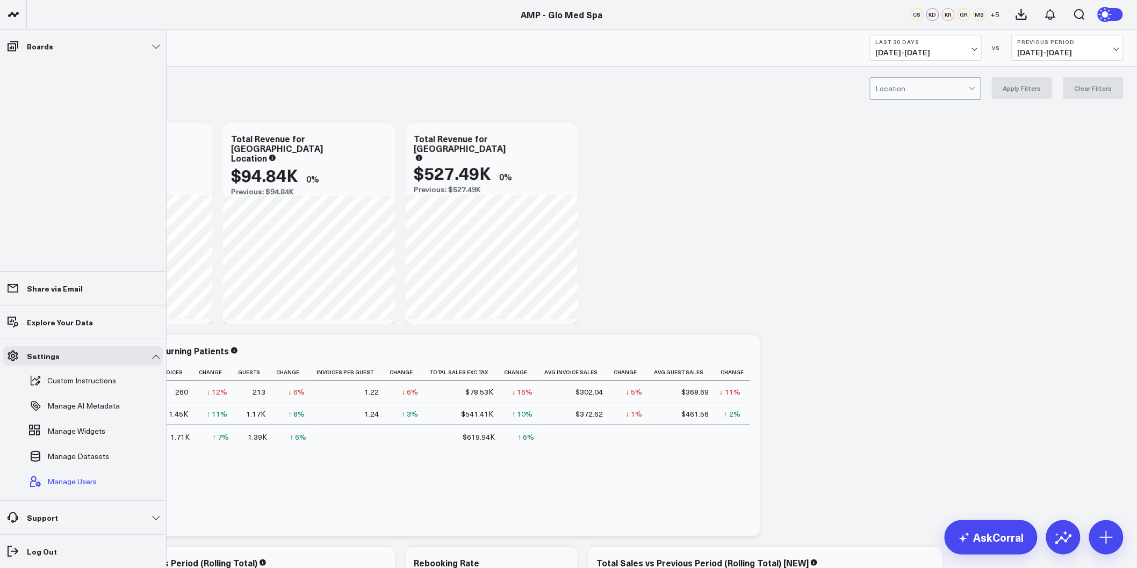
click at [84, 485] on span "Manage Users" at bounding box center [71, 482] width 49 height 9
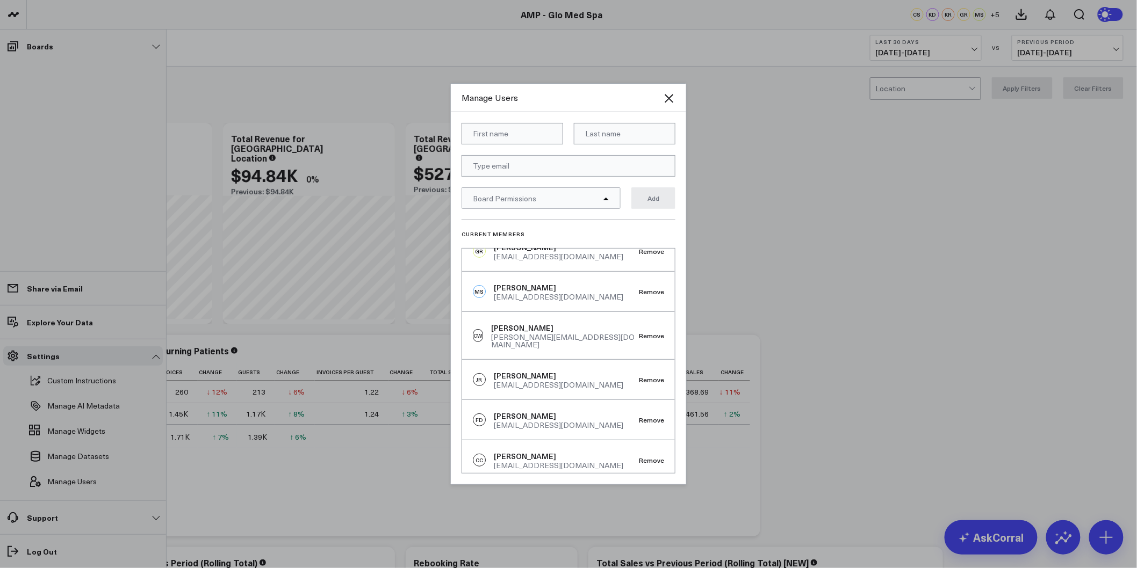
scroll to position [179, 0]
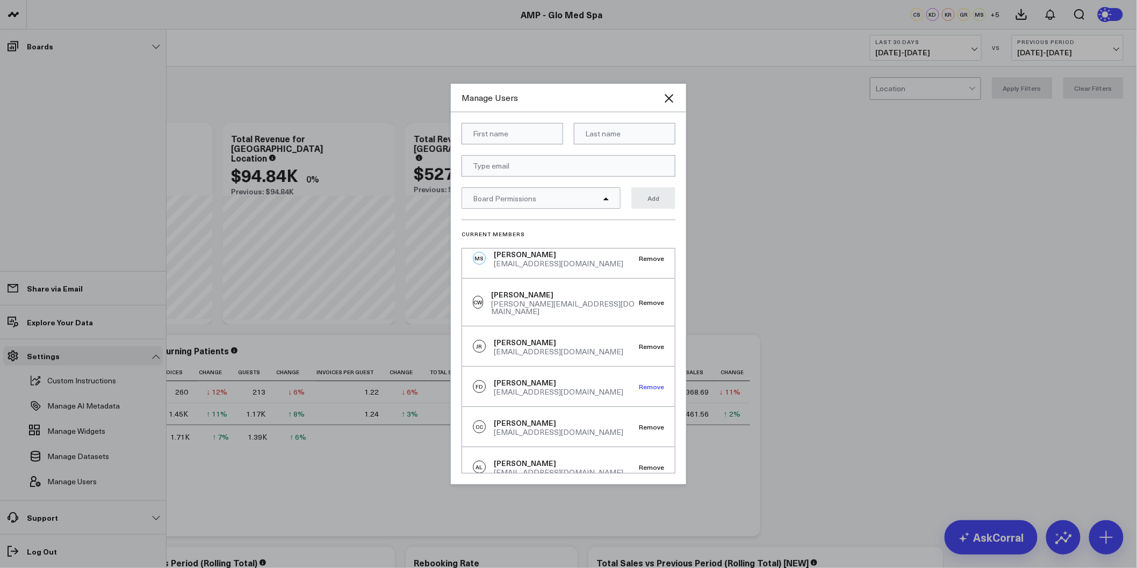
click at [646, 383] on button "Remove" at bounding box center [651, 387] width 25 height 8
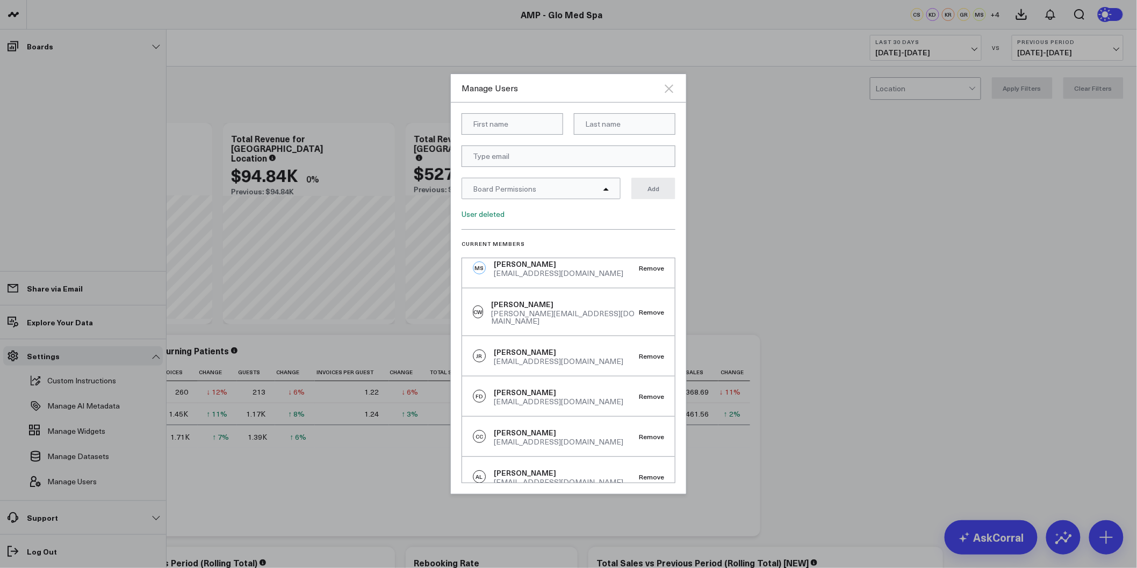
click at [666, 92] on icon "Close" at bounding box center [669, 88] width 9 height 9
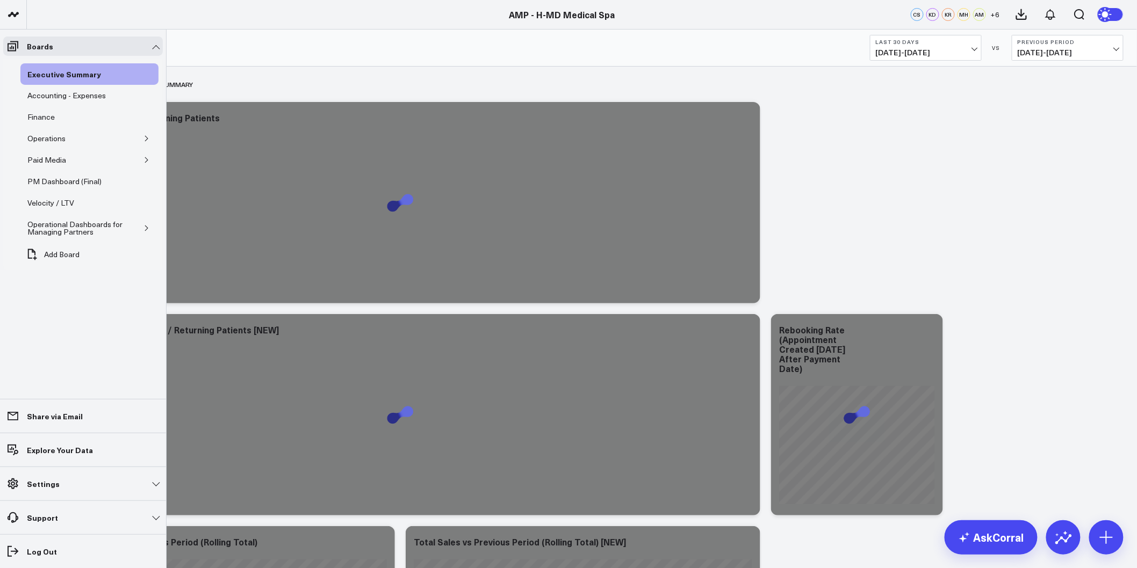
click at [74, 485] on link "Settings" at bounding box center [83, 483] width 160 height 19
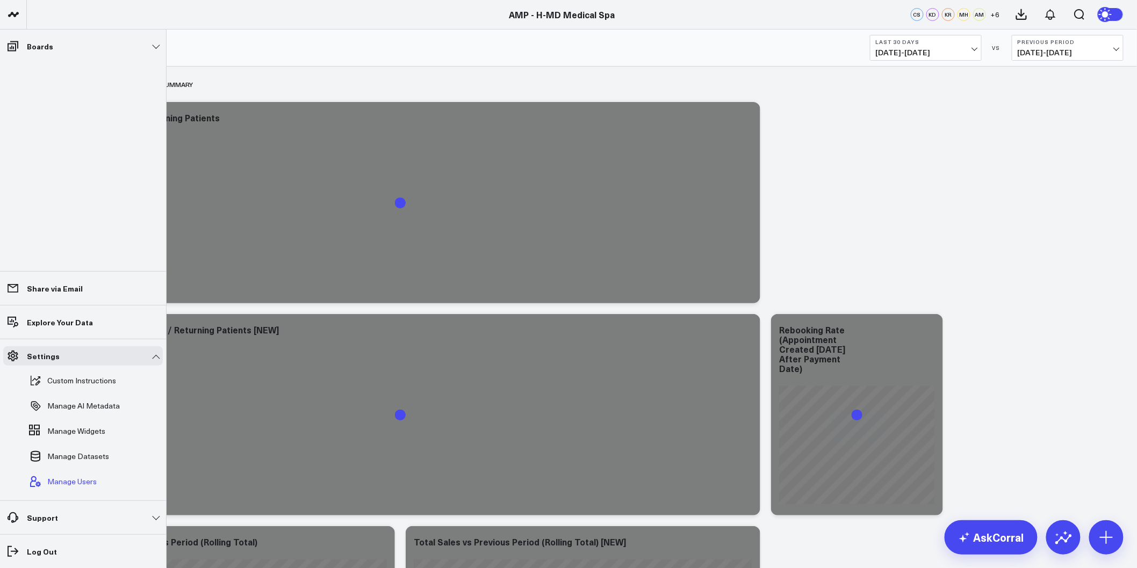
click at [86, 486] on span "Manage Users" at bounding box center [71, 482] width 49 height 9
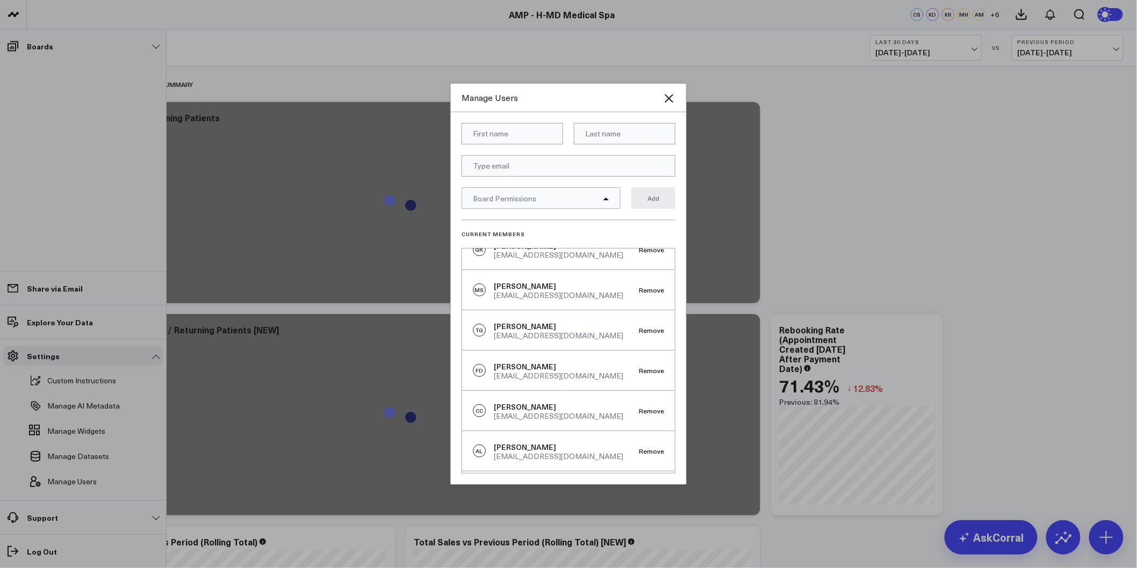
scroll to position [239, 0]
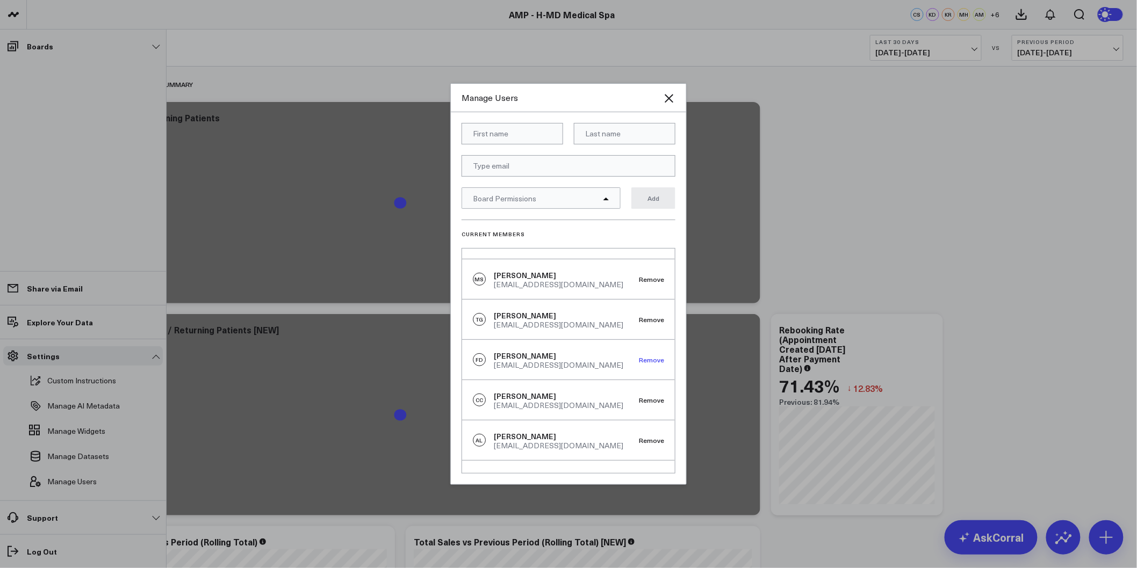
click at [648, 356] on button "Remove" at bounding box center [651, 360] width 25 height 8
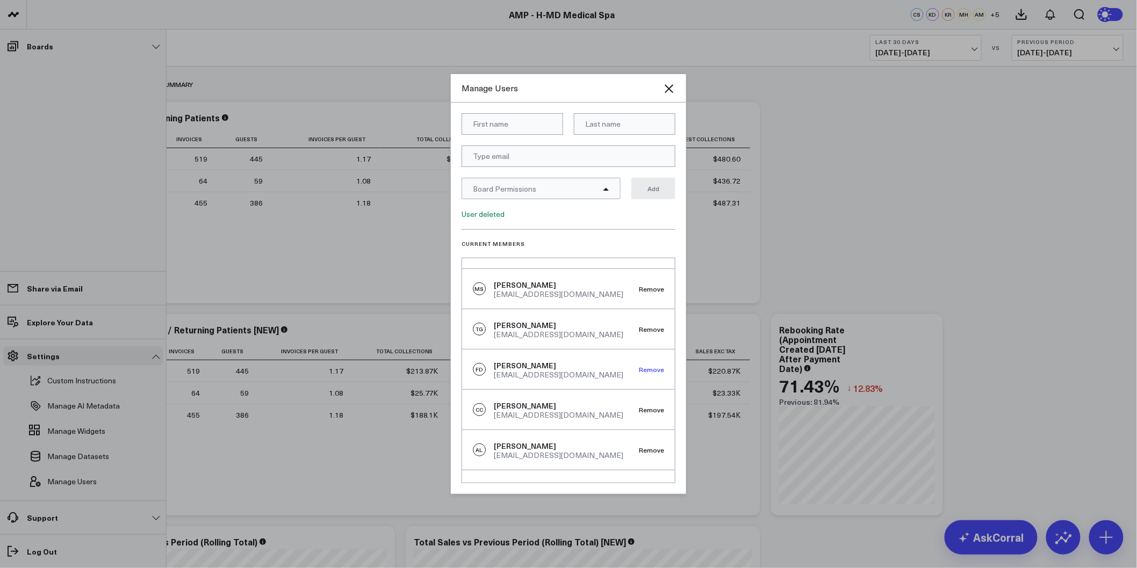
click at [646, 366] on button "Remove" at bounding box center [651, 370] width 25 height 8
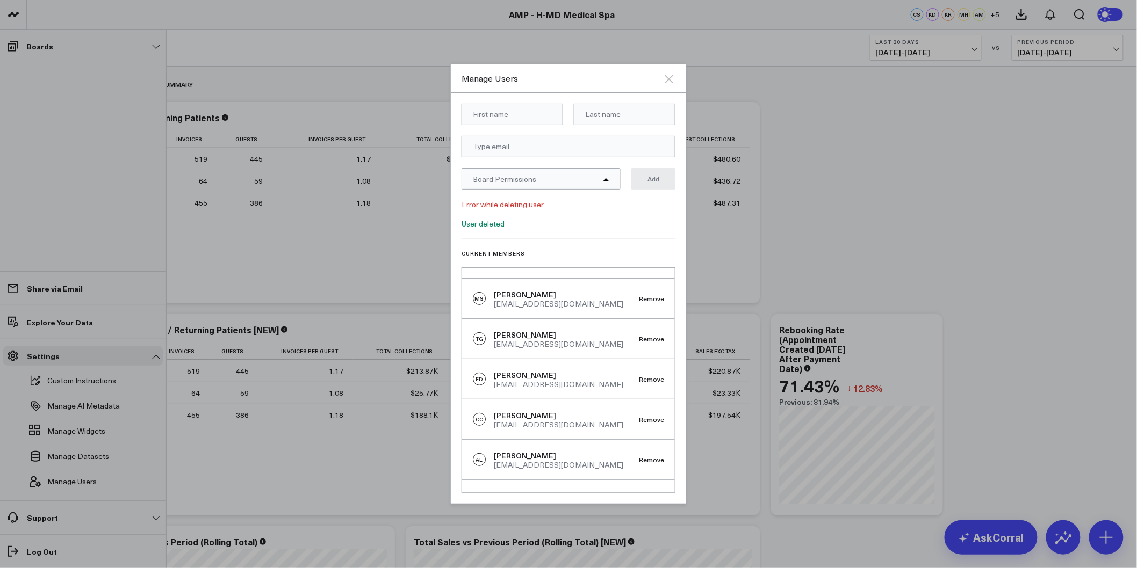
click at [668, 78] on icon "Close" at bounding box center [669, 79] width 9 height 9
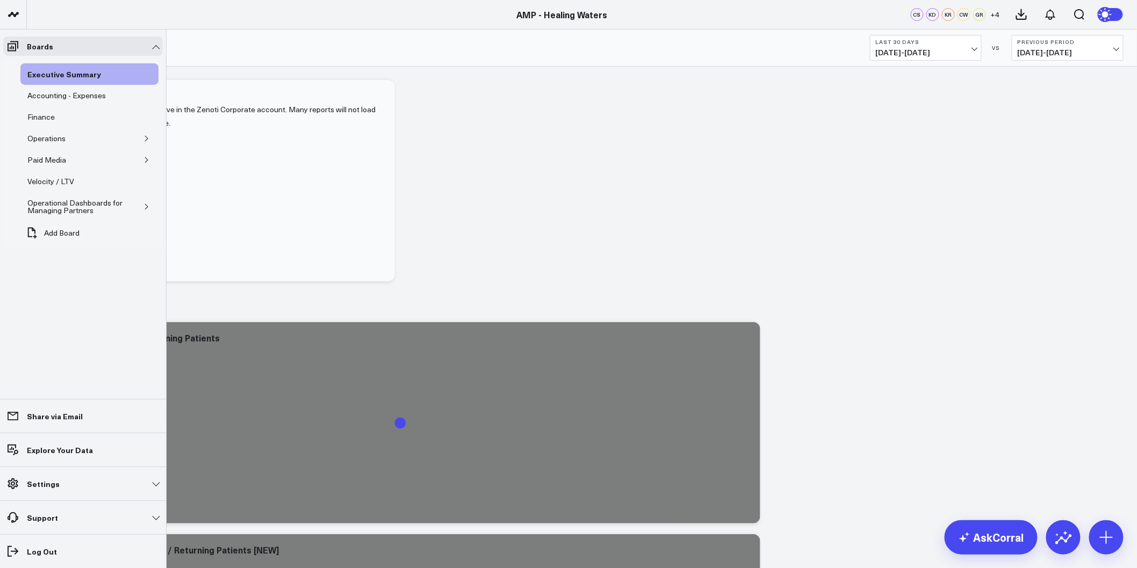
click at [119, 495] on li "Settings Custom Instructions Manage AI Metadata Manage Widgets Manage Datasets …" at bounding box center [83, 484] width 166 height 34
click at [135, 487] on link "Settings" at bounding box center [83, 483] width 160 height 19
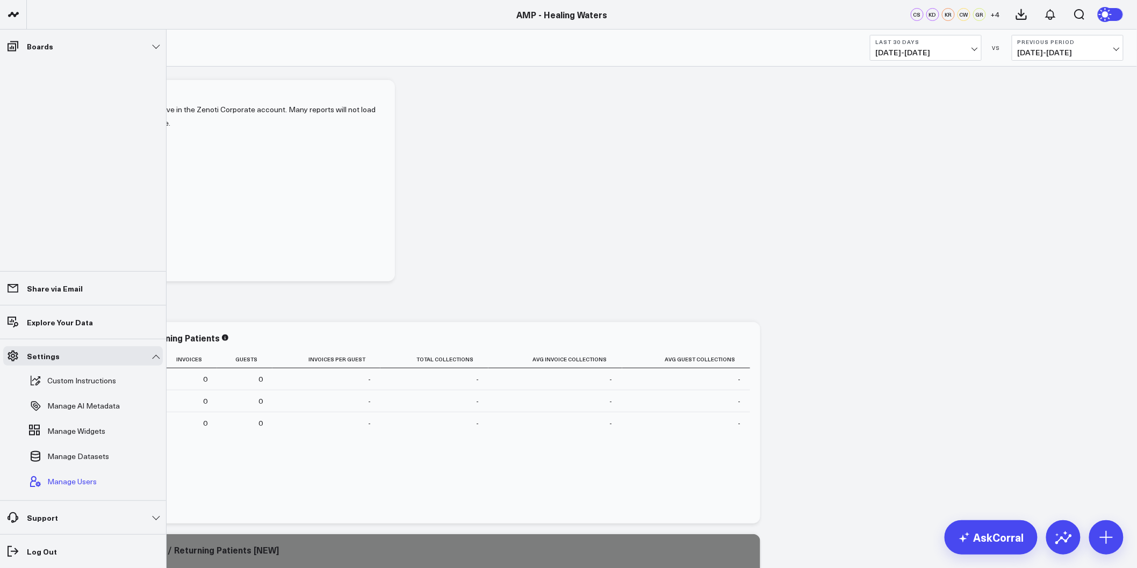
click at [82, 480] on span "Manage Users" at bounding box center [71, 482] width 49 height 9
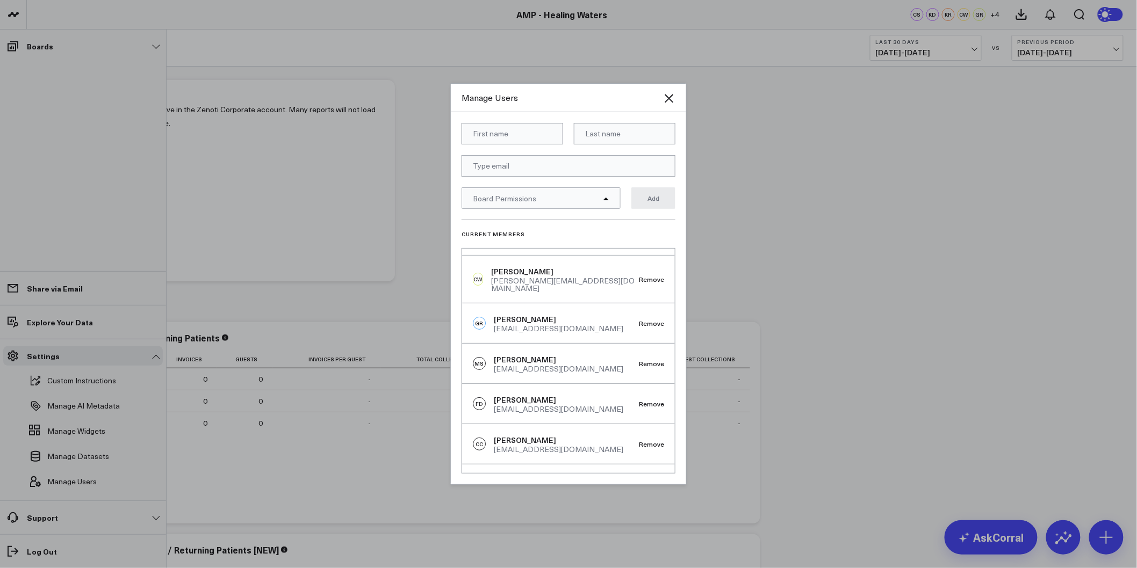
scroll to position [119, 0]
click at [652, 395] on button "Remove" at bounding box center [651, 399] width 25 height 8
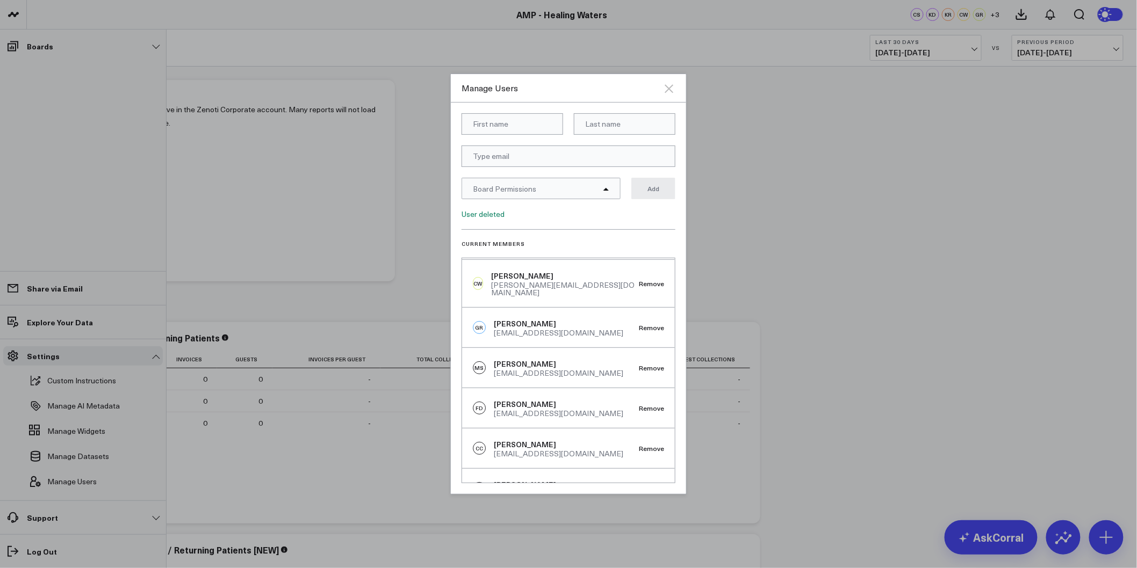
click at [662, 82] on icon "Close" at bounding box center [668, 88] width 13 height 13
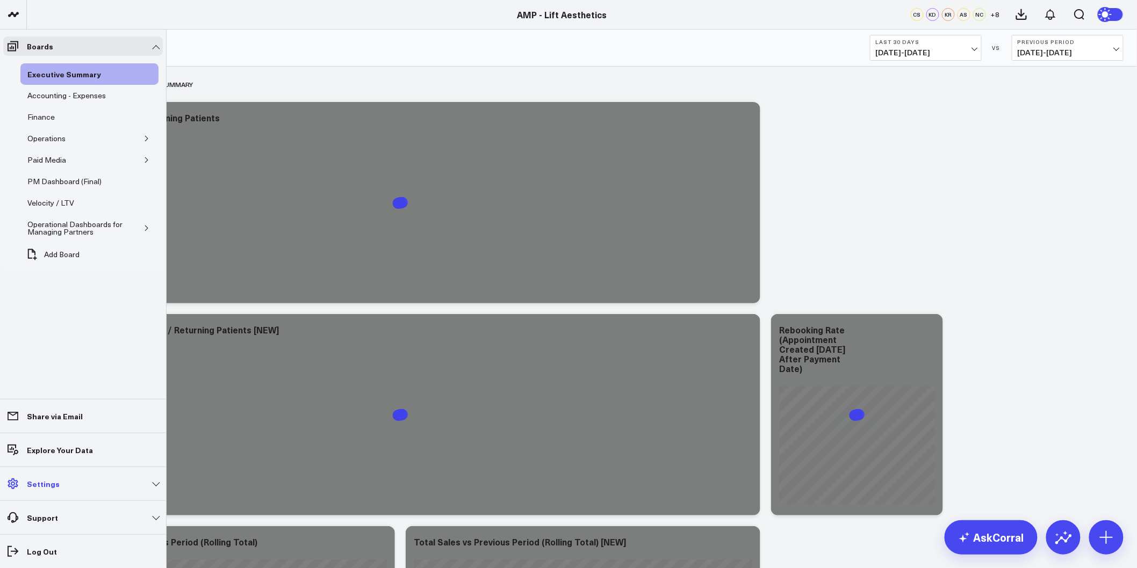
click at [71, 485] on link "Settings" at bounding box center [83, 483] width 160 height 19
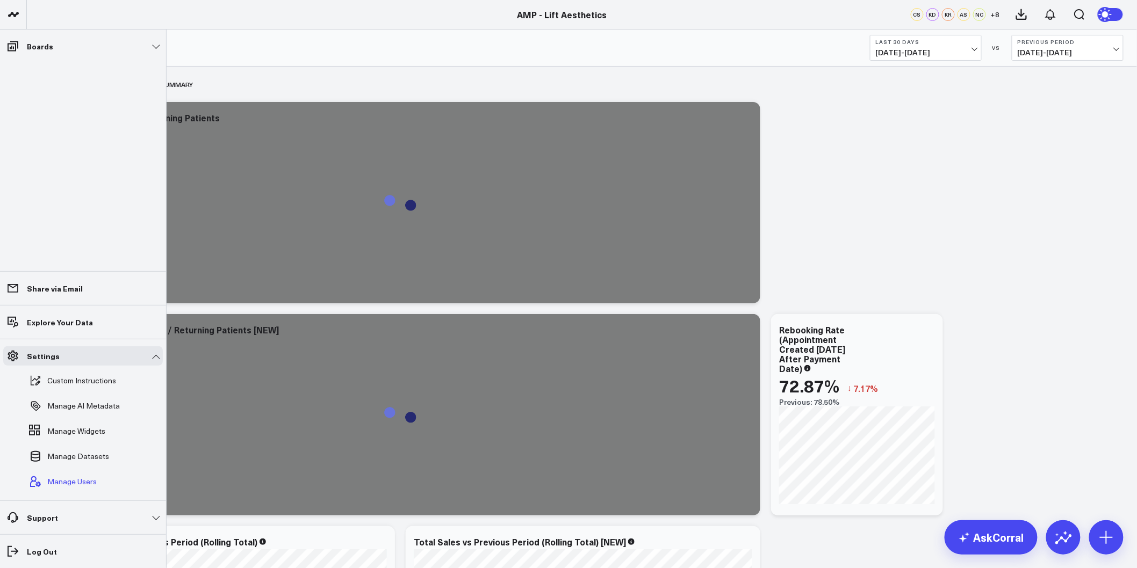
click at [73, 480] on span "Manage Users" at bounding box center [71, 482] width 49 height 9
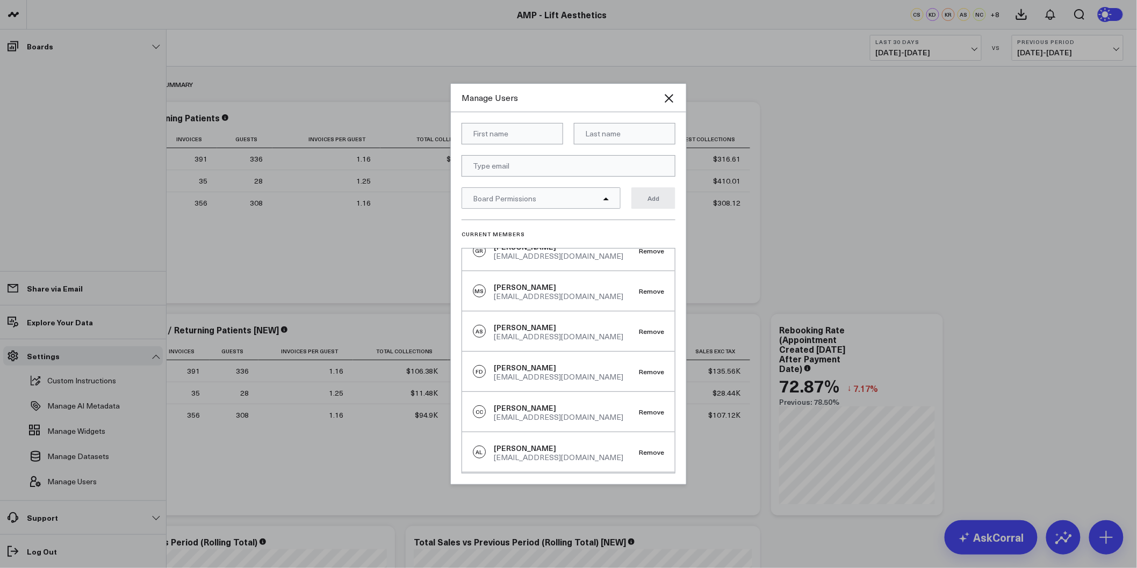
scroll to position [240, 0]
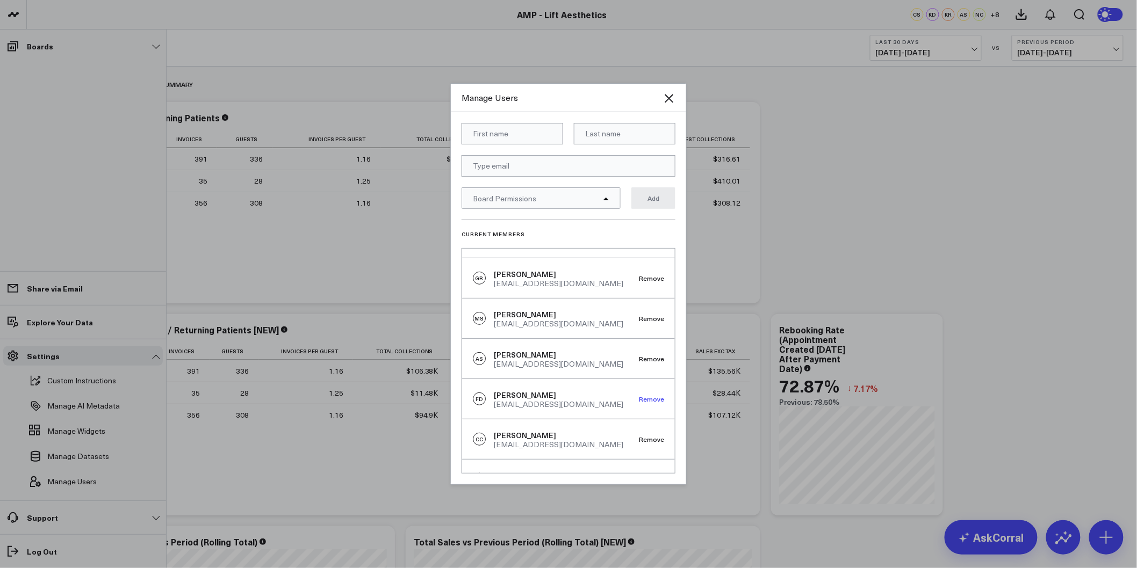
click at [651, 395] on button "Remove" at bounding box center [651, 399] width 25 height 8
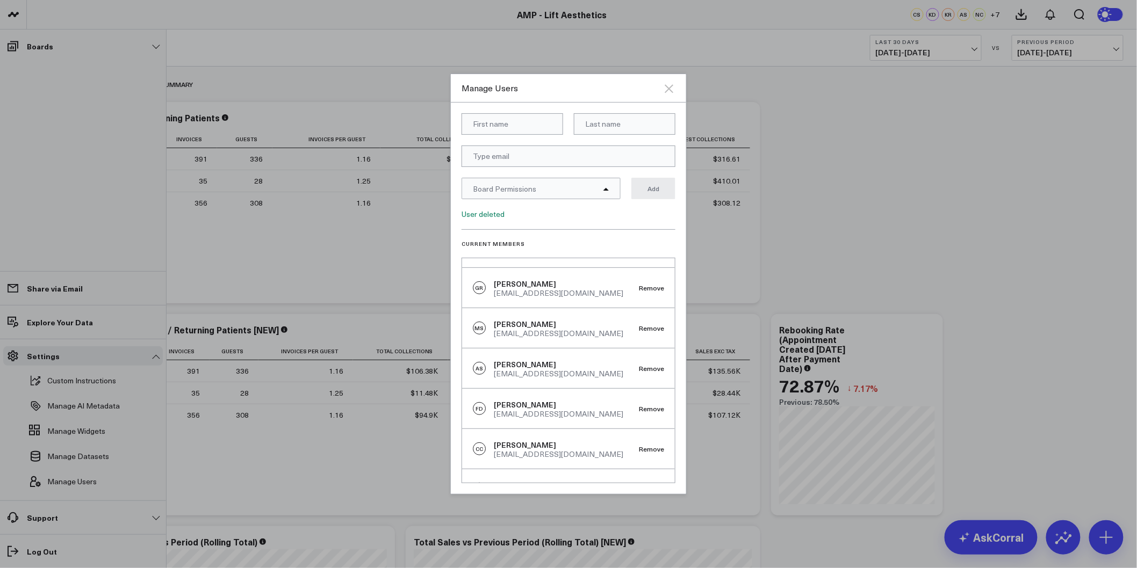
click at [670, 88] on icon "Close" at bounding box center [669, 88] width 9 height 9
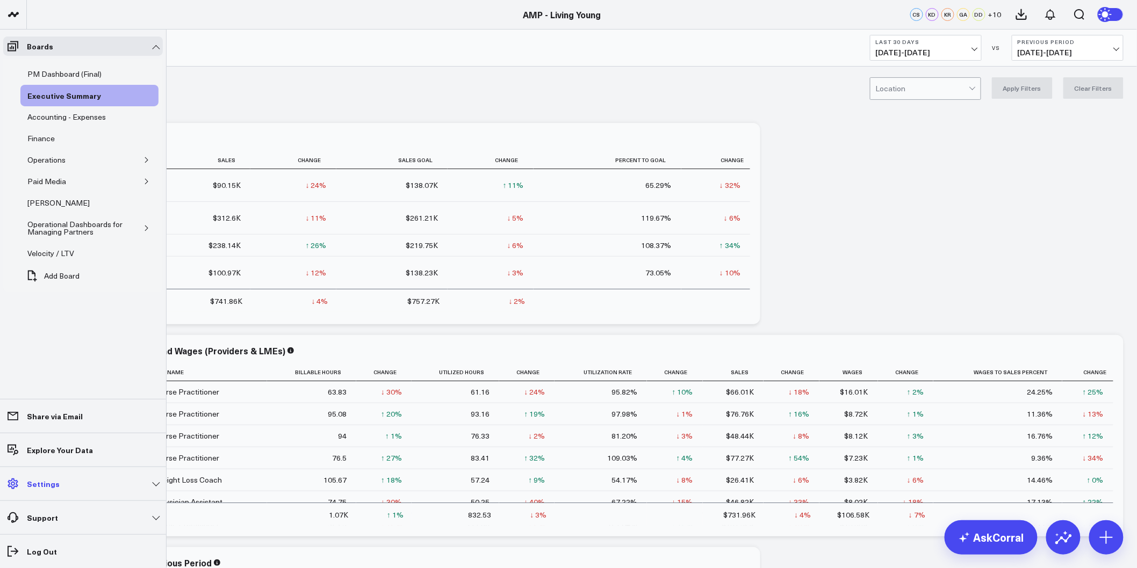
click at [136, 486] on link "Settings" at bounding box center [83, 483] width 160 height 19
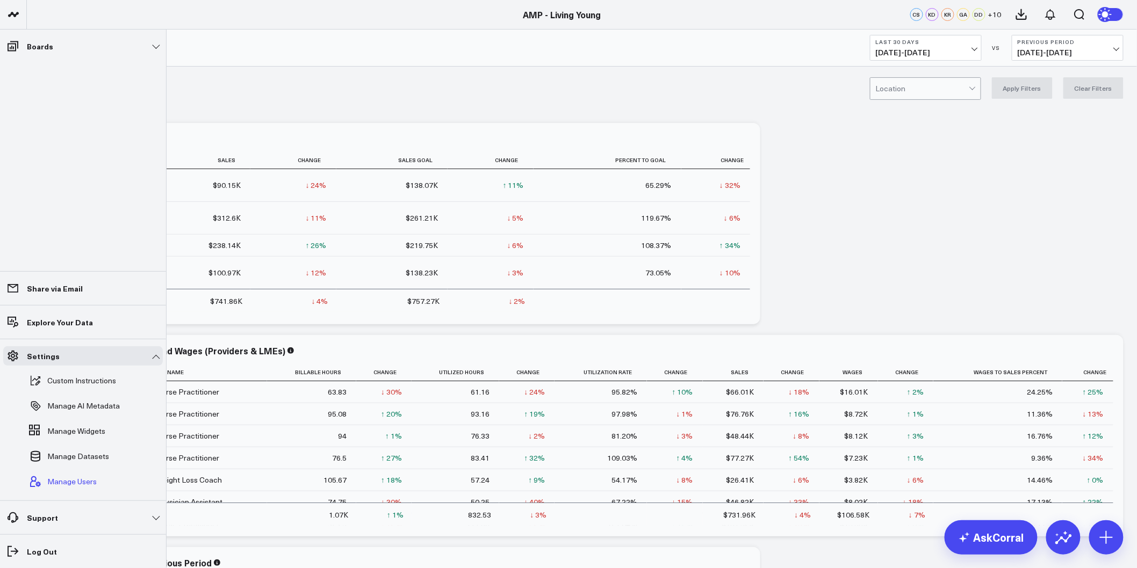
click at [82, 482] on span "Manage Users" at bounding box center [71, 482] width 49 height 9
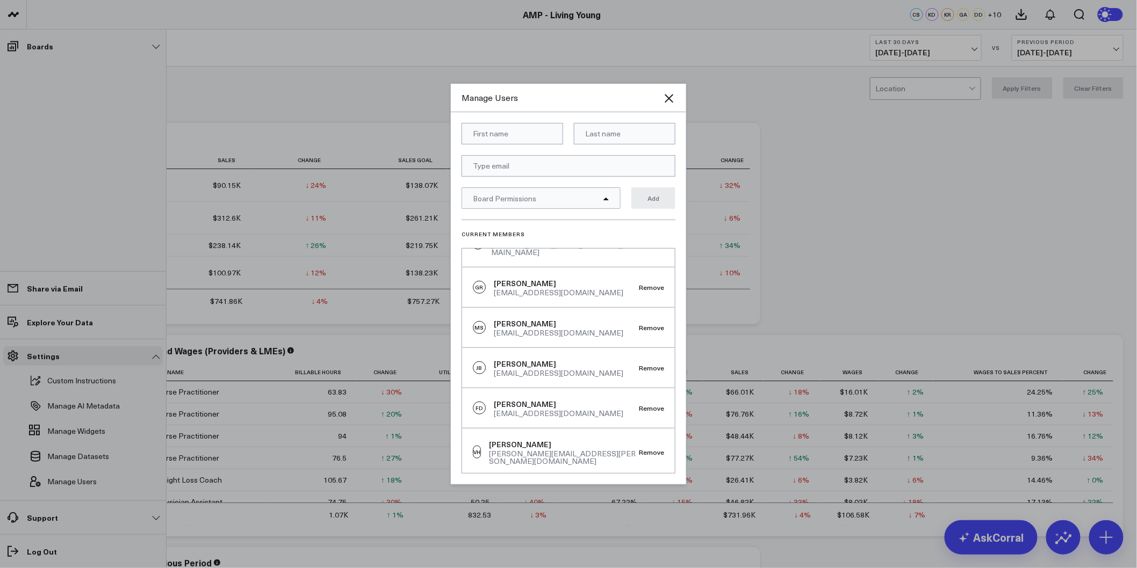
scroll to position [298, 0]
click at [644, 400] on button "Remove" at bounding box center [651, 404] width 25 height 8
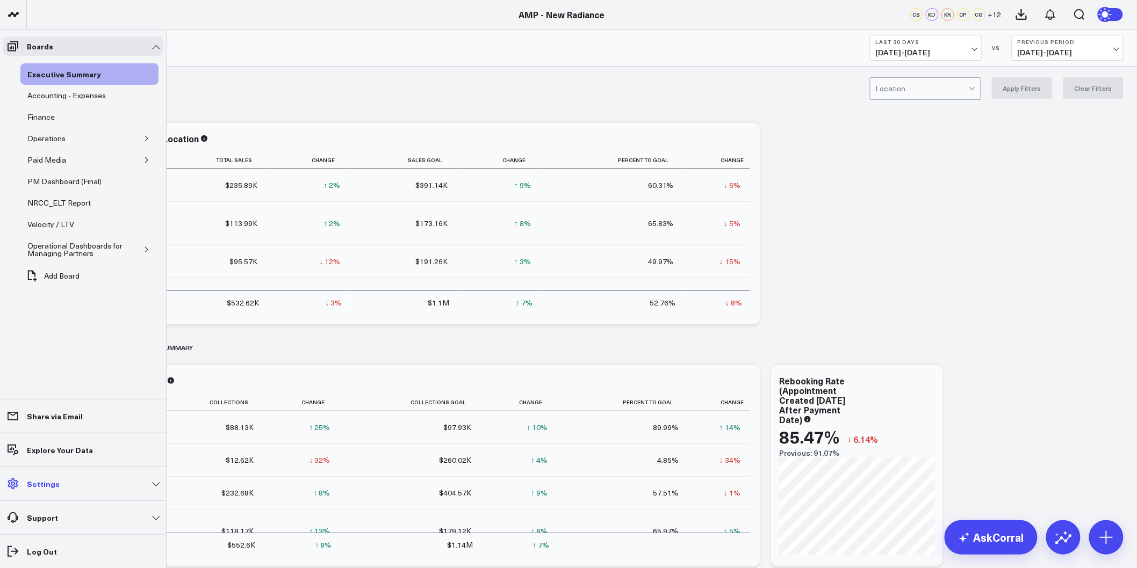
click at [142, 490] on link "Settings" at bounding box center [83, 483] width 160 height 19
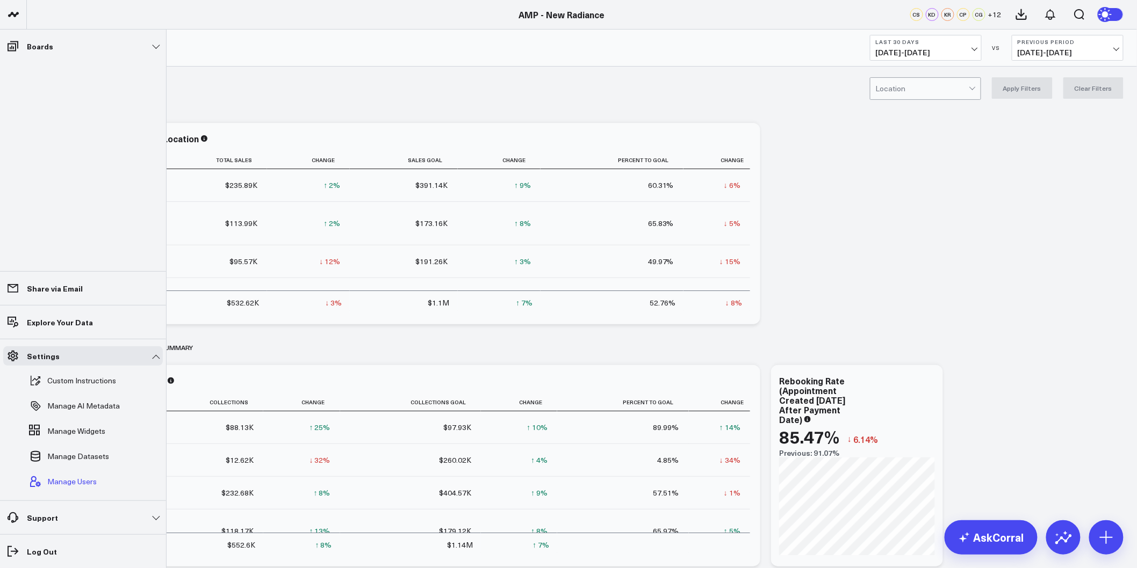
click at [78, 478] on span "Manage Users" at bounding box center [71, 482] width 49 height 9
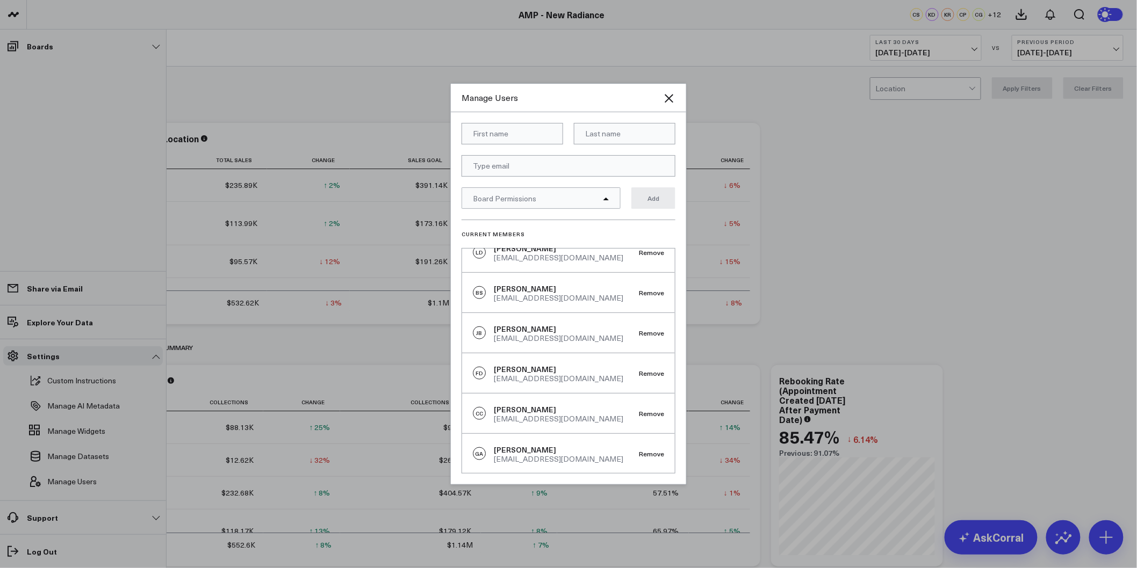
scroll to position [477, 0]
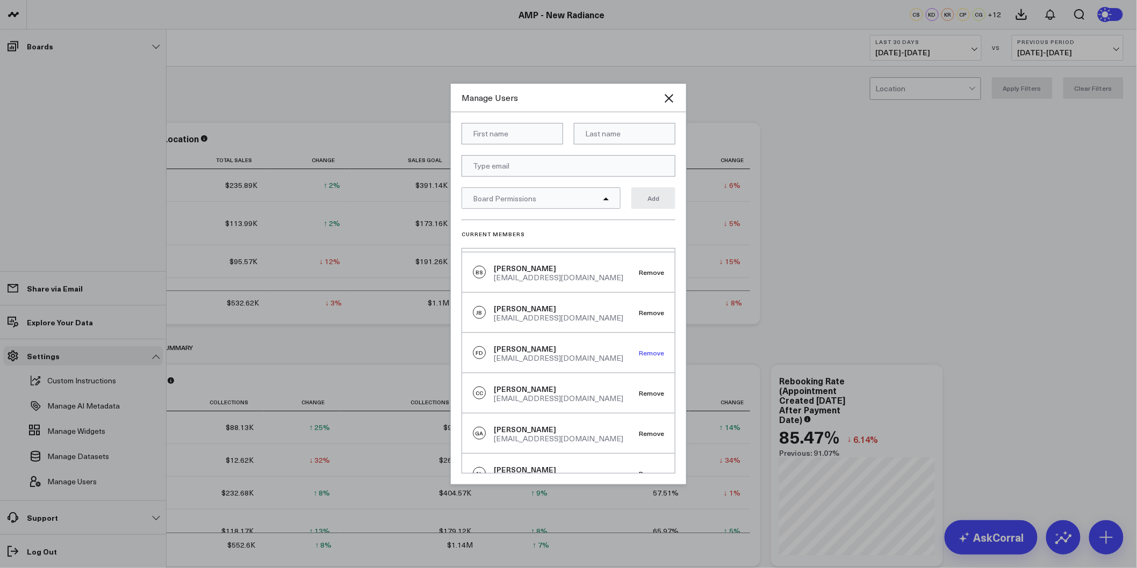
click at [645, 349] on button "Remove" at bounding box center [651, 353] width 25 height 8
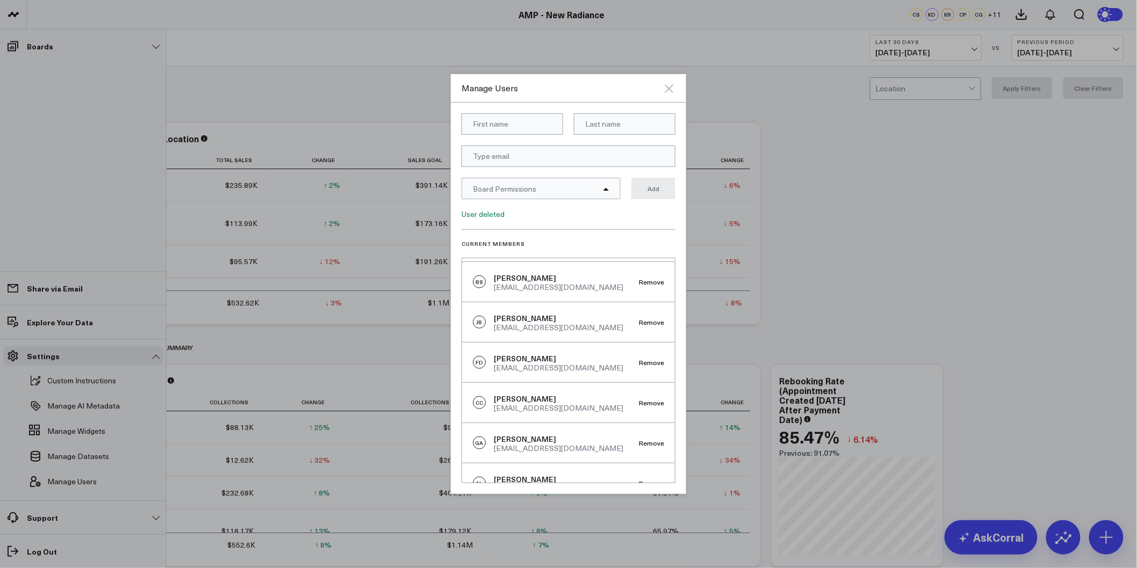
click at [672, 92] on icon "Close" at bounding box center [669, 88] width 9 height 9
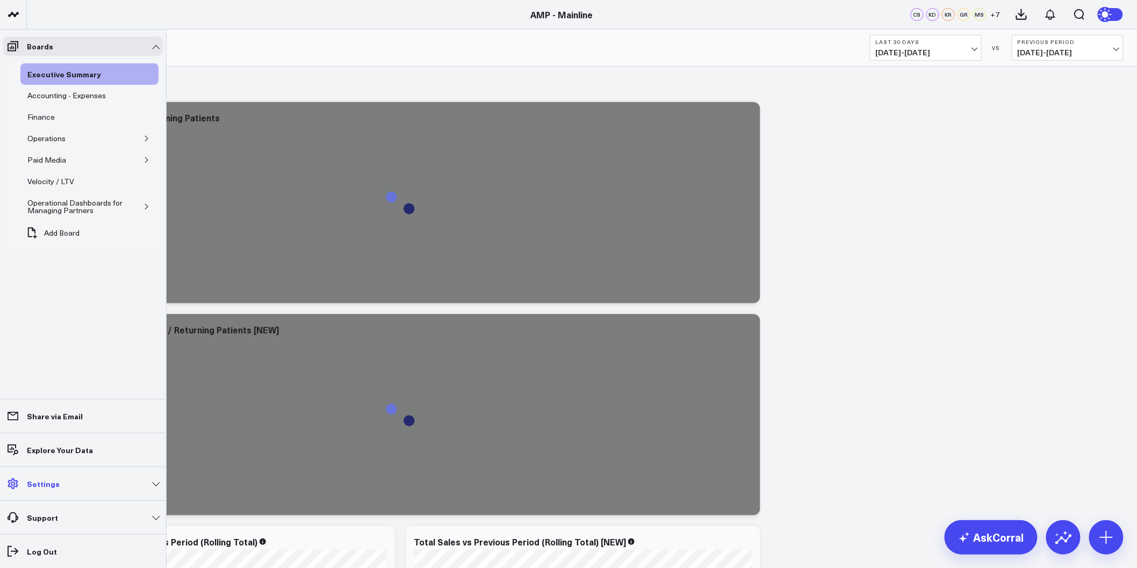
click at [147, 487] on link "Settings" at bounding box center [83, 483] width 160 height 19
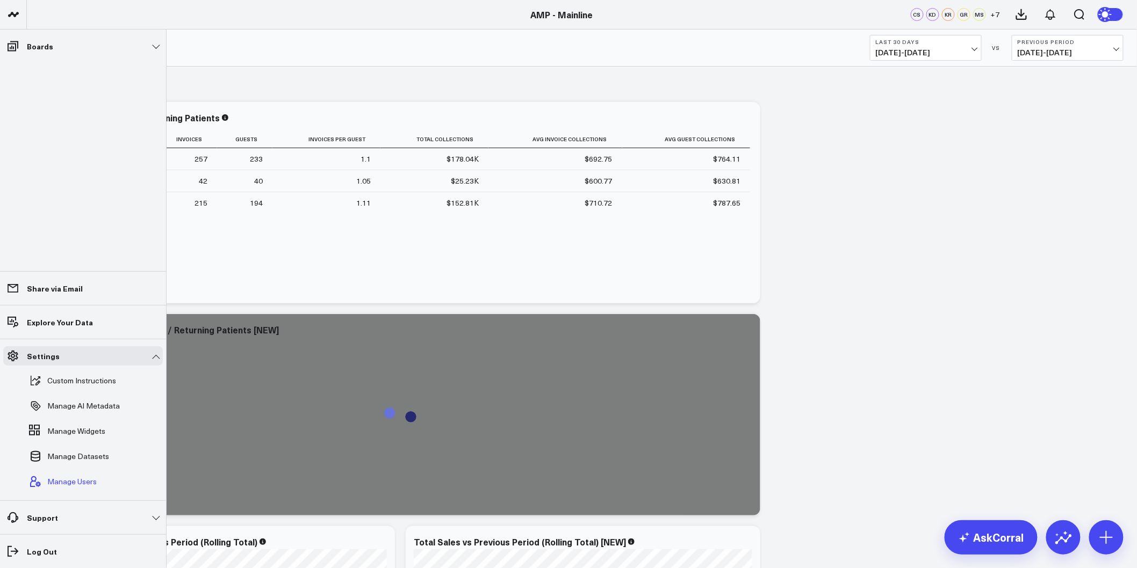
click at [81, 478] on span "Manage Users" at bounding box center [71, 482] width 49 height 9
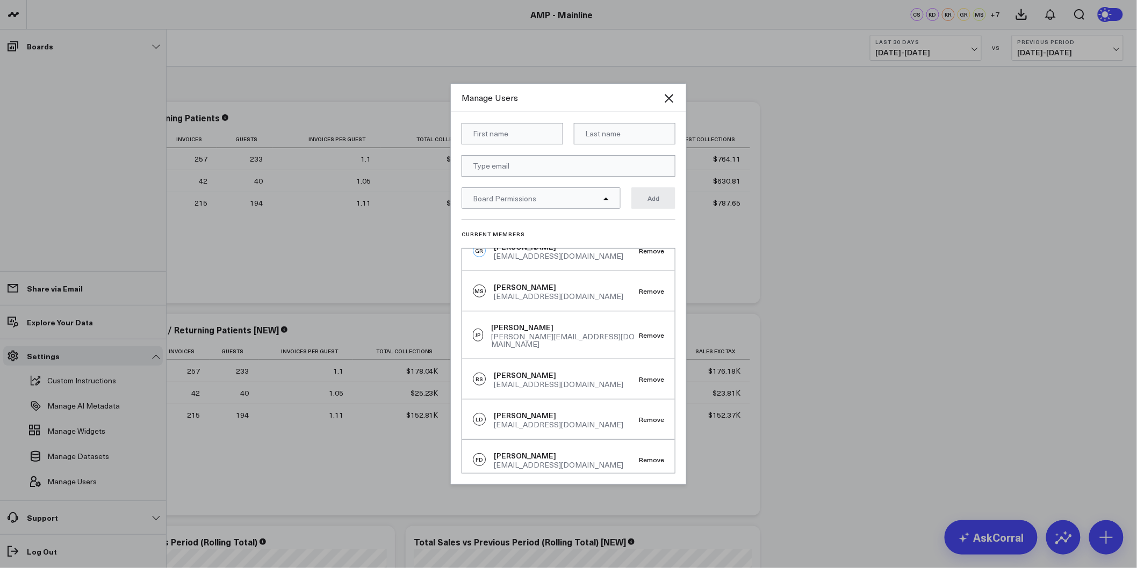
scroll to position [239, 0]
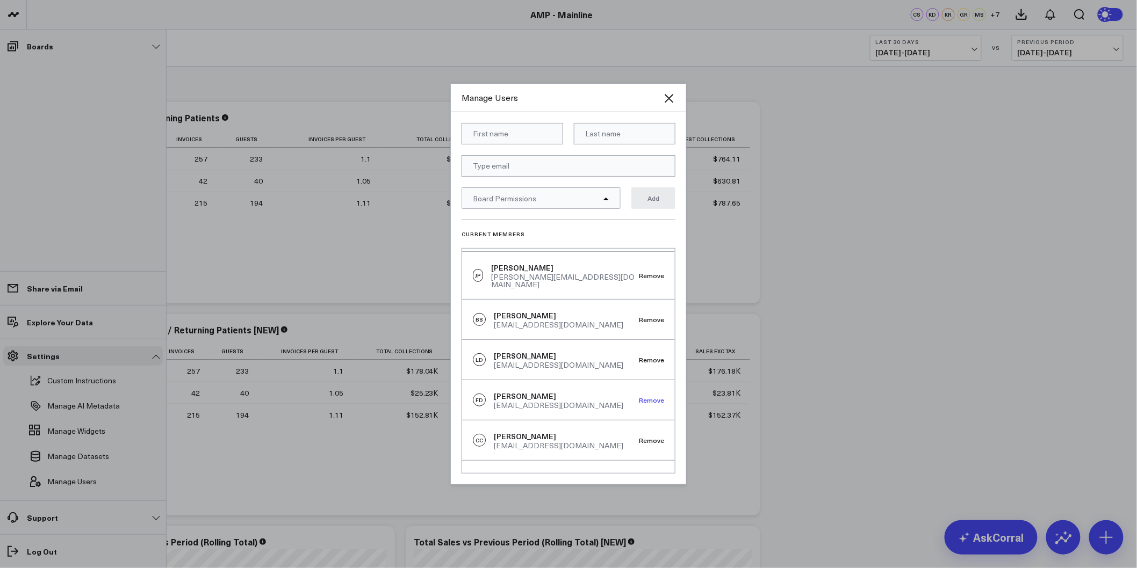
click at [649, 397] on button "Remove" at bounding box center [651, 401] width 25 height 8
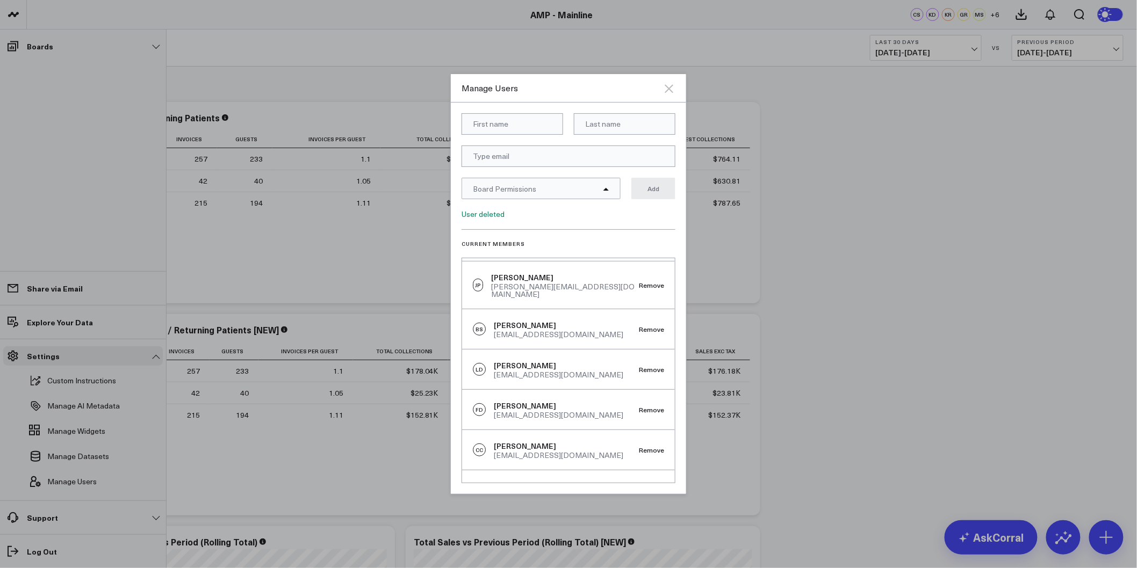
click at [671, 92] on icon "Close" at bounding box center [668, 88] width 13 height 13
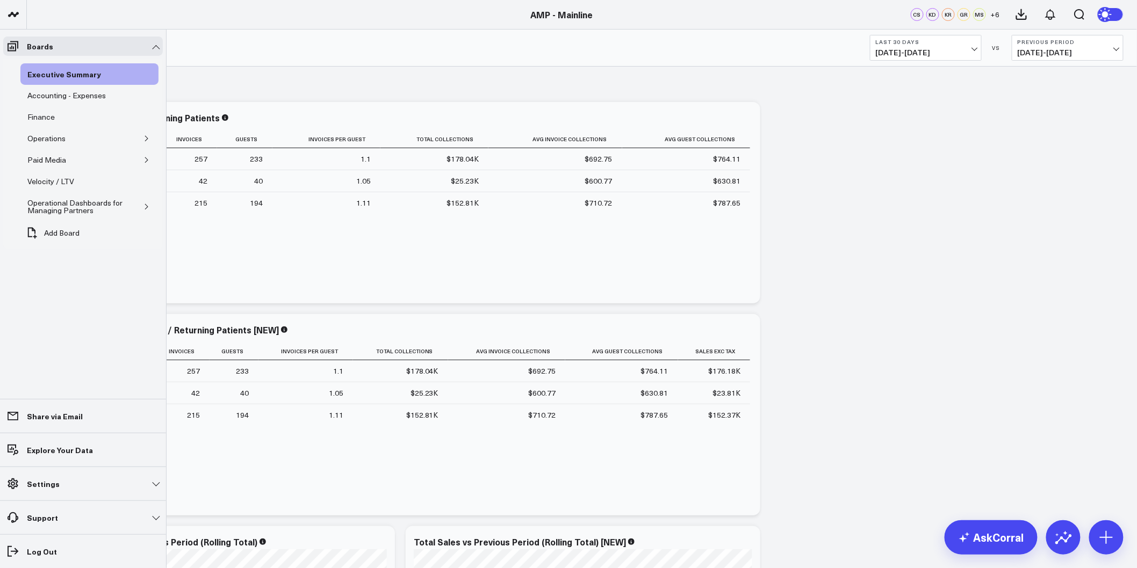
click at [165, 484] on div "Boards Executive Summary Accounting - Expenses Finance Operations Paid Media Ve…" at bounding box center [83, 299] width 167 height 539
click at [157, 484] on link "Settings" at bounding box center [83, 483] width 160 height 19
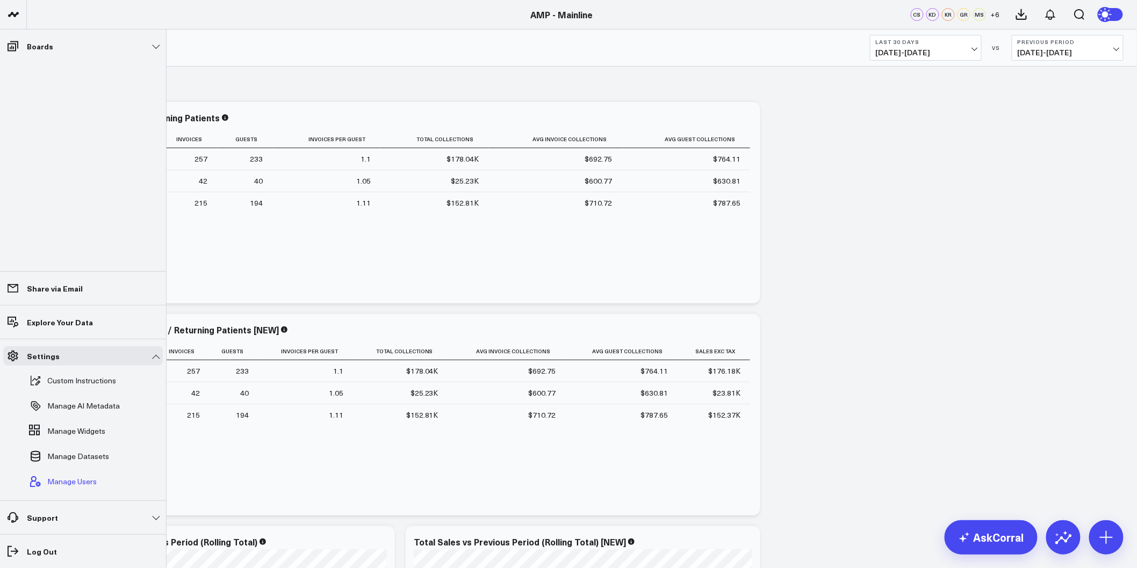
click at [73, 481] on span "Manage Users" at bounding box center [71, 482] width 49 height 9
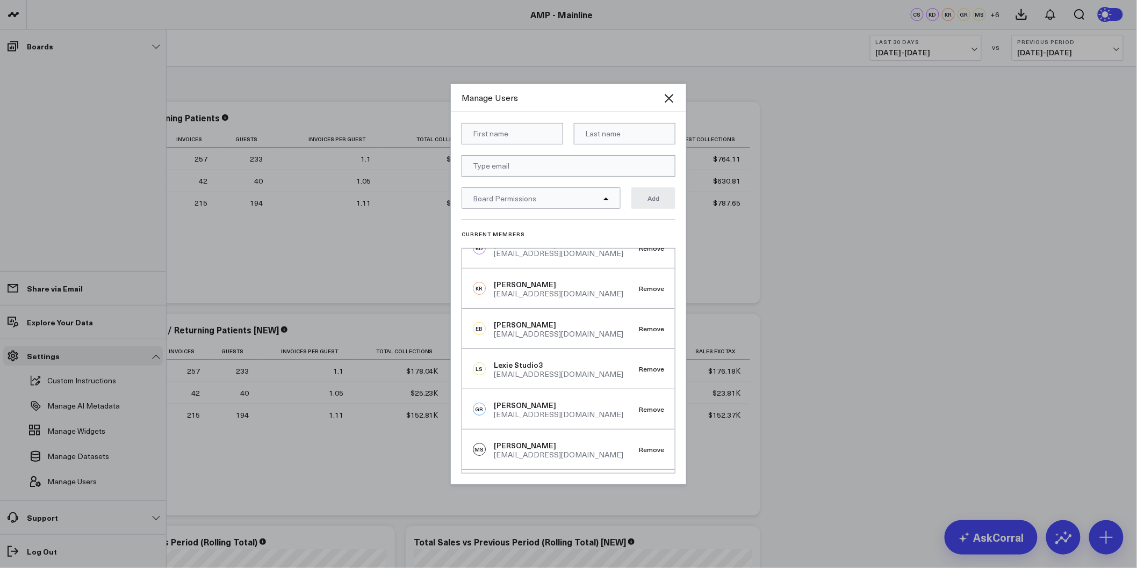
scroll to position [0, 0]
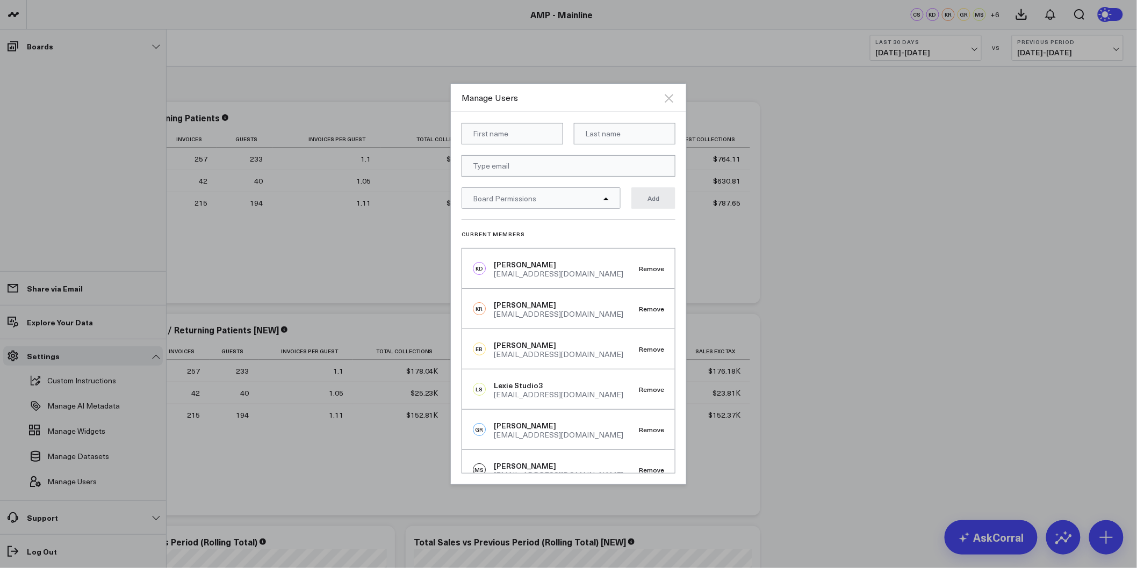
click at [665, 98] on icon "Close" at bounding box center [668, 98] width 13 height 13
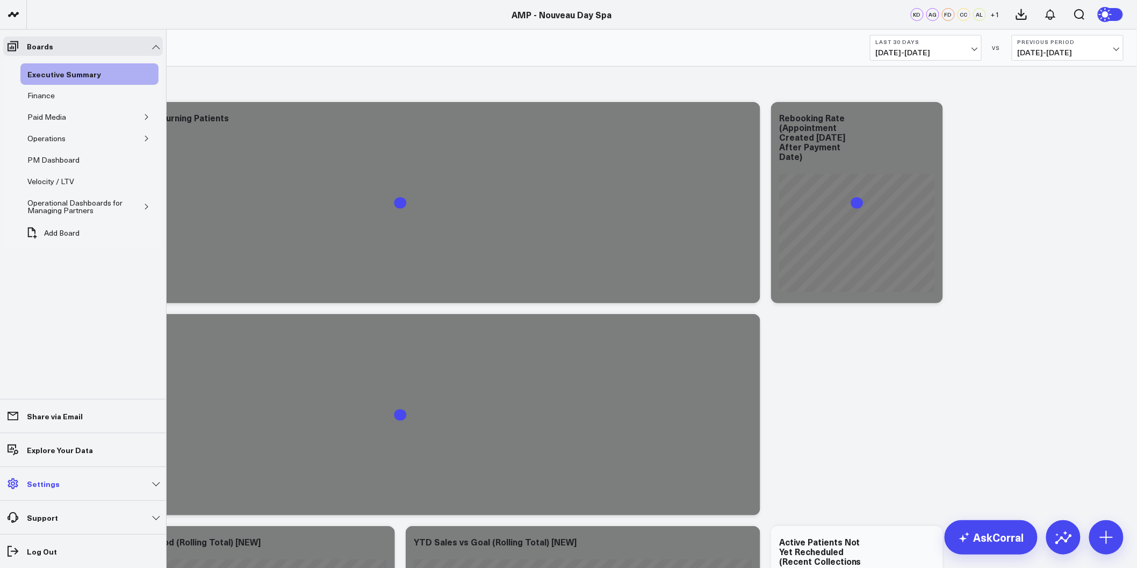
click at [147, 481] on link "Settings" at bounding box center [83, 483] width 160 height 19
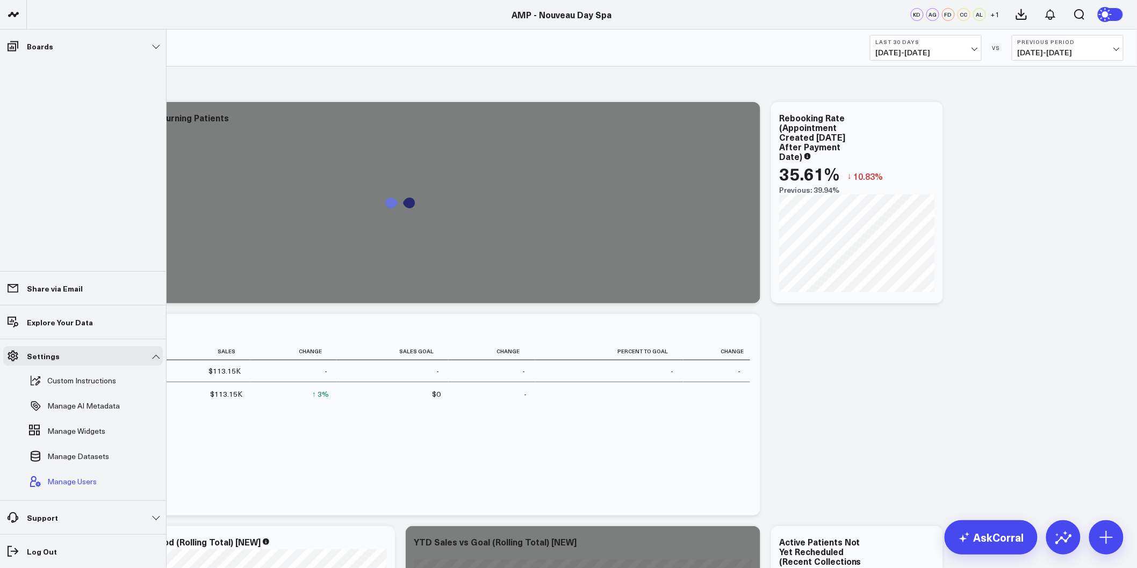
click at [67, 479] on span "Manage Users" at bounding box center [71, 482] width 49 height 9
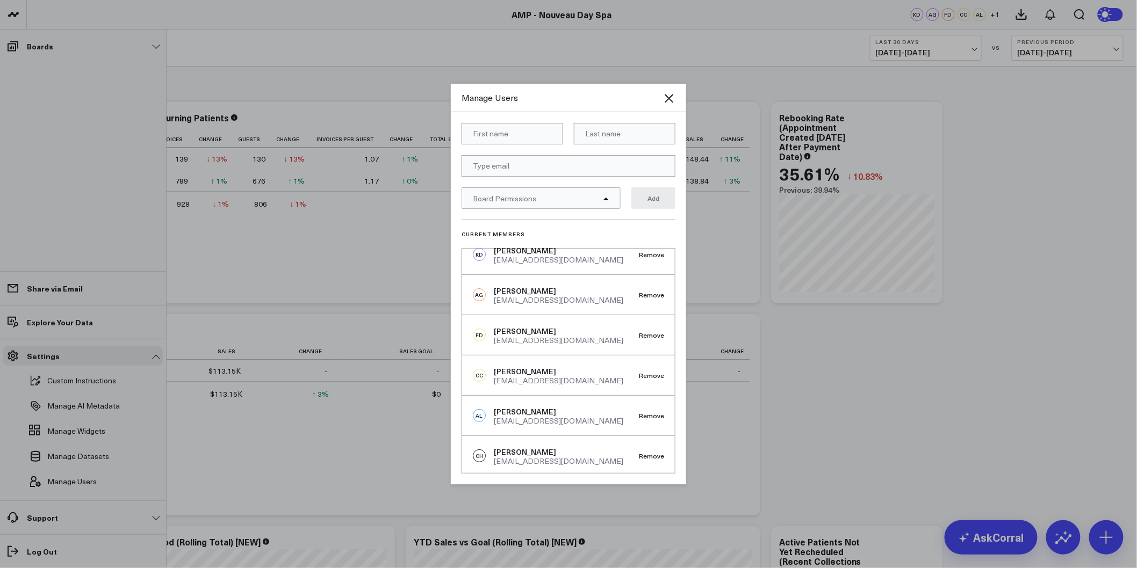
scroll to position [17, 0]
click at [646, 331] on button "Remove" at bounding box center [651, 333] width 25 height 8
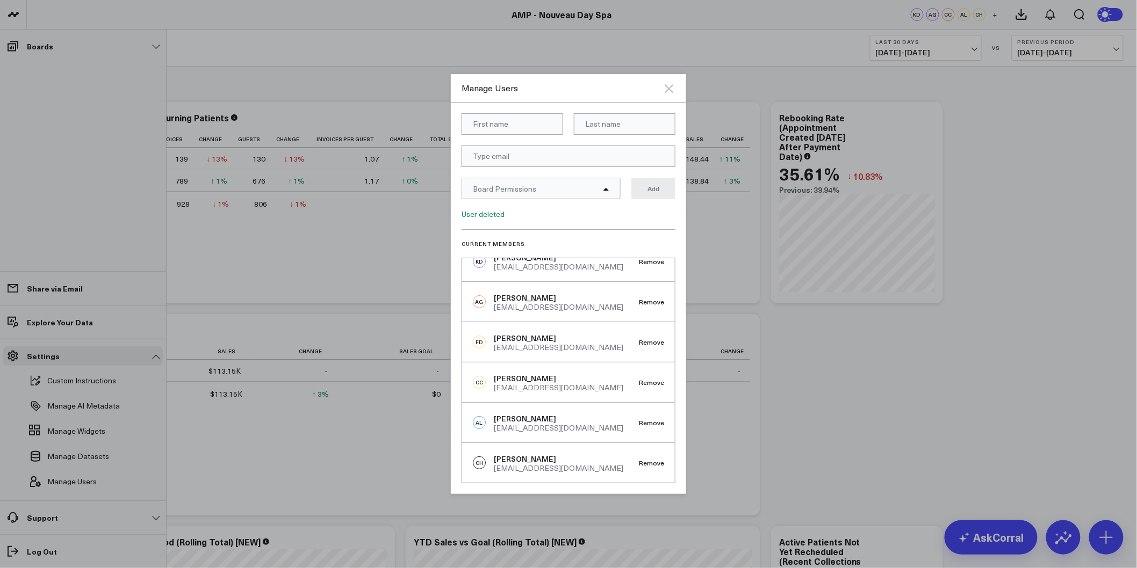
click at [667, 90] on icon "Close" at bounding box center [669, 88] width 9 height 9
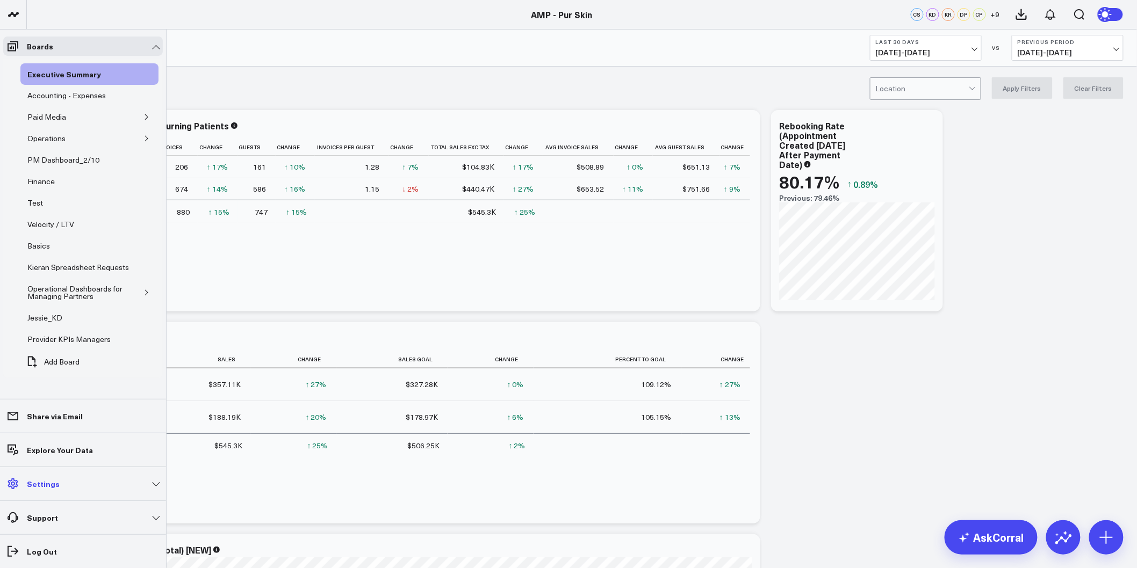
click at [149, 484] on link "Settings" at bounding box center [83, 483] width 160 height 19
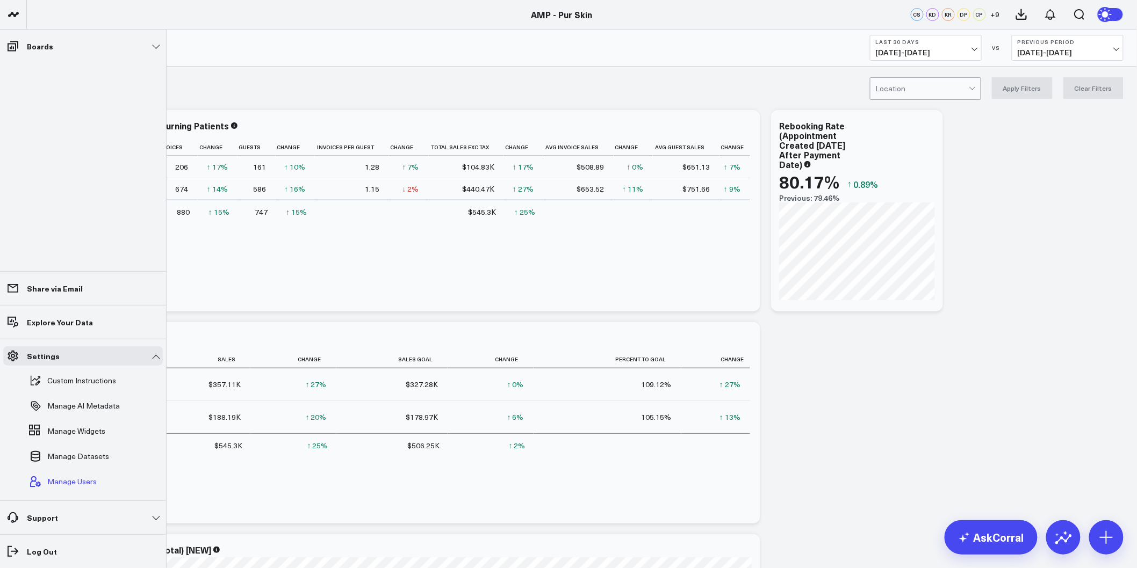
click at [83, 482] on span "Manage Users" at bounding box center [71, 482] width 49 height 9
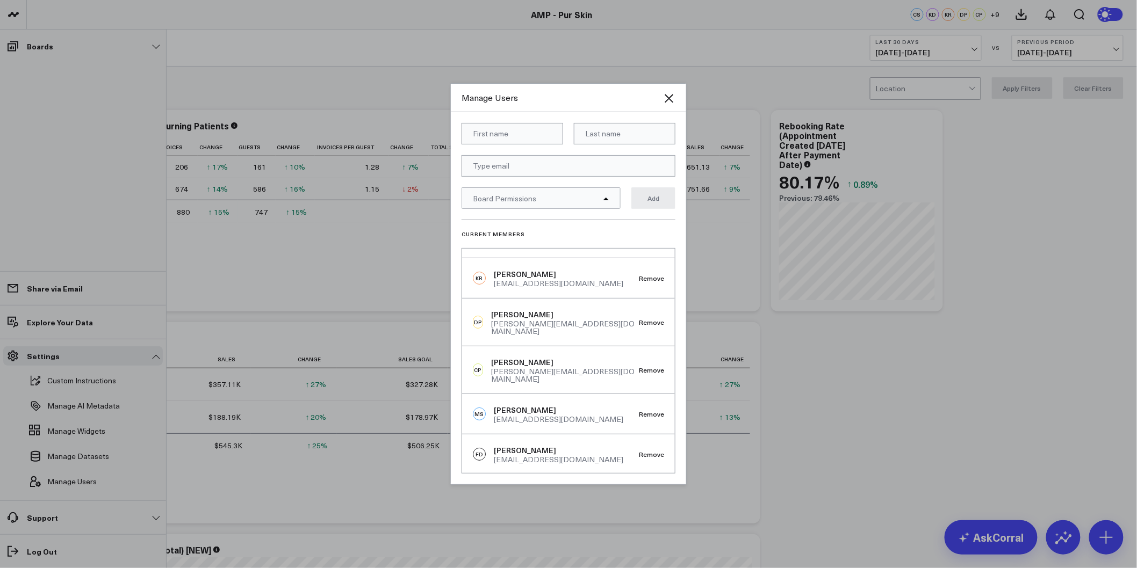
scroll to position [60, 0]
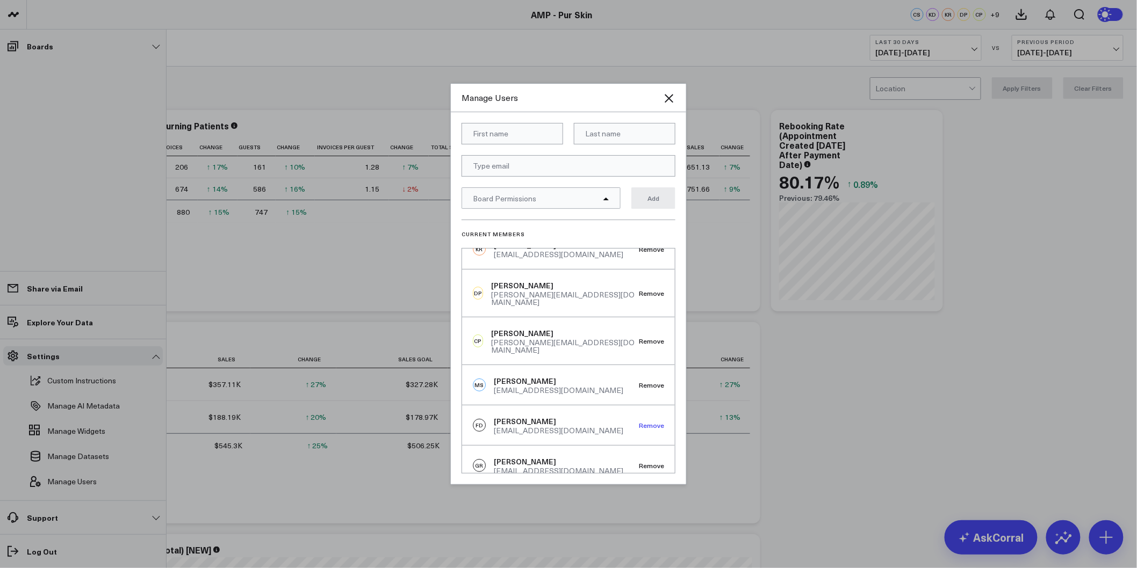
click at [639, 422] on button "Remove" at bounding box center [651, 426] width 25 height 8
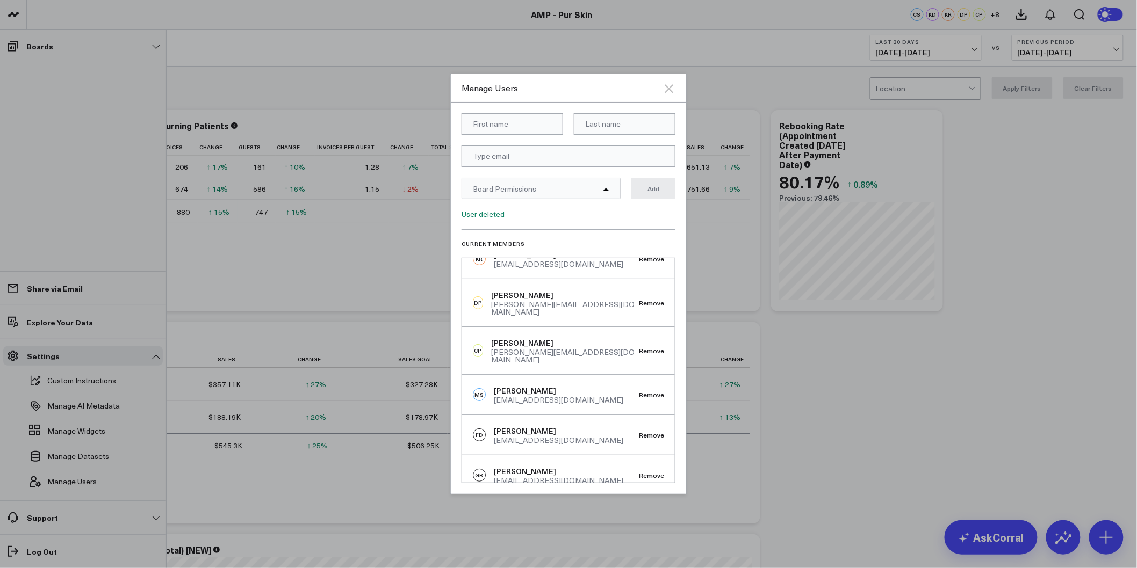
click at [669, 89] on icon "Close" at bounding box center [669, 88] width 9 height 9
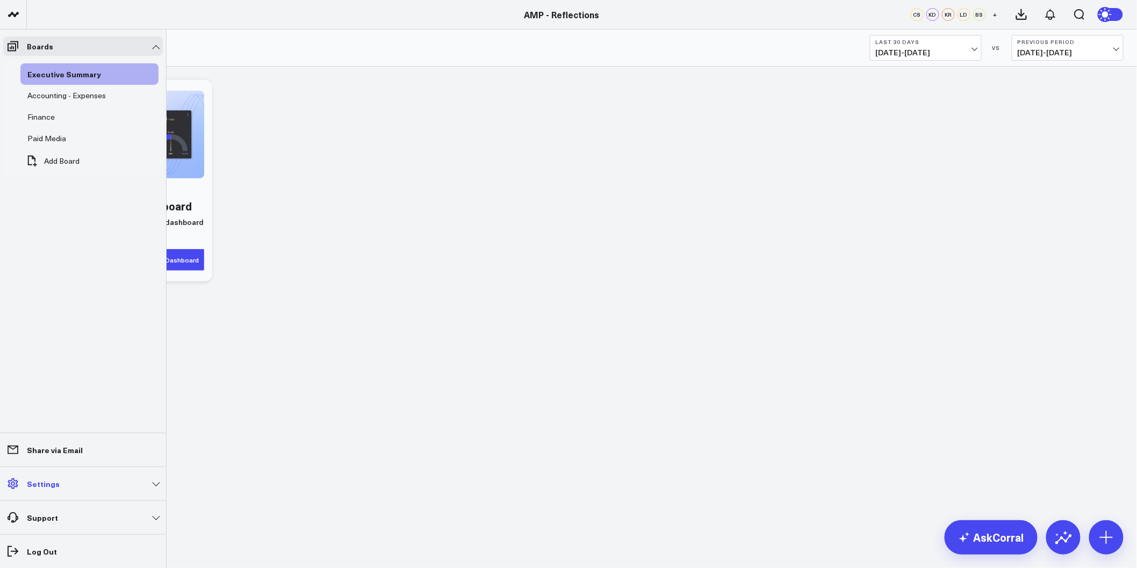
click at [110, 493] on link "Settings" at bounding box center [83, 483] width 160 height 19
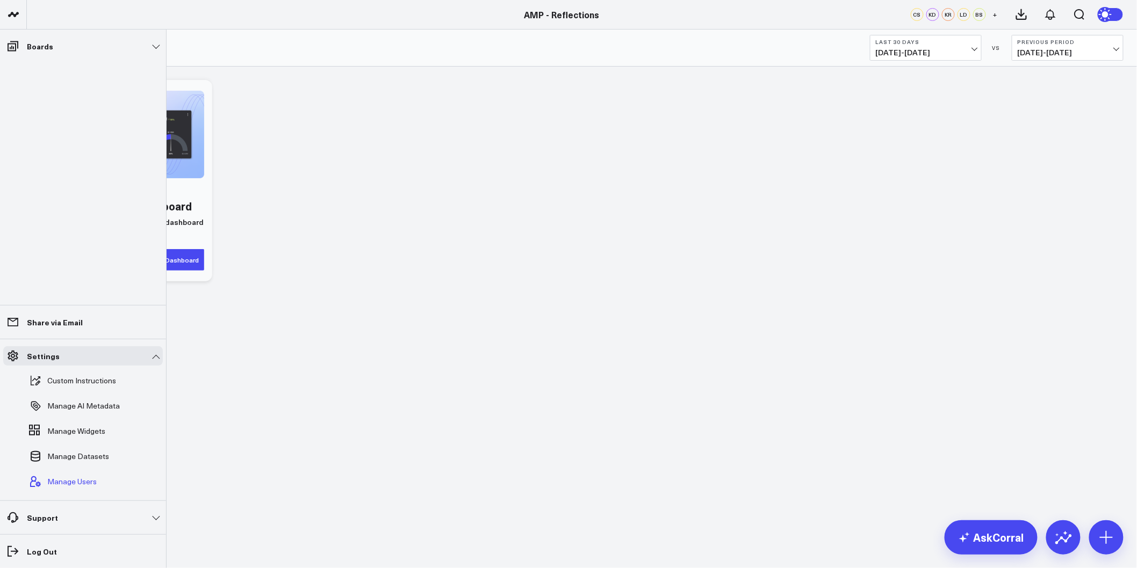
click at [74, 484] on span "Manage Users" at bounding box center [71, 482] width 49 height 9
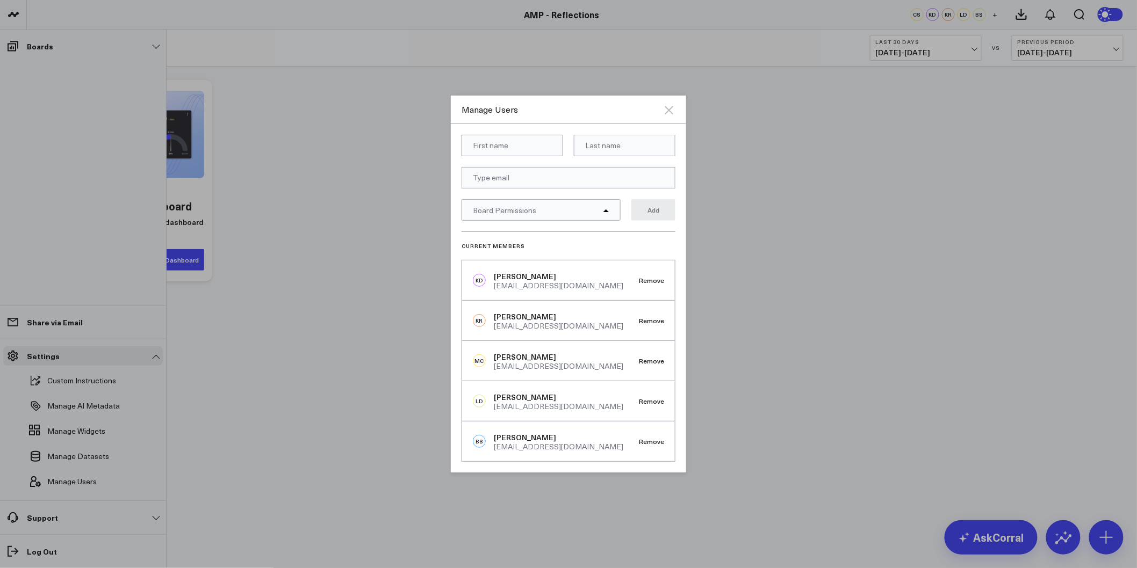
click at [668, 111] on icon "Close" at bounding box center [669, 110] width 9 height 9
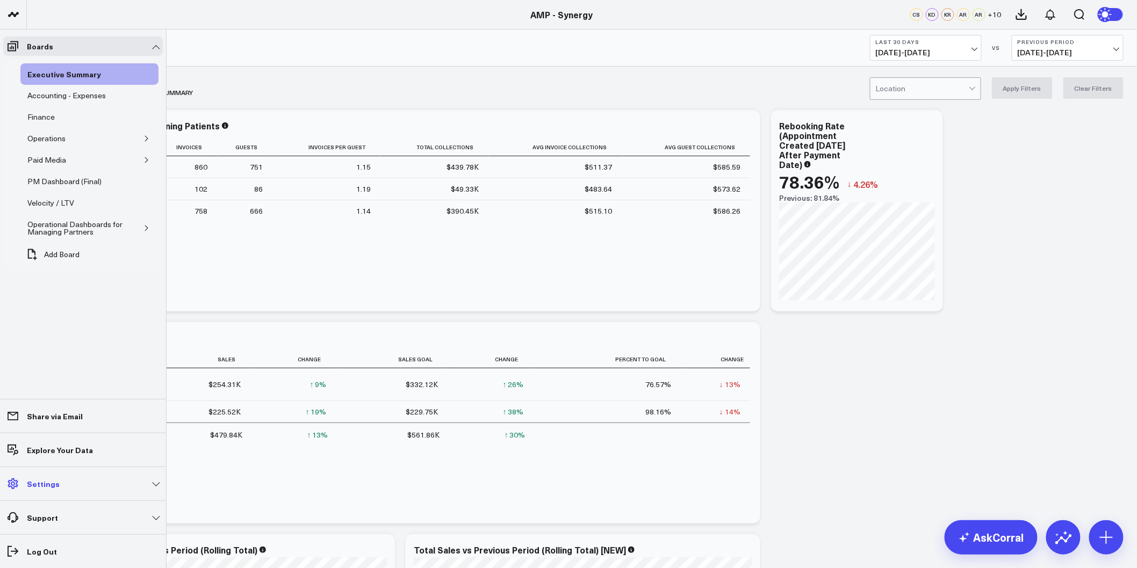
click at [132, 487] on link "Settings" at bounding box center [83, 483] width 160 height 19
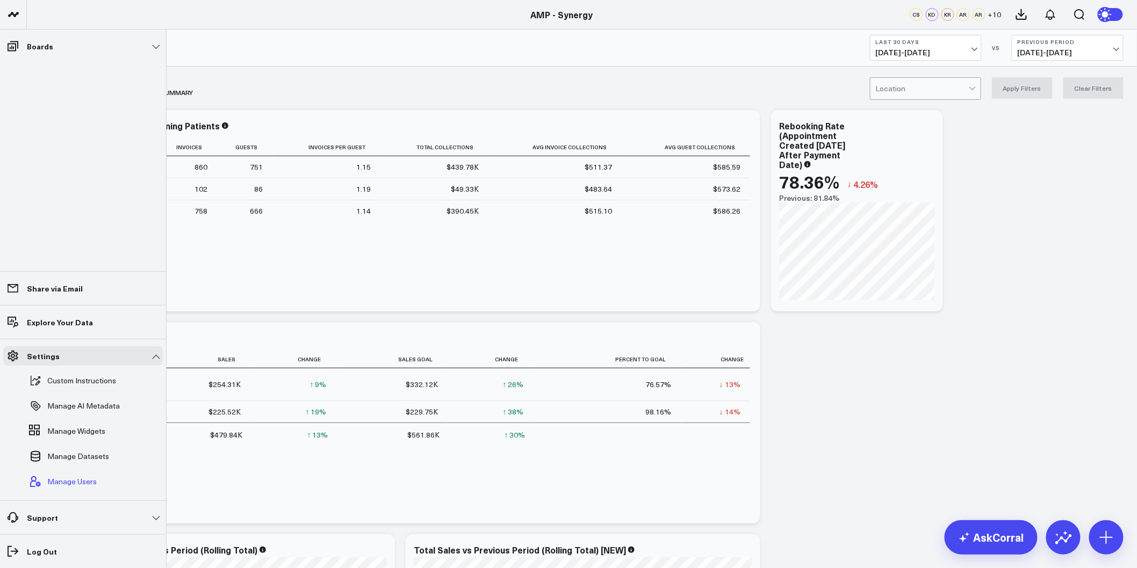
click at [67, 482] on span "Manage Users" at bounding box center [71, 482] width 49 height 9
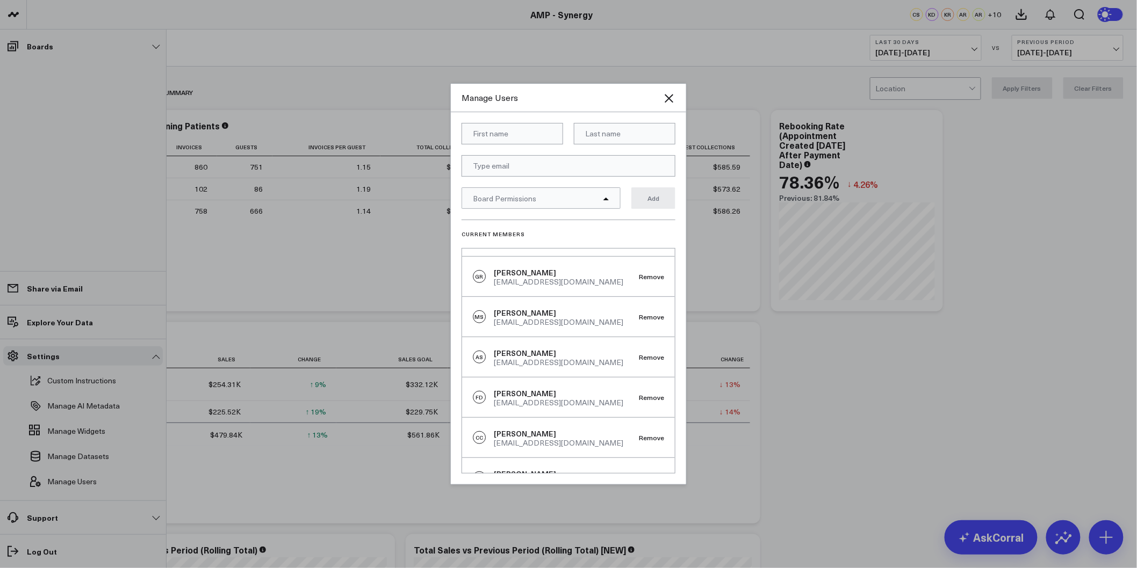
scroll to position [298, 0]
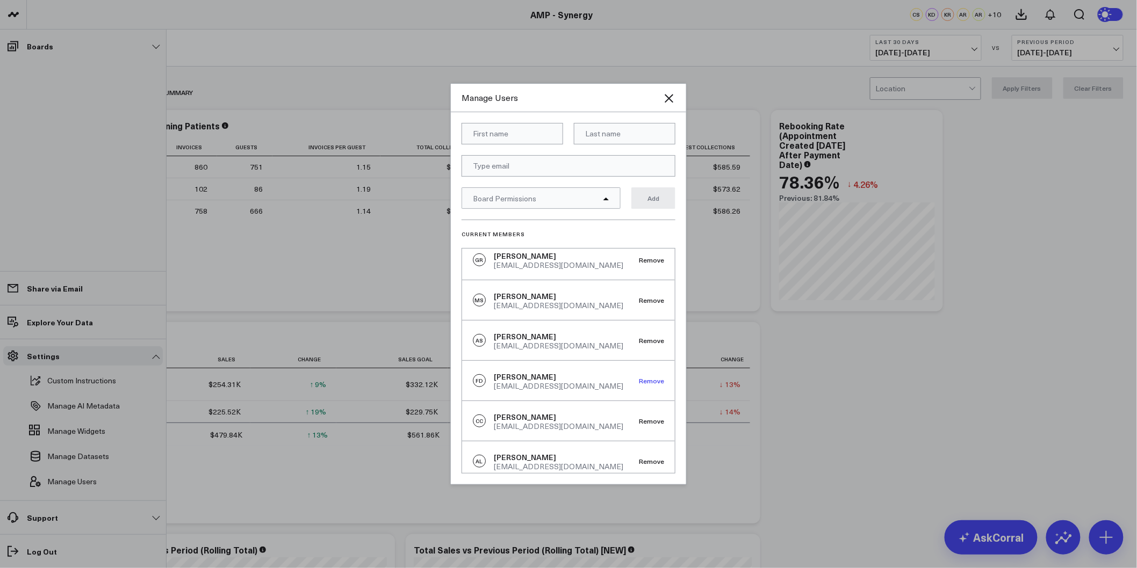
click at [651, 377] on button "Remove" at bounding box center [651, 381] width 25 height 8
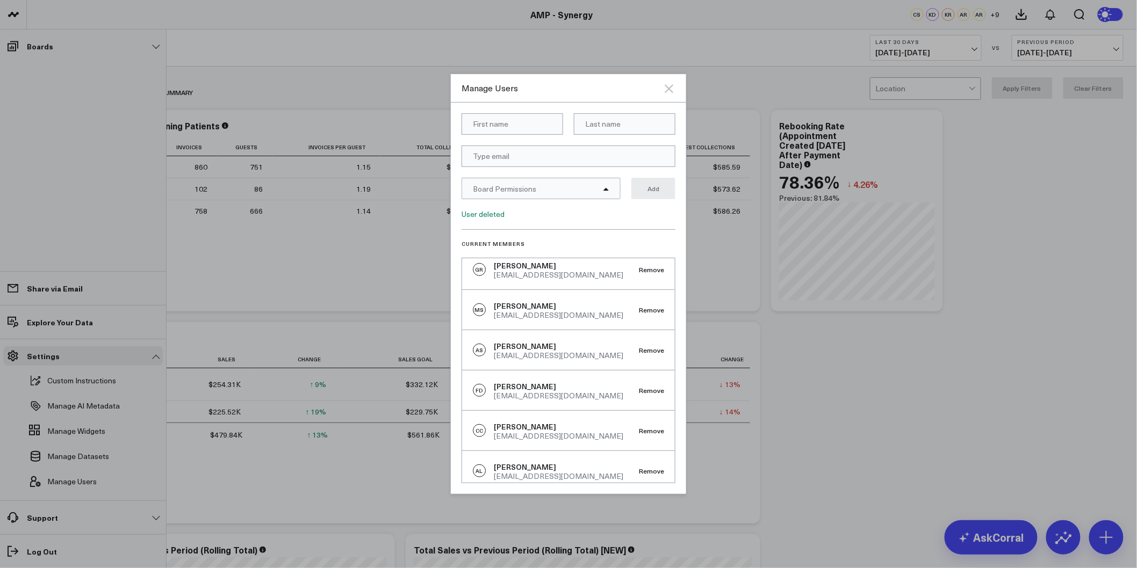
click at [667, 89] on icon "Close" at bounding box center [668, 88] width 13 height 13
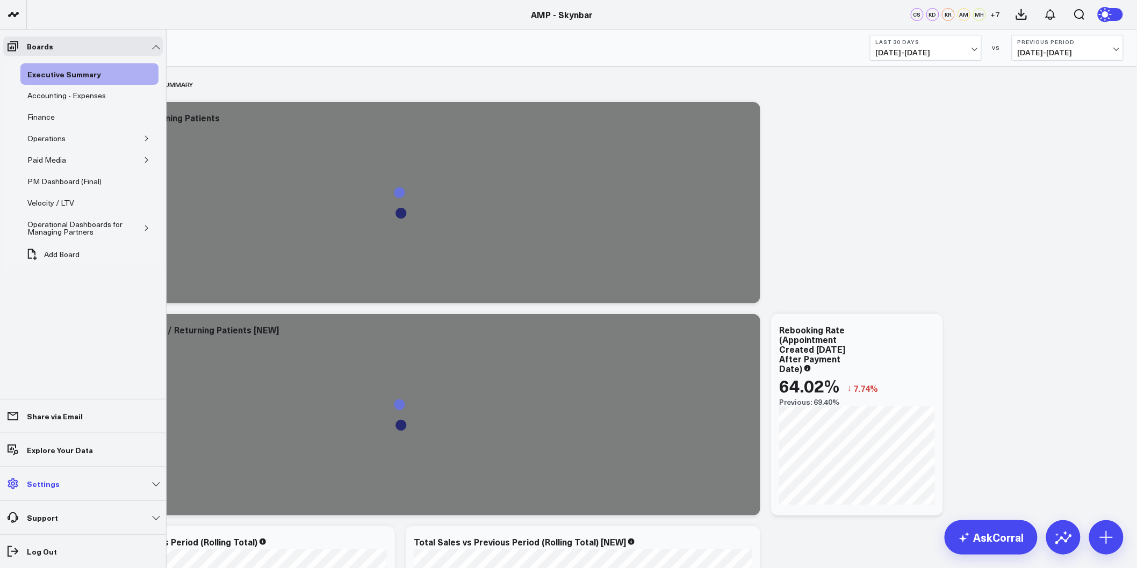
click at [149, 486] on link "Settings" at bounding box center [83, 483] width 160 height 19
click at [117, 487] on link "Settings" at bounding box center [83, 483] width 160 height 19
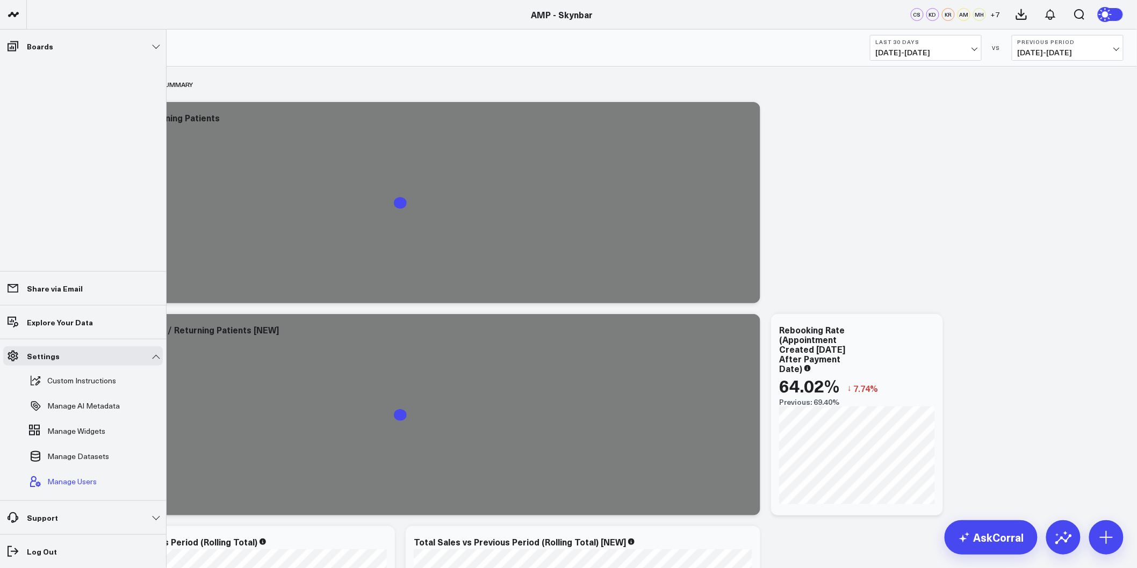
click at [73, 482] on span "Manage Users" at bounding box center [71, 482] width 49 height 9
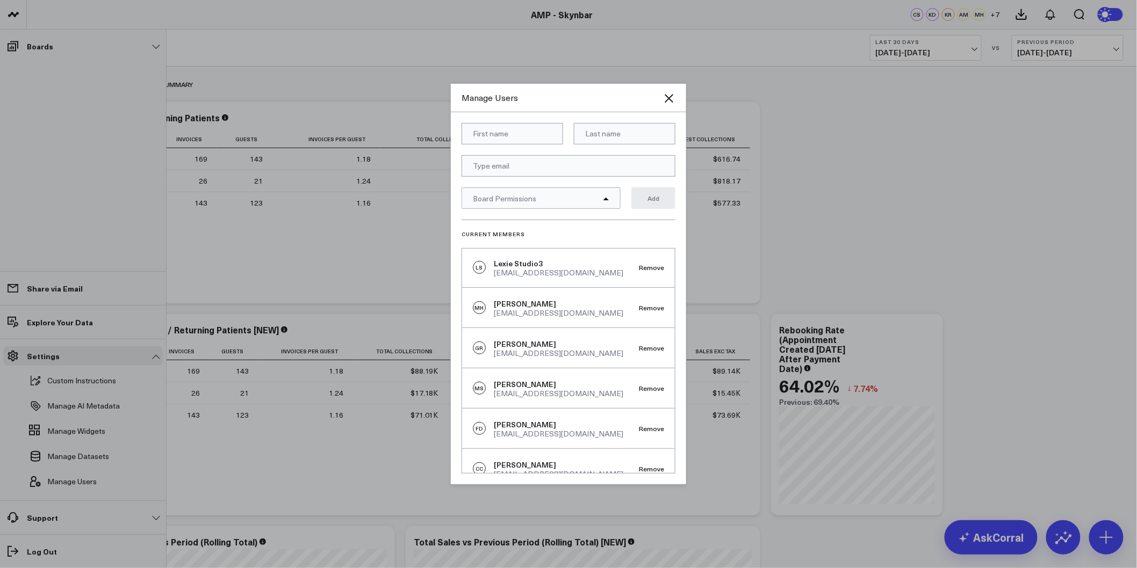
scroll to position [239, 0]
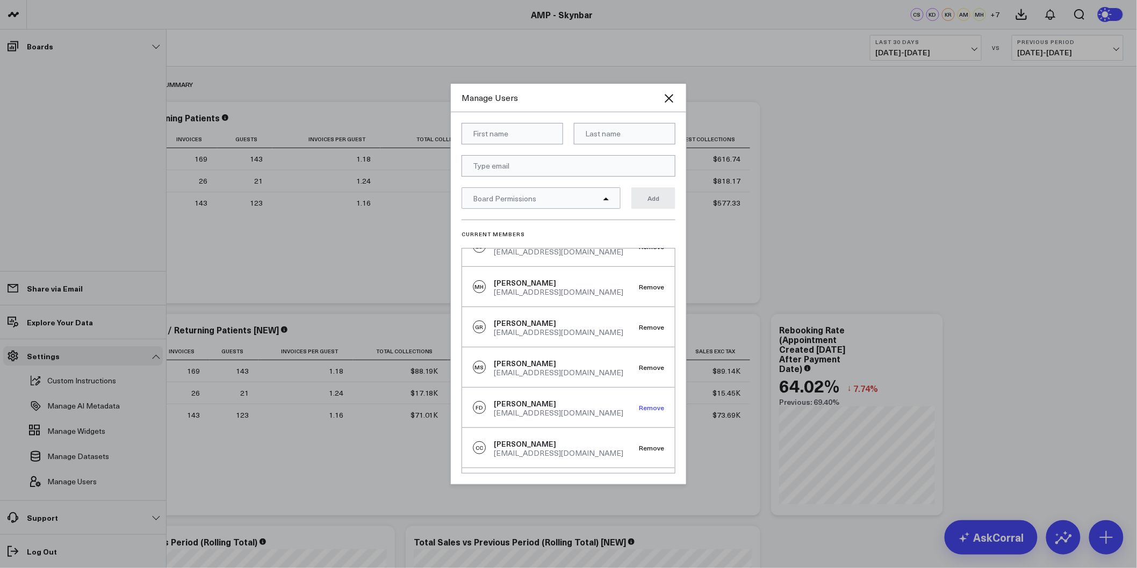
click at [651, 404] on button "Remove" at bounding box center [651, 408] width 25 height 8
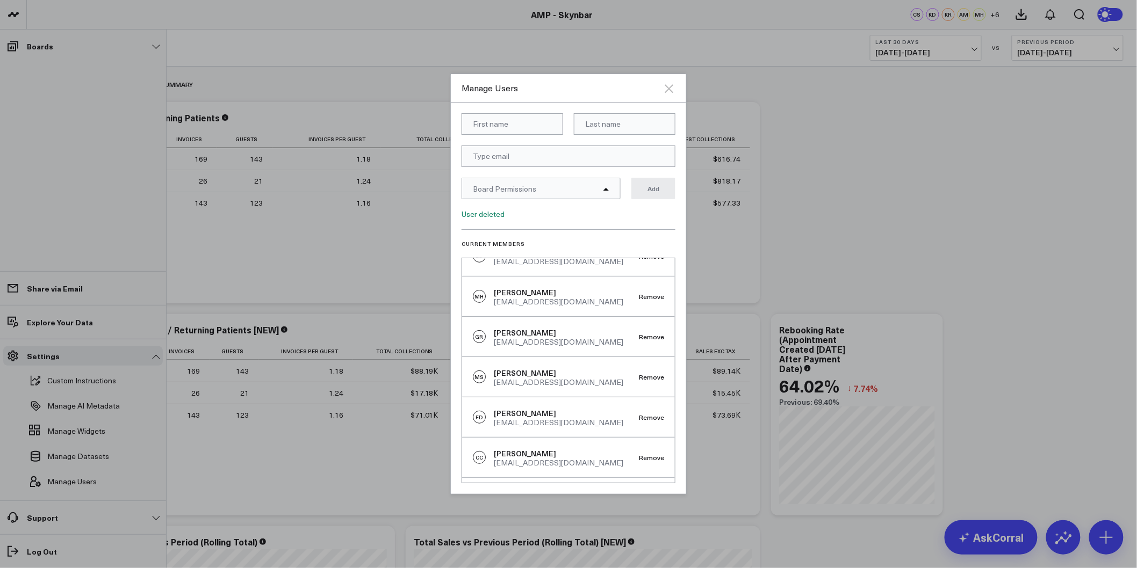
click at [674, 90] on icon "Close" at bounding box center [668, 88] width 13 height 13
